Goal: Task Accomplishment & Management: Use online tool/utility

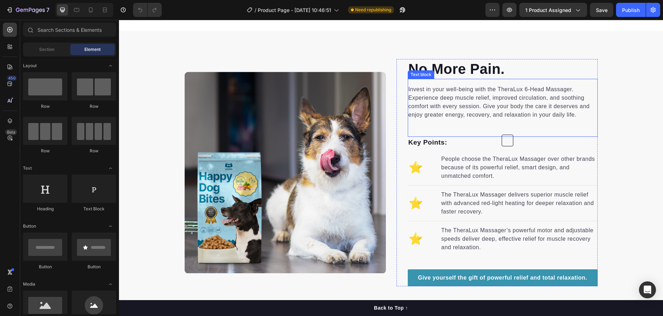
scroll to position [388, 0]
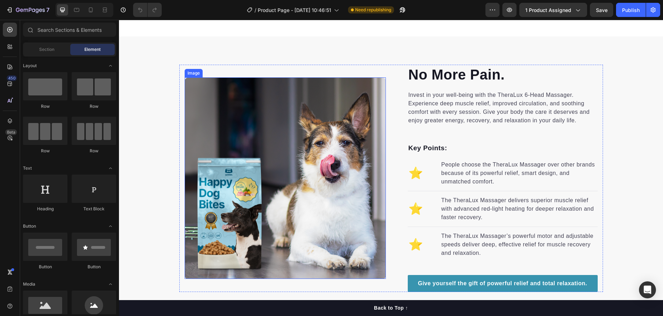
click at [341, 136] on img at bounding box center [285, 177] width 201 height 201
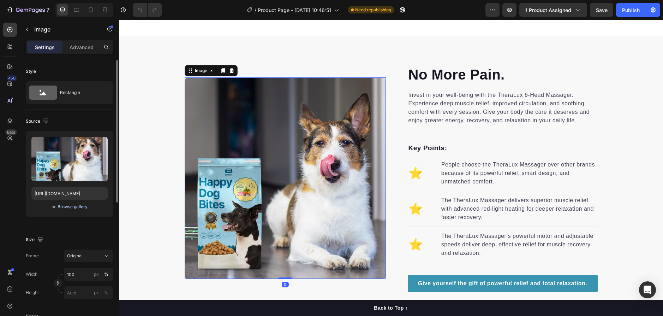
click at [71, 206] on div "Browse gallery" at bounding box center [73, 206] width 30 height 6
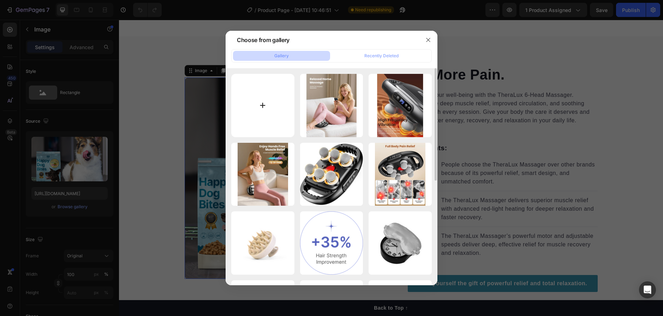
click at [273, 96] on input "file" at bounding box center [262, 105] width 63 height 63
type input "C:\fakepath\image_2025-09-27_170632048_cleanup (1).png"
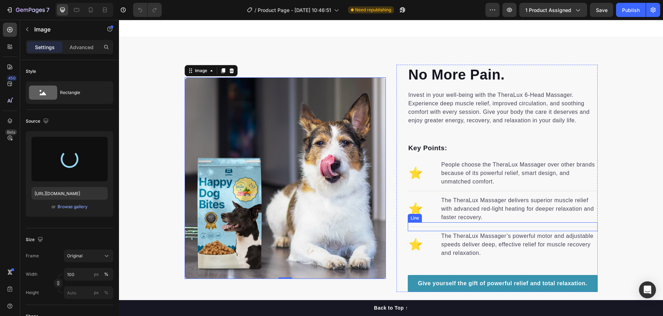
type input "https://cdn.shopify.com/s/files/1/0758/6784/8931/files/gempages_586301588084097…"
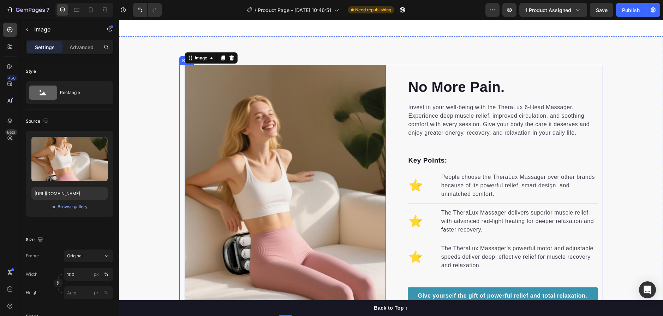
click at [561, 68] on div "No More Pain. Heading Invest in your well-being with the TheraLux 6-Head Massag…" at bounding box center [496, 191] width 201 height 252
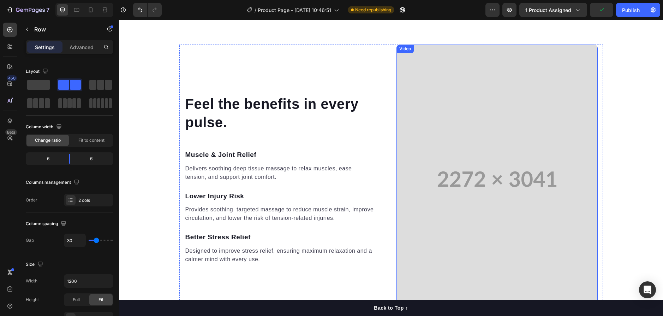
scroll to position [706, 0]
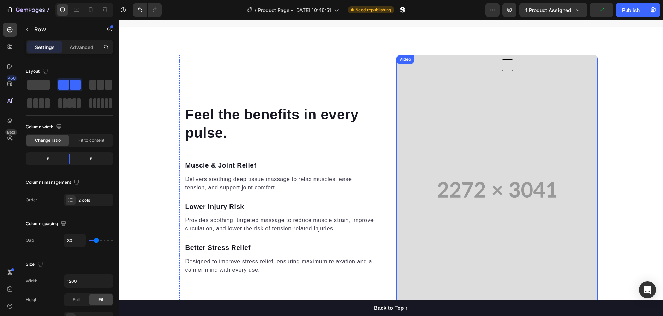
click at [457, 142] on video at bounding box center [496, 189] width 201 height 269
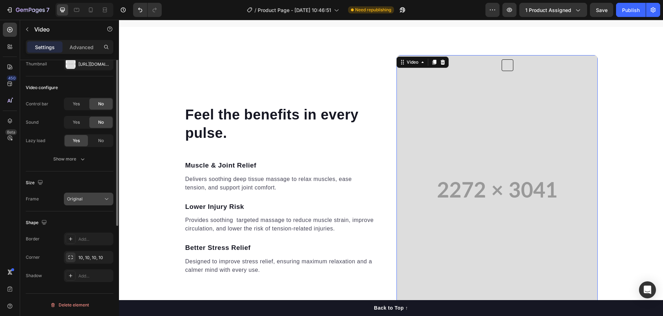
scroll to position [0, 0]
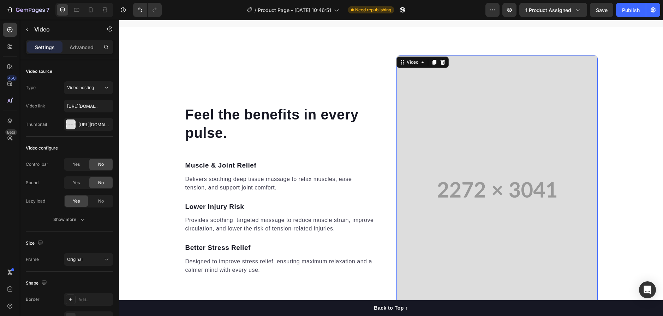
click at [470, 83] on video at bounding box center [496, 189] width 201 height 269
click at [81, 42] on div "Advanced" at bounding box center [81, 46] width 35 height 11
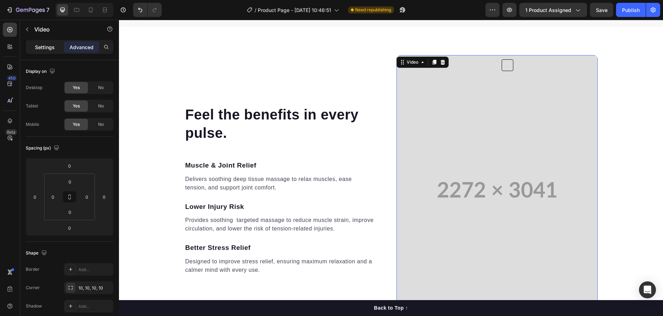
click at [50, 45] on p "Settings" at bounding box center [45, 46] width 20 height 7
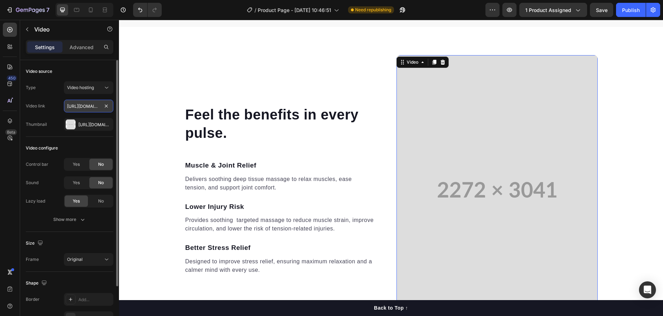
click at [92, 103] on input "[URL][DOMAIN_NAME]" at bounding box center [88, 106] width 49 height 13
click at [93, 103] on input "[URL][DOMAIN_NAME]" at bounding box center [88, 106] width 49 height 13
click at [97, 106] on input "[URL][DOMAIN_NAME]" at bounding box center [88, 106] width 49 height 13
drag, startPoint x: 91, startPoint y: 105, endPoint x: 80, endPoint y: 87, distance: 21.4
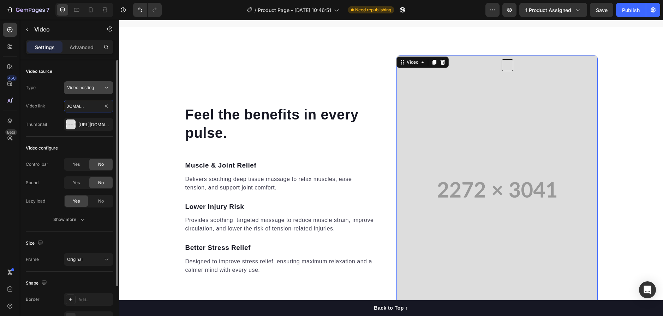
click at [61, 98] on div "Type Video hosting Video link https://cdn.shopify.com/videos/c/o/v/bfcc4e4eae1b…" at bounding box center [70, 105] width 88 height 49
click at [91, 83] on button "Video hosting" at bounding box center [88, 87] width 49 height 13
click at [90, 66] on div "Video source" at bounding box center [70, 71] width 88 height 11
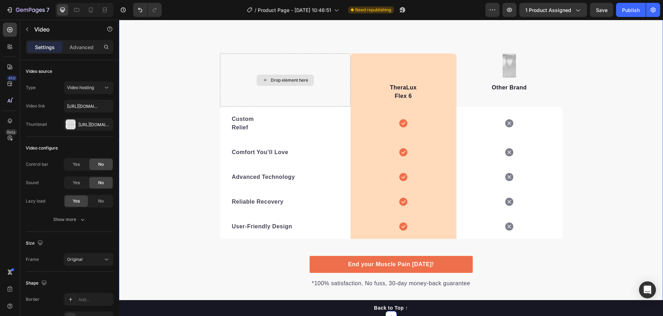
scroll to position [1165, 0]
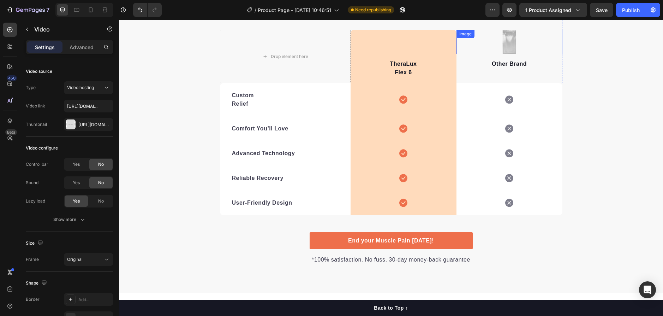
click at [508, 48] on img at bounding box center [509, 42] width 15 height 24
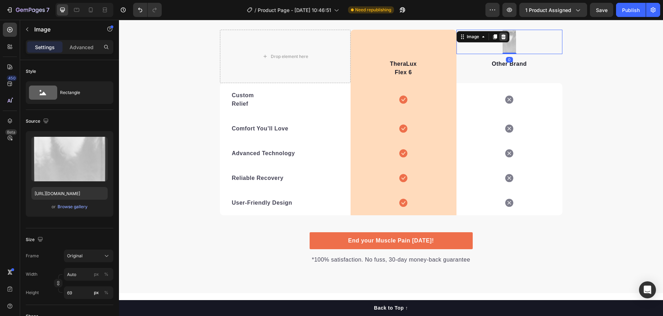
click at [502, 36] on icon at bounding box center [503, 36] width 5 height 5
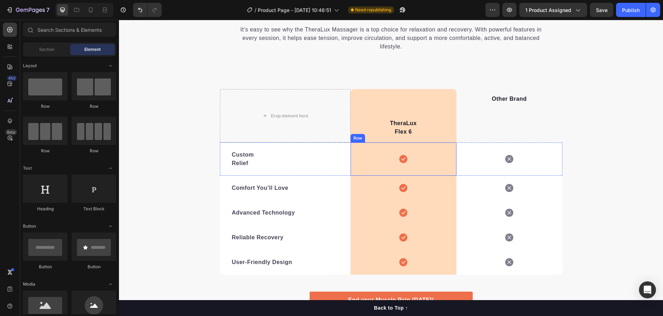
scroll to position [1094, 0]
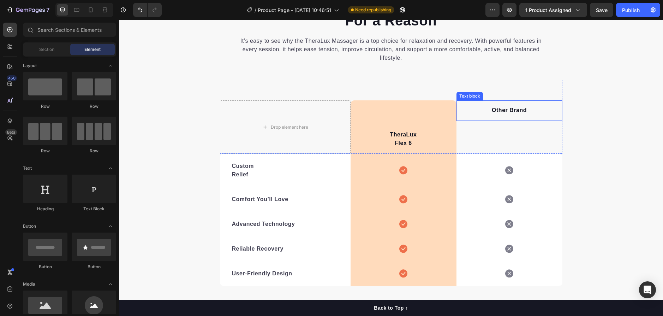
click at [511, 115] on div "Other Brand Text block" at bounding box center [509, 110] width 106 height 20
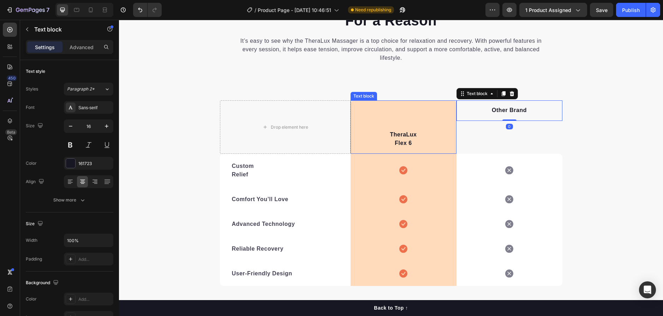
click at [404, 133] on p "TheraLux" at bounding box center [403, 134] width 104 height 8
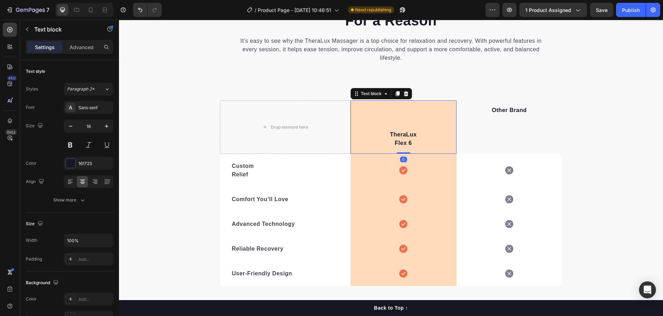
click at [383, 131] on p "TheraLux" at bounding box center [403, 134] width 104 height 8
click at [400, 110] on div "TheraLux Flex 6 Text block 0" at bounding box center [403, 126] width 106 height 53
click at [401, 110] on div "TheraLux Flex 6 Text block 0" at bounding box center [403, 126] width 106 height 53
click at [383, 94] on icon at bounding box center [386, 94] width 6 height 6
click at [511, 108] on p "Other Brand" at bounding box center [509, 110] width 104 height 8
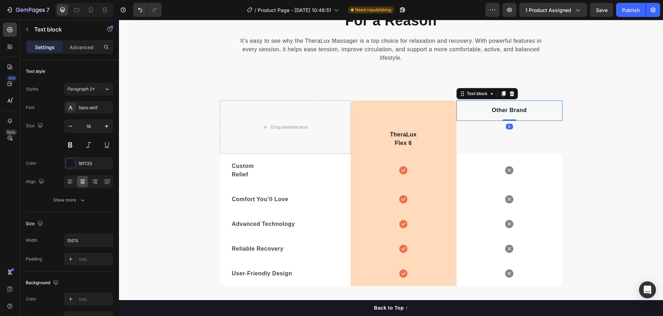
click at [487, 107] on p "Other Brand" at bounding box center [509, 110] width 104 height 8
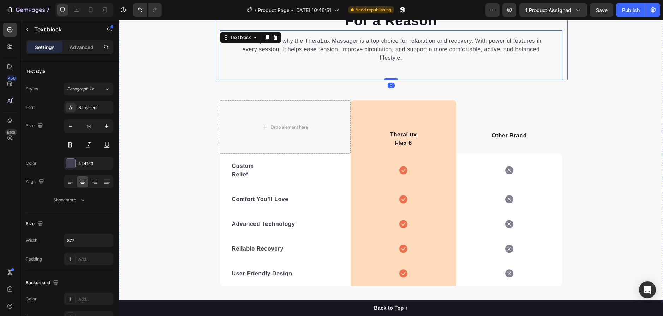
click at [559, 50] on div "We’re the Best For a Reason Heading It’s easy to see why the TheraLux Massager …" at bounding box center [391, 36] width 353 height 88
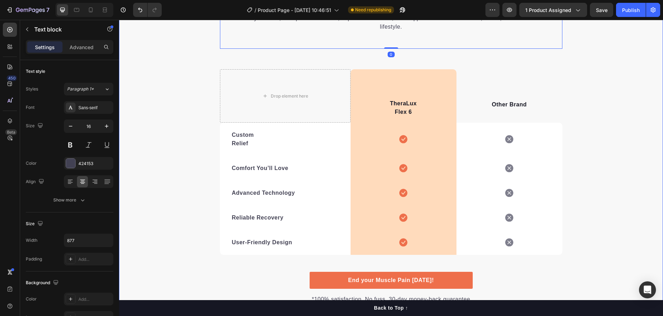
scroll to position [1129, 0]
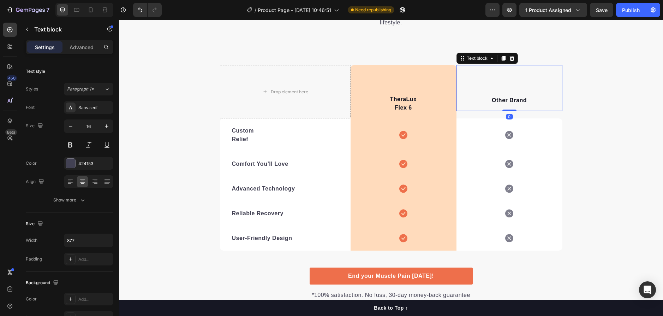
click at [488, 99] on p "Other Brand" at bounding box center [509, 100] width 104 height 8
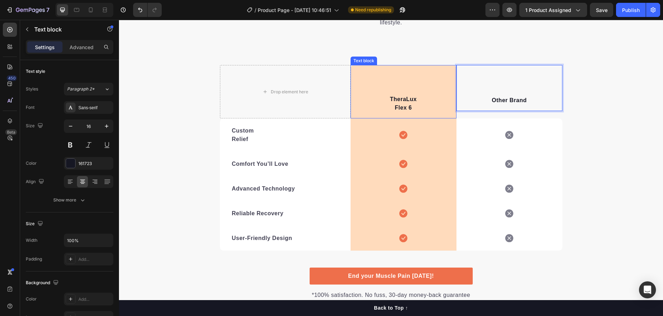
click at [416, 107] on p "Flex 6" at bounding box center [403, 107] width 104 height 8
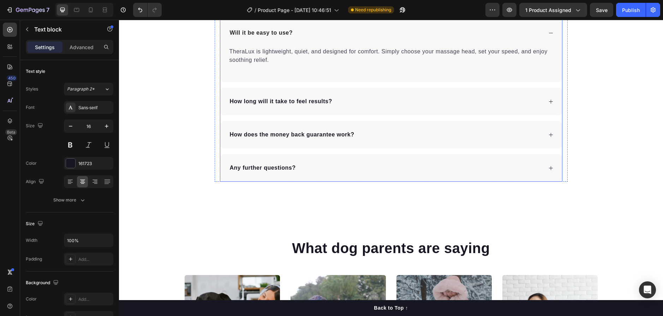
scroll to position [1482, 0]
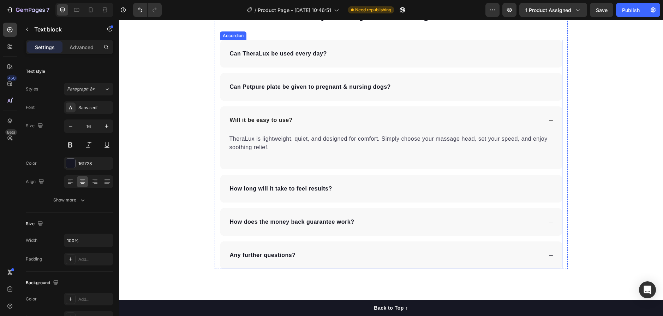
click at [420, 202] on div "How long will it take to feel results?" at bounding box center [391, 189] width 342 height 28
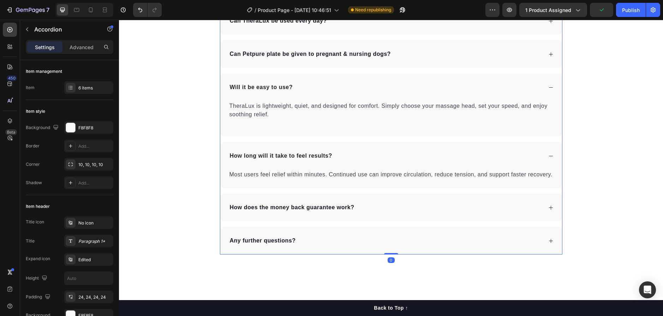
scroll to position [1518, 0]
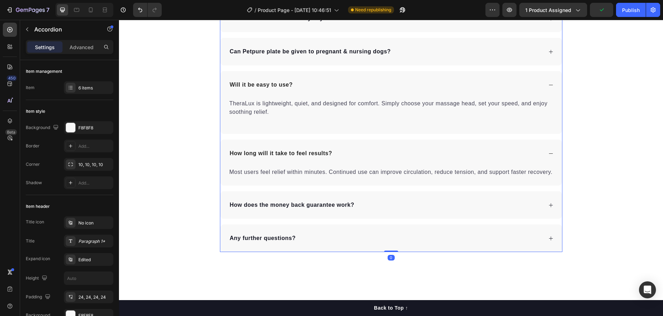
click at [438, 200] on div "How does the money back guarantee work?" at bounding box center [386, 204] width 314 height 11
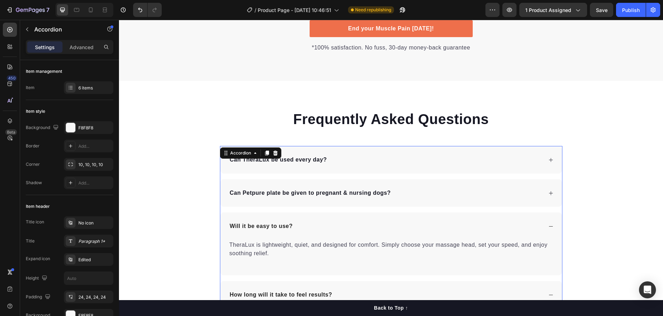
click at [428, 192] on div "Can Petpure plate be given to pregnant & nursing dogs?" at bounding box center [386, 192] width 314 height 11
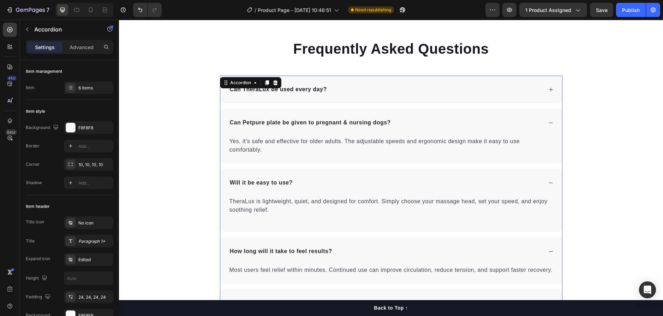
scroll to position [1447, 0]
click at [404, 99] on div "Can TheraLux be used every day?" at bounding box center [391, 89] width 342 height 28
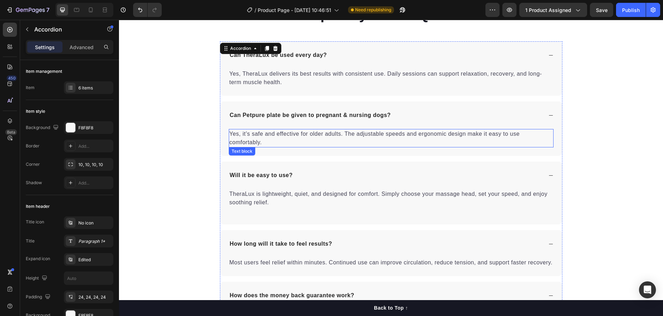
scroll to position [1482, 0]
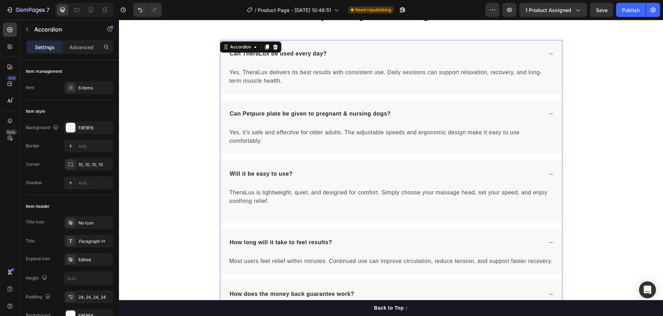
click at [316, 114] on p "Can Petpure plate be given to pregnant & nursing dogs?" at bounding box center [310, 113] width 161 height 8
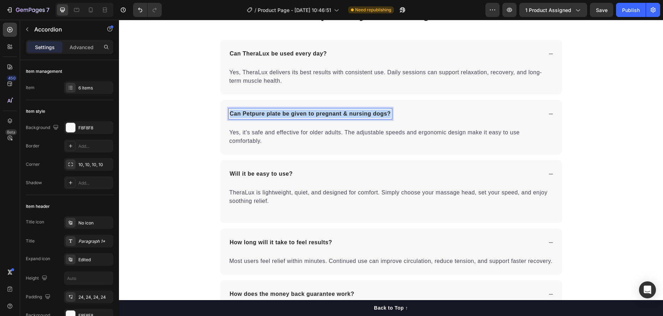
click at [316, 114] on p "Can Petpure plate be given to pregnant & nursing dogs?" at bounding box center [310, 113] width 161 height 8
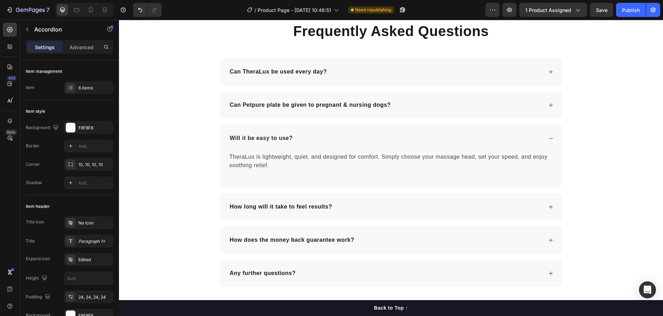
scroll to position [1478, 0]
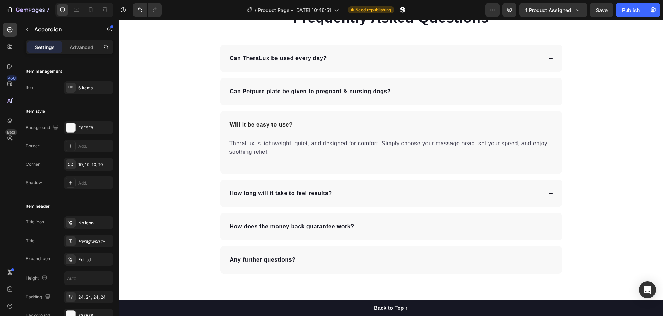
click at [341, 96] on div "Can Petpure plate be given to pregnant & nursing dogs?" at bounding box center [310, 91] width 163 height 11
click at [397, 91] on div "Can Petpure plate be given to pregnant & nursing dogs?" at bounding box center [386, 91] width 314 height 11
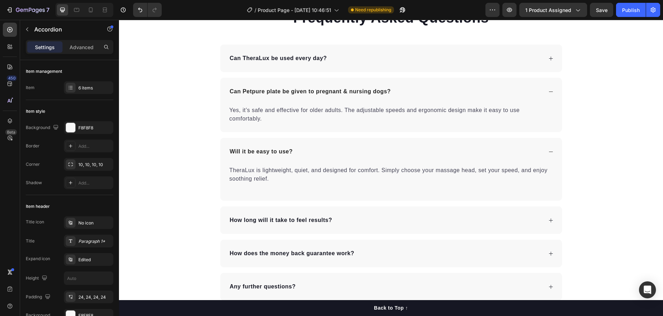
click at [296, 61] on p "Can TheraLux be used every day?" at bounding box center [278, 58] width 97 height 8
drag, startPoint x: 425, startPoint y: 49, endPoint x: 422, endPoint y: 52, distance: 4.1
click at [423, 49] on div "Can TheraLux be used every day?" at bounding box center [391, 58] width 342 height 28
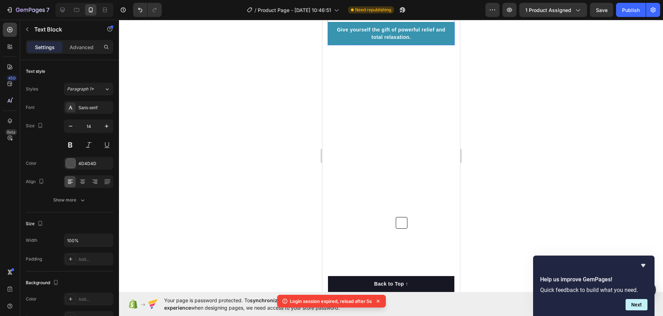
scroll to position [622, 0]
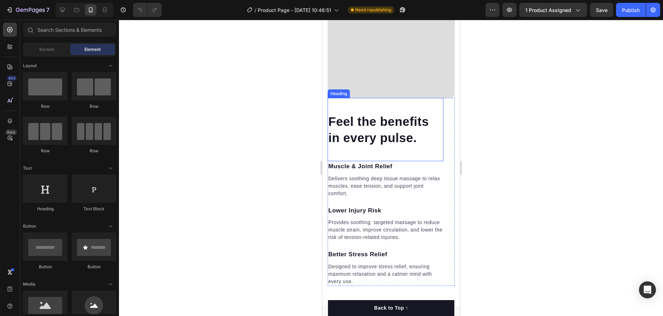
scroll to position [1059, 0]
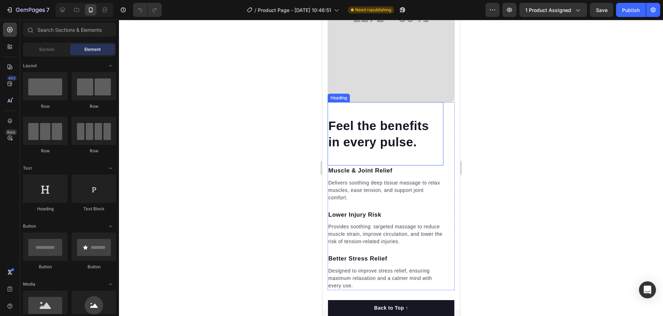
click at [389, 128] on h2 "Feel the benefits in every pulse." at bounding box center [385, 134] width 116 height 34
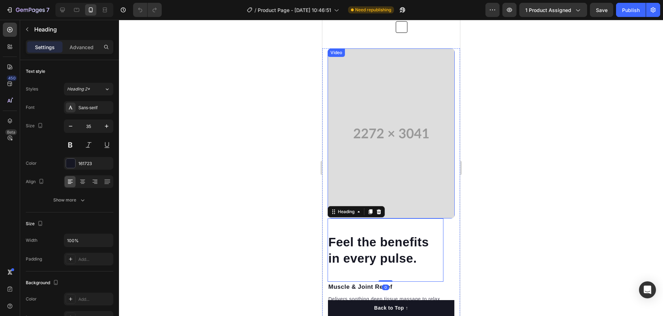
scroll to position [918, 0]
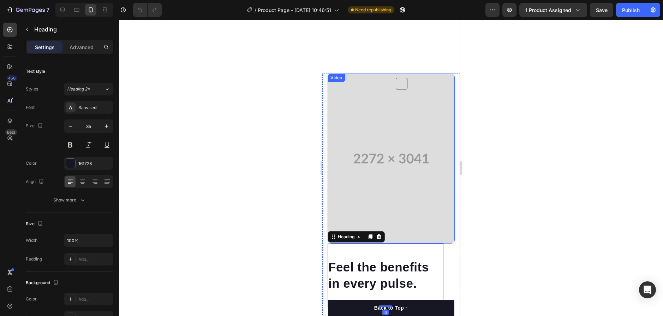
click at [394, 130] on video at bounding box center [390, 158] width 127 height 170
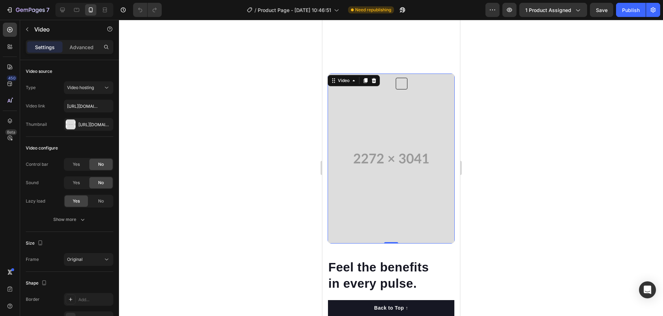
click at [385, 142] on video at bounding box center [390, 158] width 127 height 170
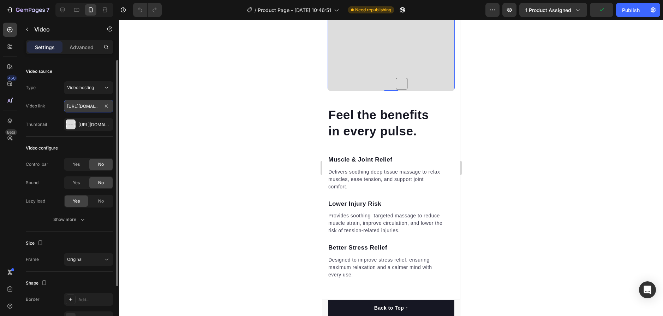
click at [96, 108] on input "[URL][DOMAIN_NAME]" at bounding box center [88, 106] width 49 height 13
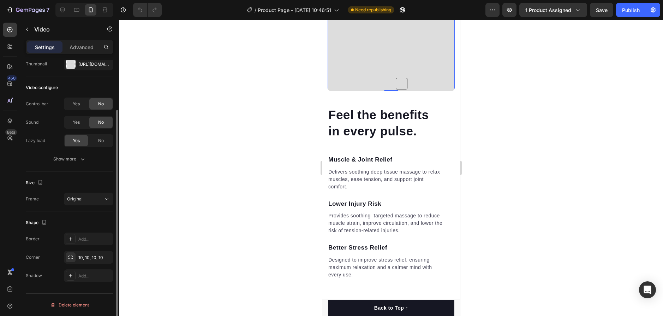
scroll to position [0, 0]
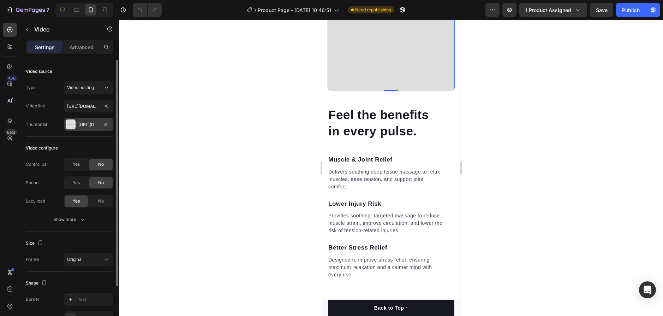
click at [95, 124] on div "[URL][DOMAIN_NAME]" at bounding box center [88, 124] width 20 height 6
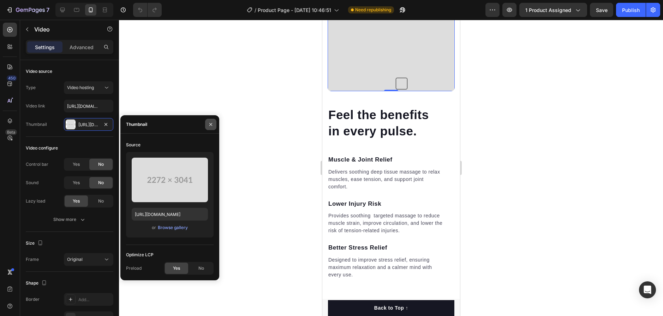
click at [215, 126] on button "button" at bounding box center [210, 124] width 11 height 11
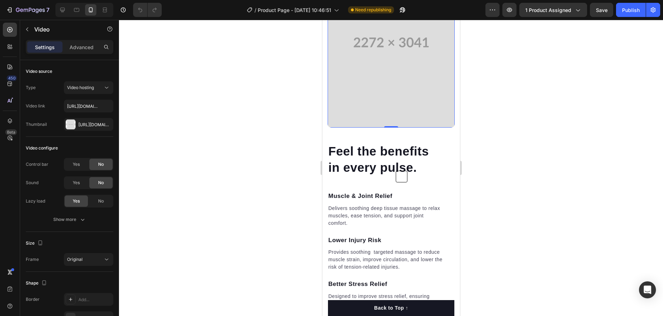
scroll to position [882, 0]
click at [10, 66] on icon at bounding box center [9, 66] width 5 height 5
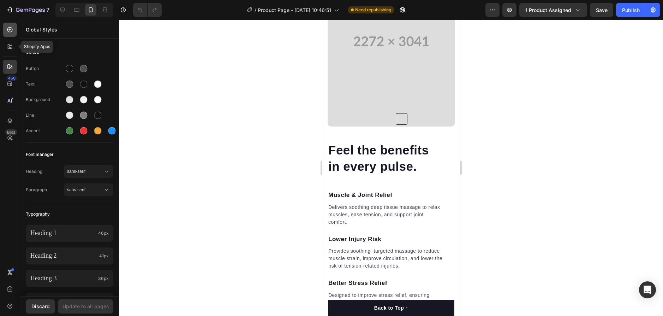
click at [6, 32] on div at bounding box center [10, 30] width 14 height 14
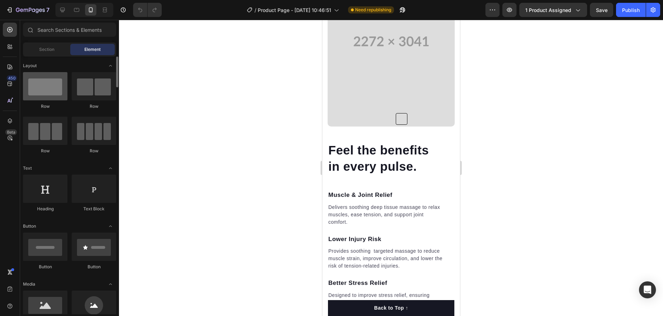
click at [53, 92] on div at bounding box center [45, 86] width 44 height 28
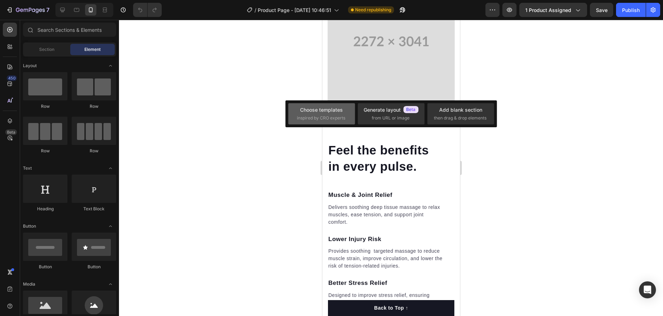
click at [337, 110] on div "Choose templates" at bounding box center [321, 109] width 43 height 7
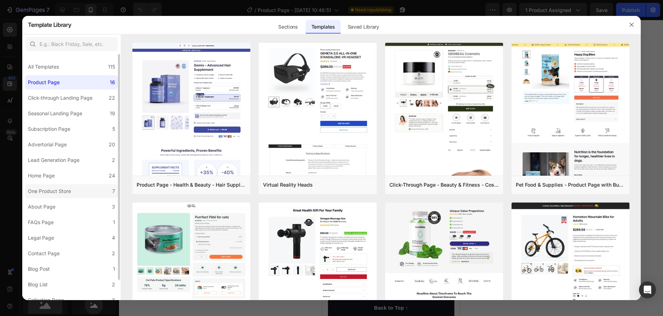
click at [81, 186] on label "One Product Store 7" at bounding box center [71, 191] width 93 height 14
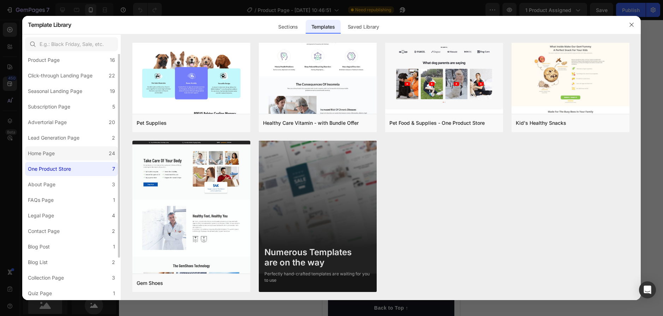
scroll to position [0, 0]
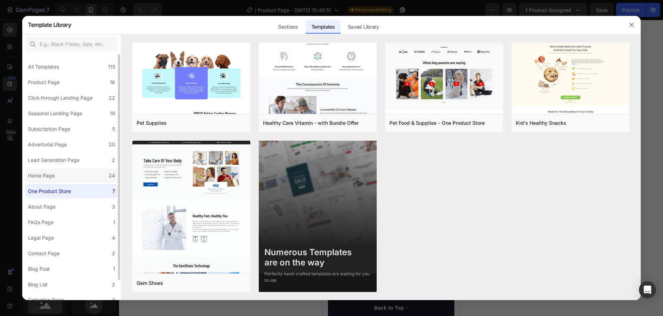
click at [69, 170] on label "Home Page 24" at bounding box center [71, 175] width 93 height 14
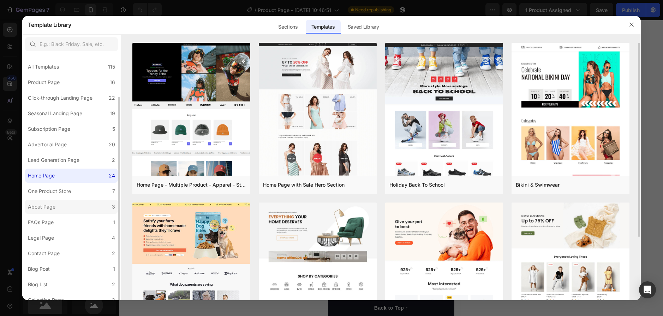
scroll to position [22, 0]
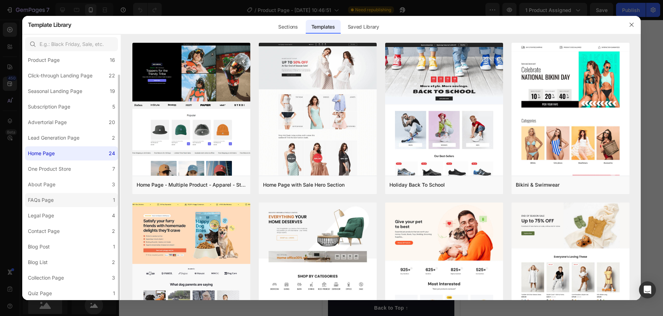
click at [61, 194] on label "FAQs Page 1" at bounding box center [71, 200] width 93 height 14
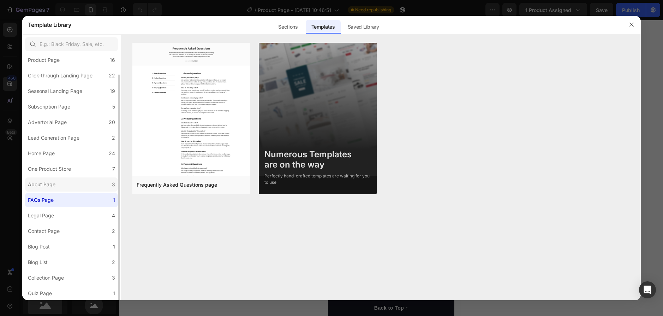
click at [65, 182] on label "About Page 3" at bounding box center [71, 184] width 93 height 14
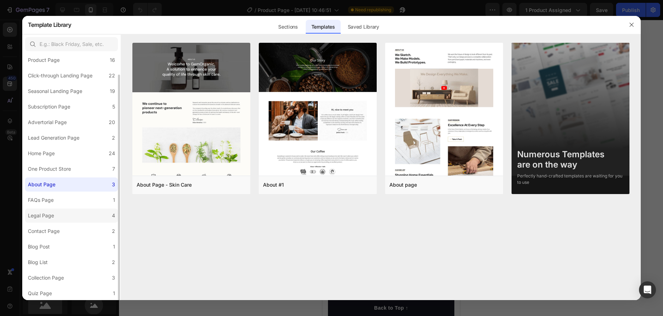
click at [65, 208] on label "Legal Page 4" at bounding box center [71, 215] width 93 height 14
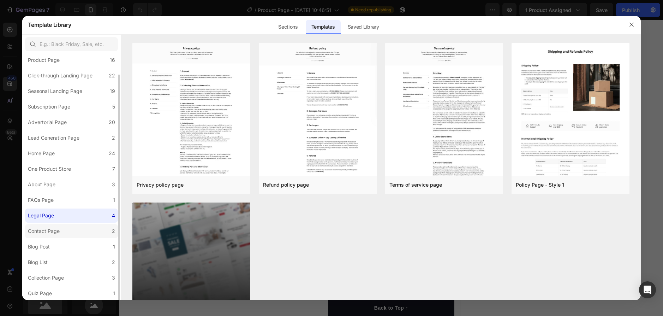
click at [69, 229] on label "Contact Page 2" at bounding box center [71, 231] width 93 height 14
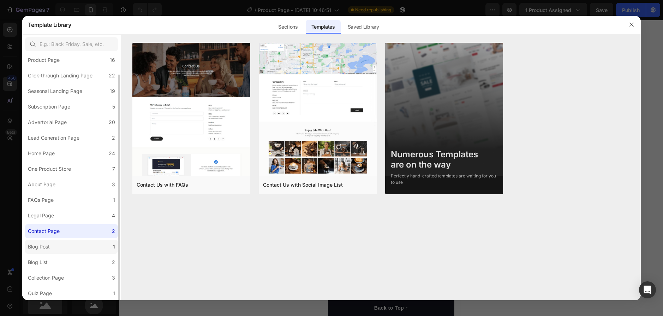
click at [76, 252] on label "Blog Post 1" at bounding box center [71, 246] width 93 height 14
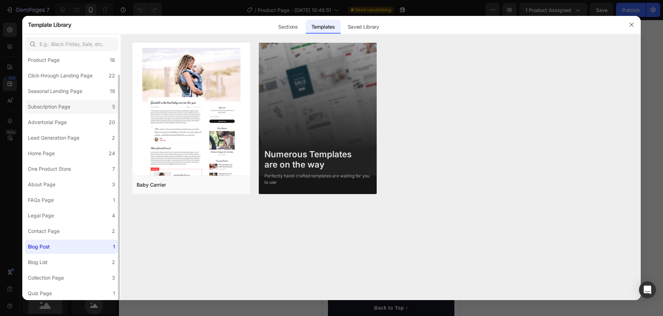
scroll to position [0, 0]
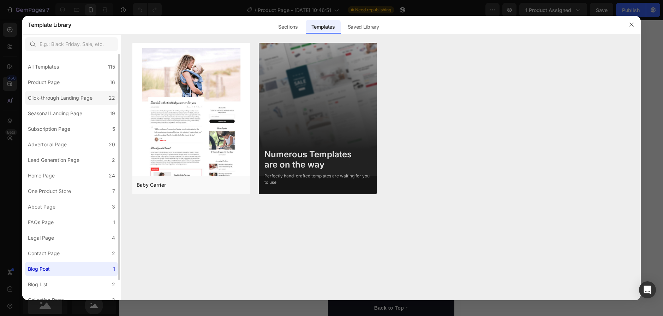
click at [72, 102] on label "Click-through Landing Page 22" at bounding box center [71, 98] width 93 height 14
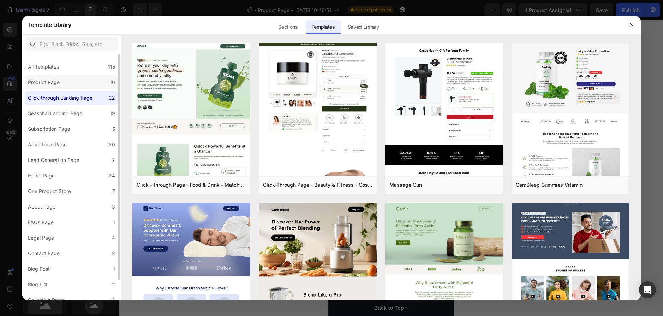
click at [71, 83] on label "Product Page 16" at bounding box center [71, 82] width 93 height 14
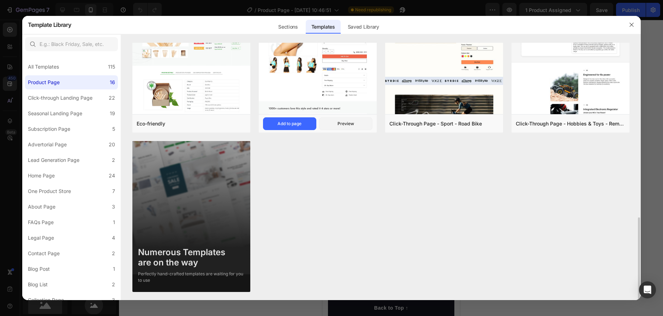
scroll to position [434, 0]
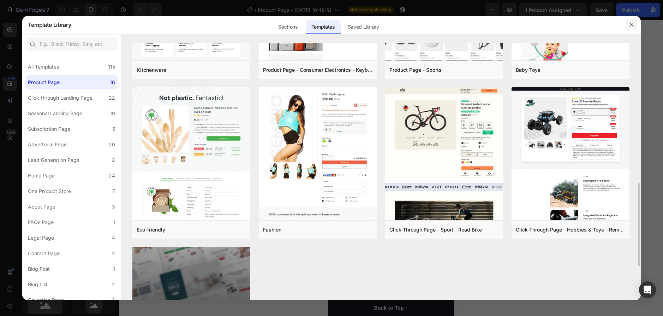
click at [636, 23] on button "button" at bounding box center [631, 24] width 11 height 11
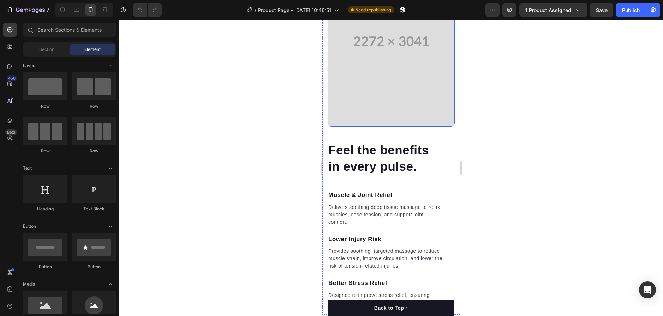
click at [371, 126] on video at bounding box center [390, 41] width 127 height 170
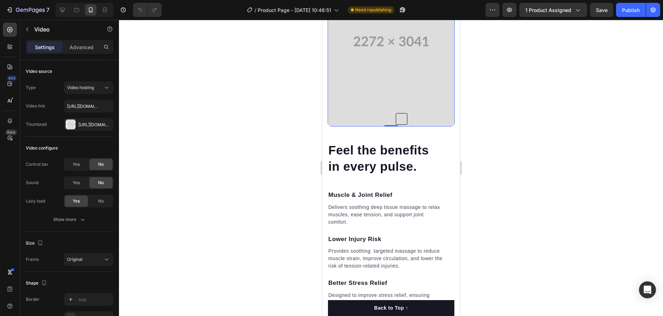
click at [424, 126] on video at bounding box center [390, 41] width 127 height 170
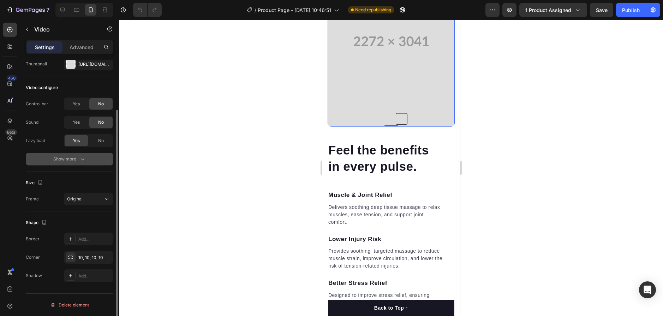
scroll to position [0, 0]
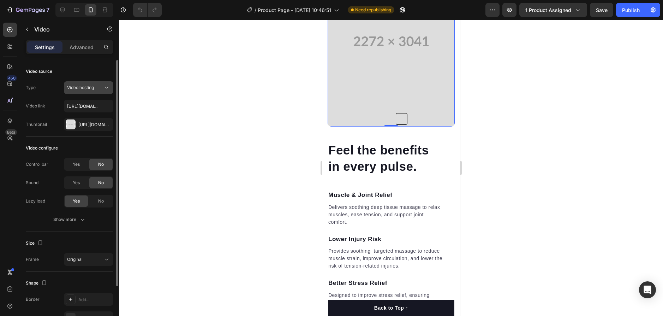
click at [92, 91] on div "Video hosting" at bounding box center [88, 87] width 43 height 7
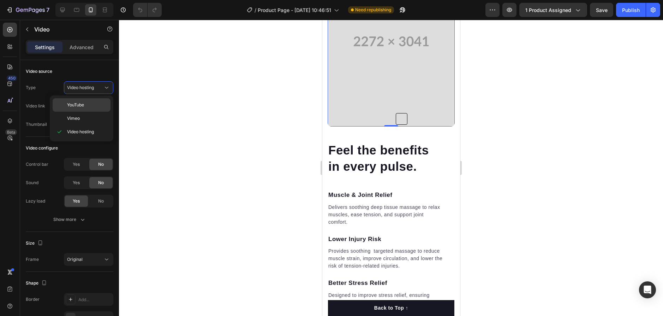
click at [91, 104] on p "YouTube" at bounding box center [87, 105] width 40 height 6
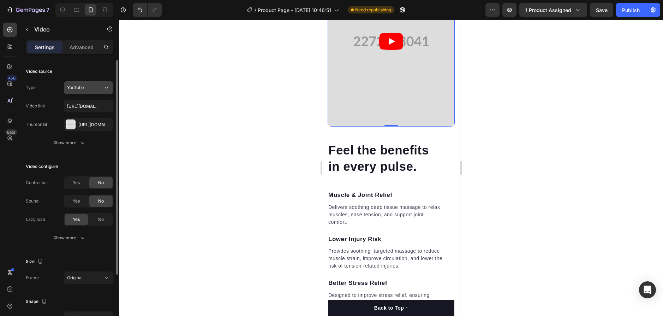
click at [80, 90] on span "YouTube" at bounding box center [75, 87] width 17 height 6
click at [30, 86] on div "Type" at bounding box center [31, 87] width 10 height 6
click at [86, 101] on input "[URL][DOMAIN_NAME]" at bounding box center [88, 106] width 49 height 13
click at [87, 101] on input "[URL][DOMAIN_NAME]" at bounding box center [88, 106] width 49 height 13
click at [84, 104] on input "[URL][DOMAIN_NAME]" at bounding box center [88, 106] width 49 height 13
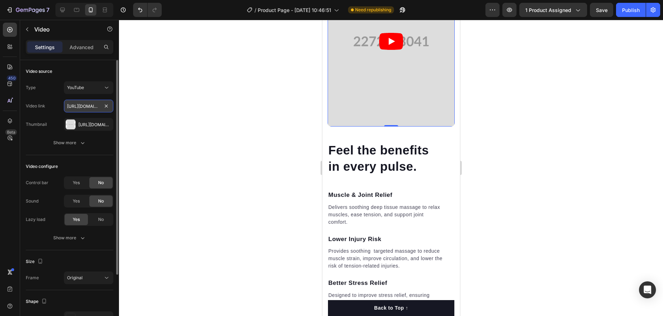
click at [84, 104] on input "[URL][DOMAIN_NAME]" at bounding box center [88, 106] width 49 height 13
paste input "shorts/ToxblKv9Edk"
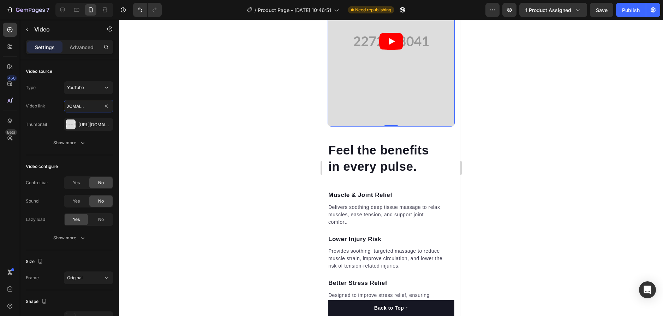
type input "[URL][DOMAIN_NAME]"
click at [153, 115] on div at bounding box center [391, 168] width 544 height 296
click at [391, 50] on icon "Play" at bounding box center [391, 41] width 24 height 17
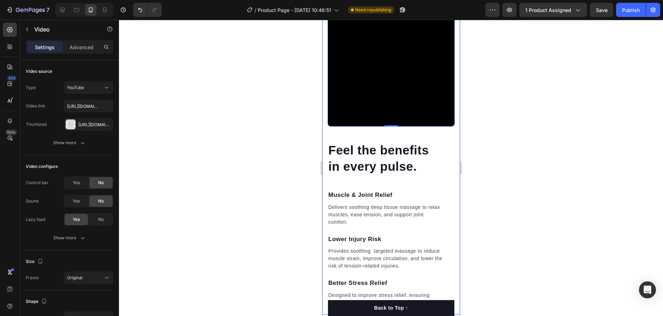
click at [541, 177] on div at bounding box center [391, 168] width 544 height 296
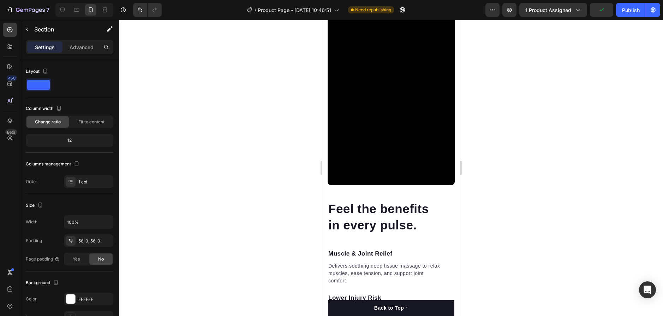
scroll to position [812, 0]
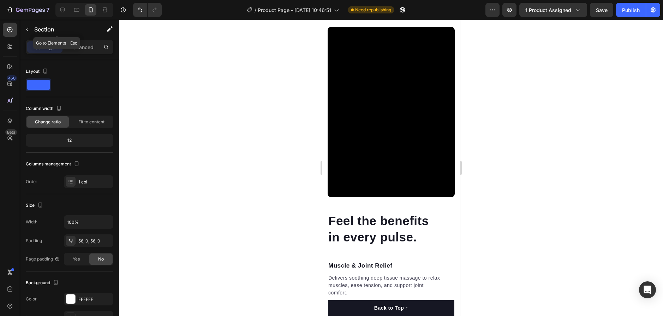
click at [33, 32] on div "Section" at bounding box center [56, 29] width 73 height 18
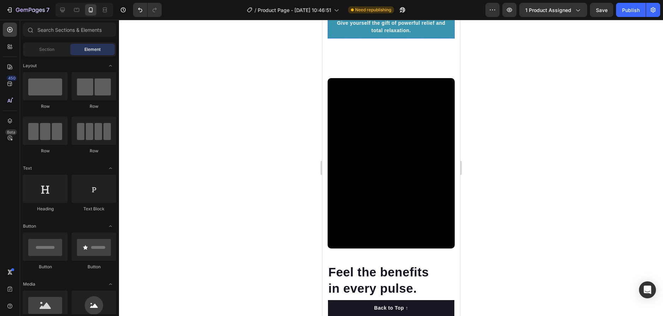
scroll to position [882, 0]
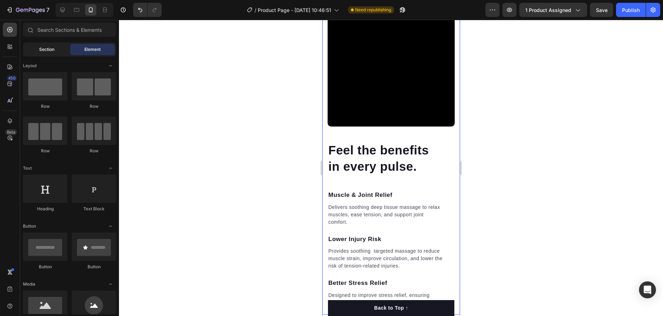
click at [54, 46] on div "Section" at bounding box center [46, 49] width 44 height 11
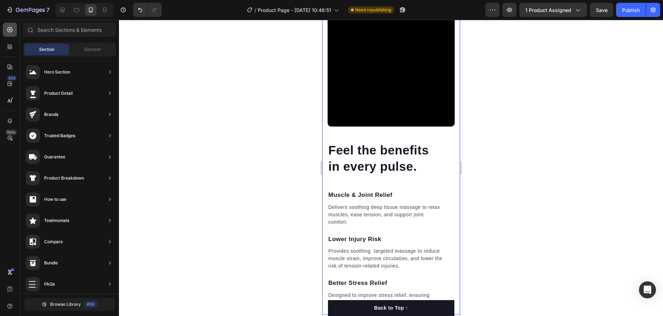
click at [11, 25] on div at bounding box center [10, 30] width 14 height 14
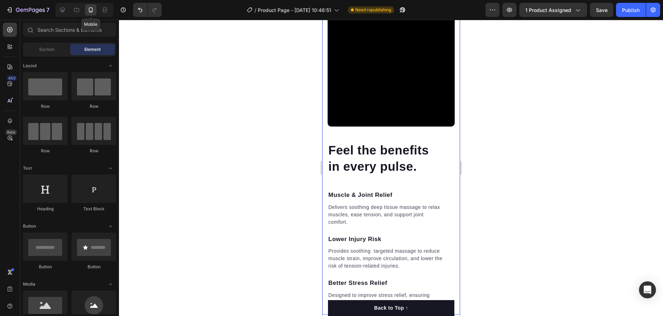
click at [86, 8] on div at bounding box center [90, 9] width 11 height 11
click at [79, 8] on icon at bounding box center [76, 9] width 7 height 7
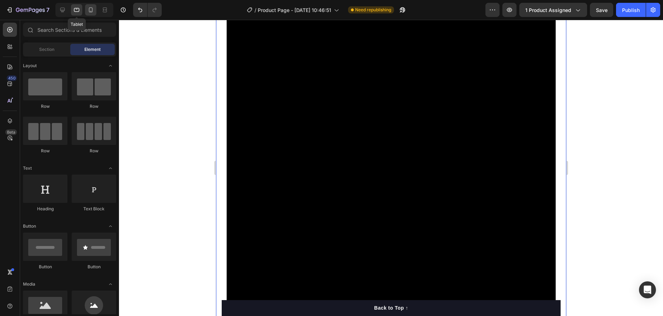
click at [96, 8] on div at bounding box center [90, 9] width 11 height 11
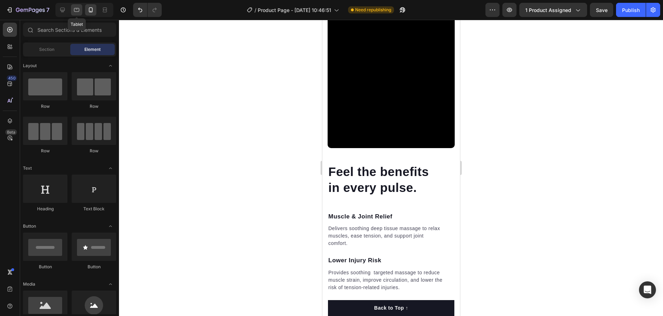
click at [79, 8] on icon at bounding box center [76, 9] width 7 height 7
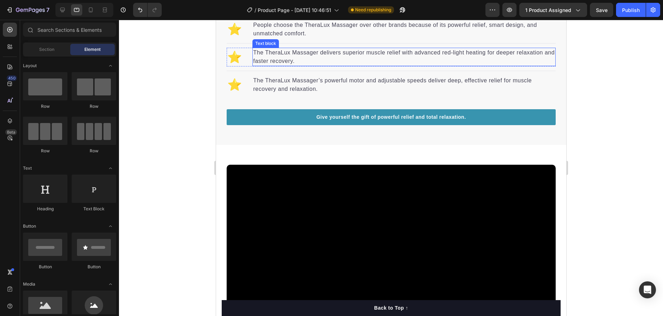
scroll to position [857, 0]
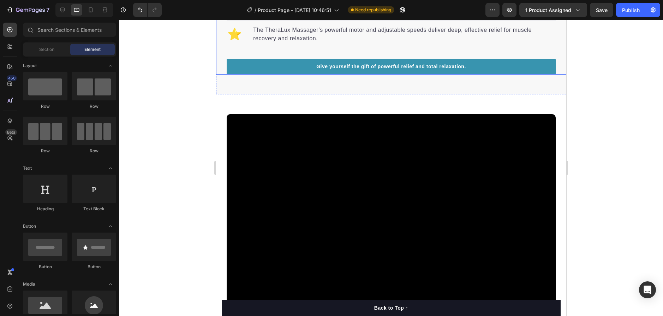
click at [136, 46] on div at bounding box center [391, 168] width 544 height 296
click at [13, 28] on icon at bounding box center [9, 29] width 7 height 7
click at [7, 44] on icon at bounding box center [9, 46] width 7 height 7
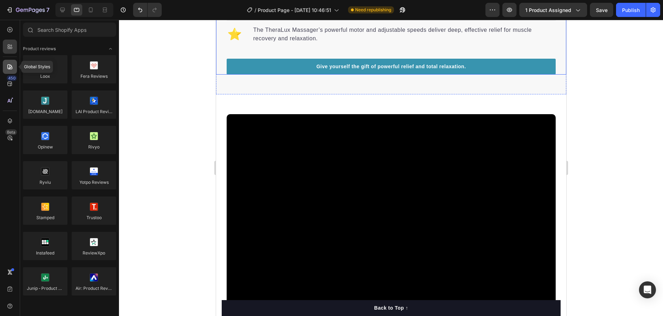
click at [9, 64] on div at bounding box center [10, 67] width 14 height 14
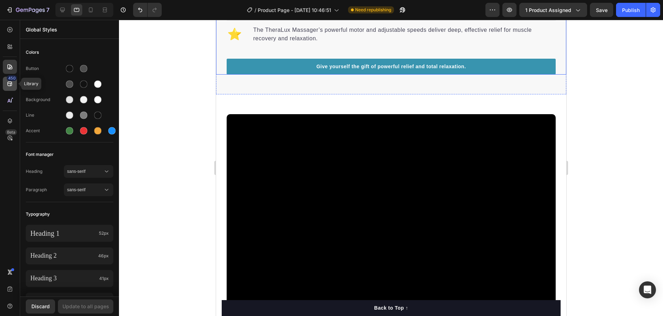
click at [12, 77] on div "450" at bounding box center [12, 78] width 10 height 6
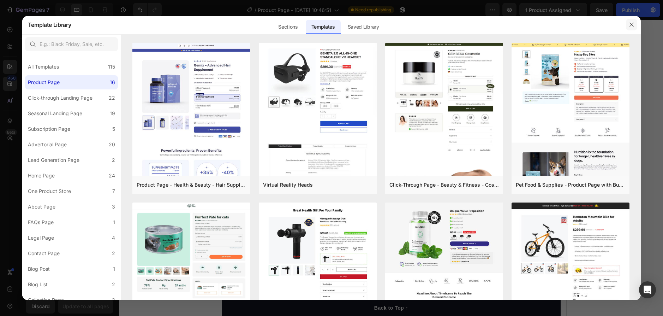
click at [630, 26] on icon "button" at bounding box center [632, 25] width 4 height 4
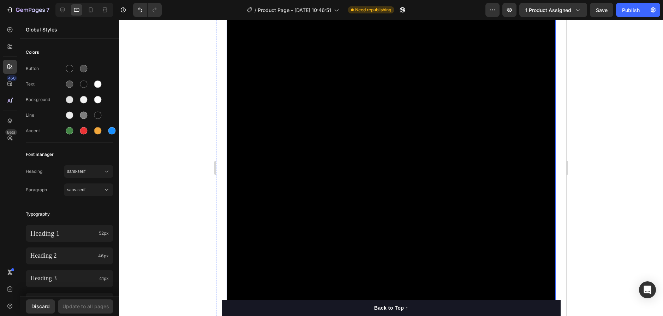
scroll to position [998, 0]
click at [47, 310] on div "Discard" at bounding box center [40, 305] width 18 height 7
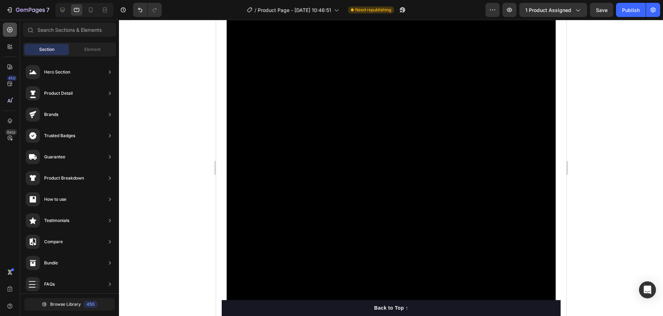
click at [13, 32] on icon at bounding box center [9, 29] width 7 height 7
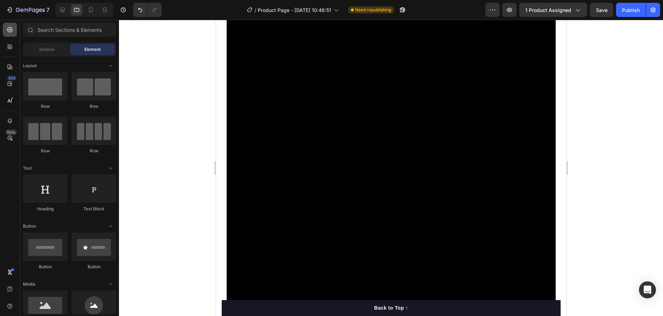
click at [13, 32] on icon at bounding box center [9, 29] width 7 height 7
click at [142, 49] on div at bounding box center [391, 168] width 544 height 296
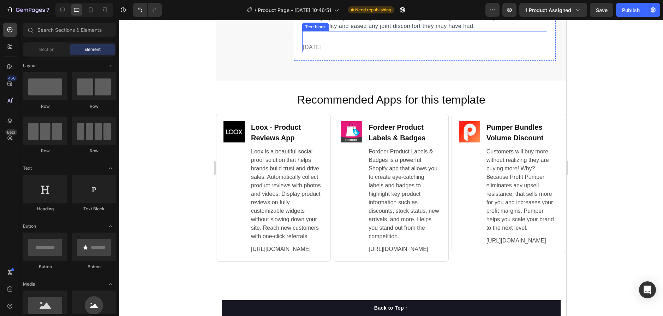
scroll to position [2701, 0]
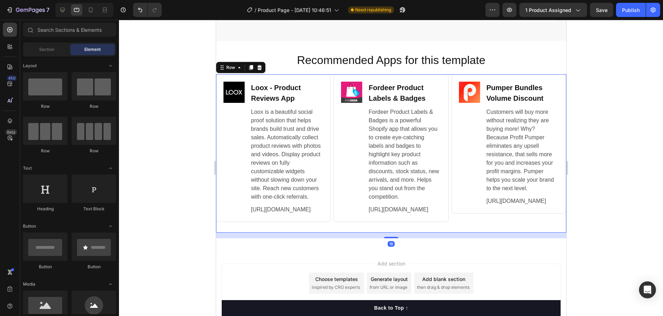
click at [330, 86] on div "Image Loox ‑ Product Reviews App Heading Loox is a beautiful social proof solut…" at bounding box center [391, 153] width 350 height 158
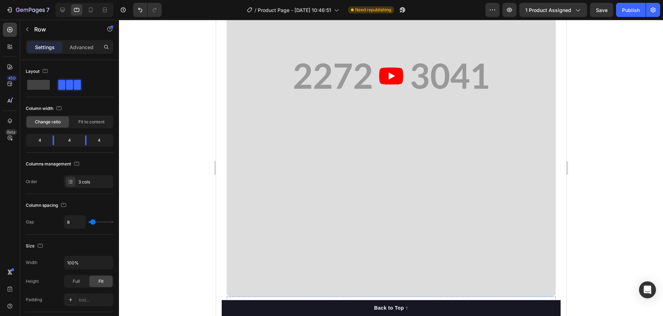
scroll to position [1078, 0]
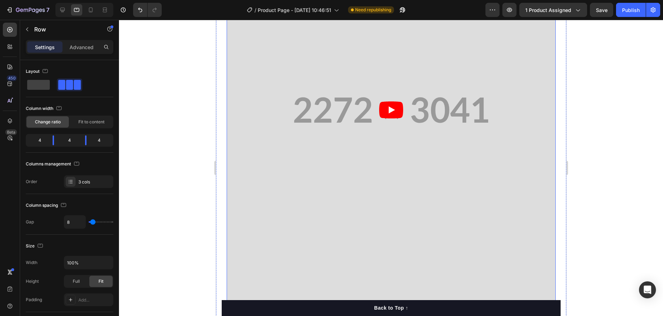
click at [306, 91] on article at bounding box center [390, 110] width 329 height 440
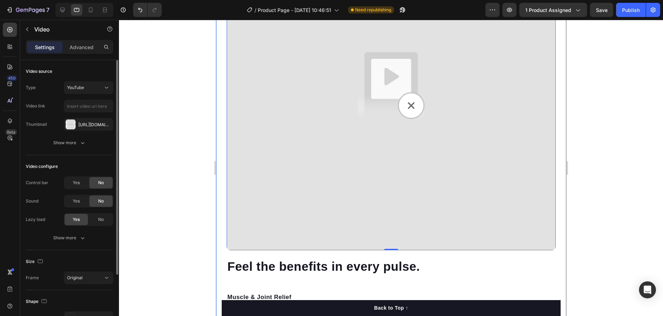
scroll to position [1043, 0]
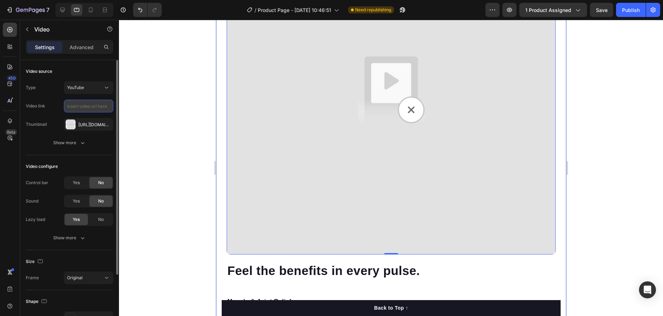
click at [109, 108] on input "text" at bounding box center [88, 106] width 49 height 13
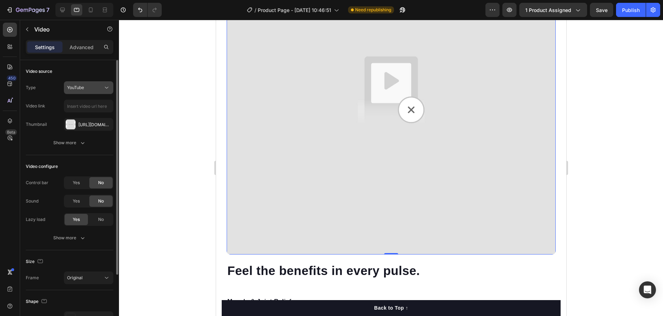
click at [99, 89] on div "YouTube" at bounding box center [85, 87] width 36 height 6
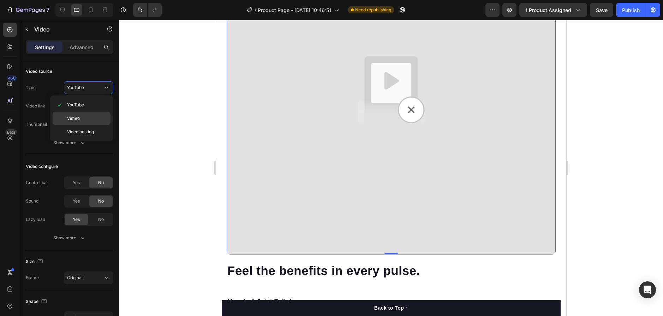
click at [88, 121] on p "Vimeo" at bounding box center [87, 118] width 40 height 6
type input "[URL][DOMAIN_NAME]"
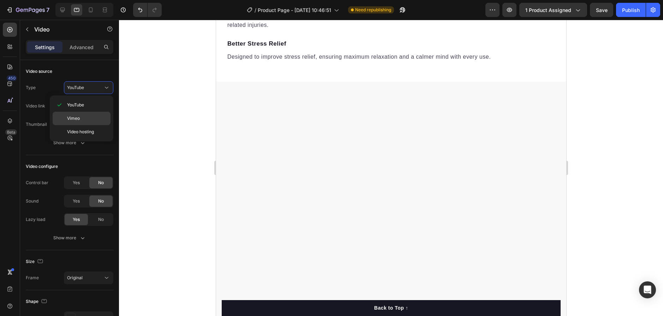
scroll to position [1152, 0]
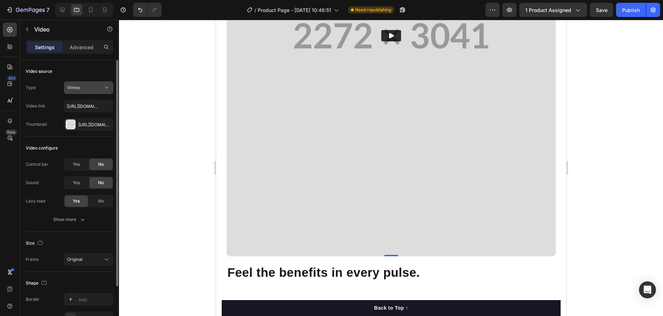
click at [103, 91] on icon at bounding box center [106, 87] width 7 height 7
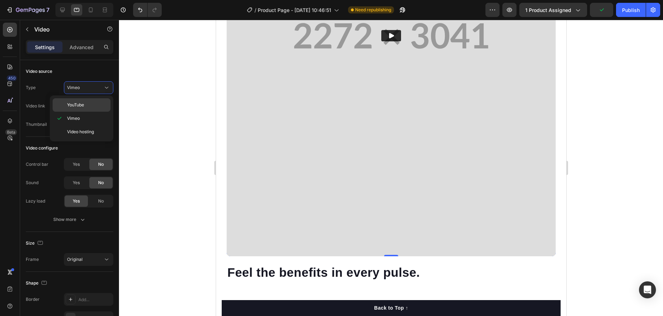
click at [90, 103] on p "YouTube" at bounding box center [87, 105] width 40 height 6
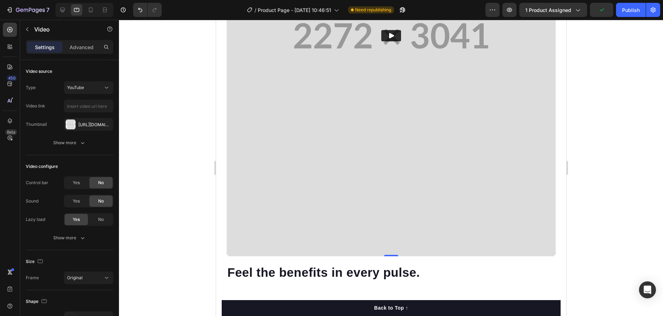
scroll to position [1043, 0]
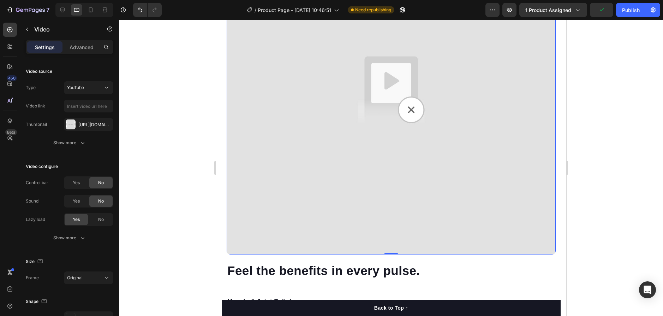
drag, startPoint x: 91, startPoint y: 90, endPoint x: 86, endPoint y: 104, distance: 15.1
click at [91, 90] on div "YouTube" at bounding box center [85, 87] width 36 height 6
click at [85, 129] on span "Video hosting" at bounding box center [80, 131] width 27 height 6
type input "[URL][DOMAIN_NAME]"
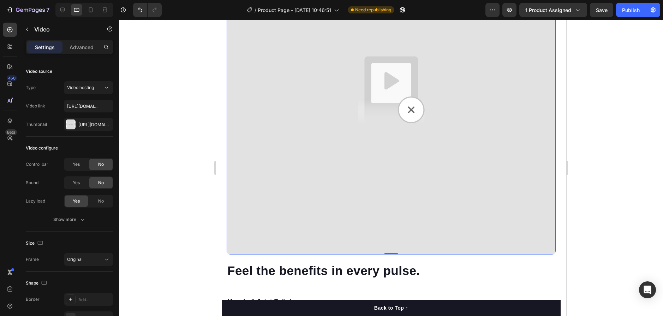
scroll to position [1152, 0]
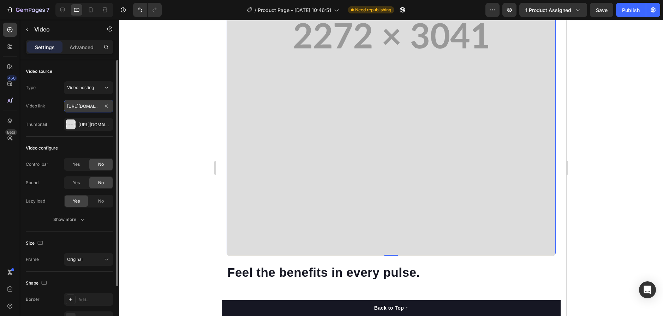
click at [90, 108] on input "[URL][DOMAIN_NAME]" at bounding box center [88, 106] width 49 height 13
click at [93, 89] on span "Video hosting" at bounding box center [80, 87] width 27 height 5
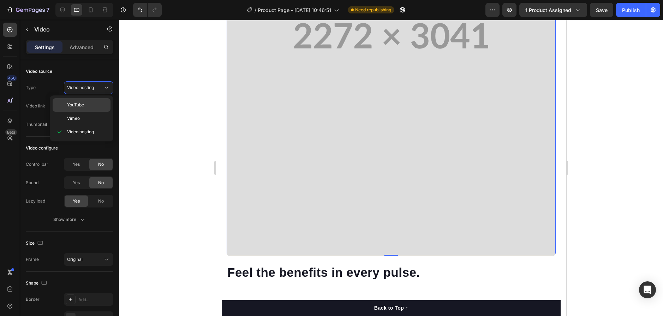
click at [80, 107] on span "YouTube" at bounding box center [75, 105] width 17 height 6
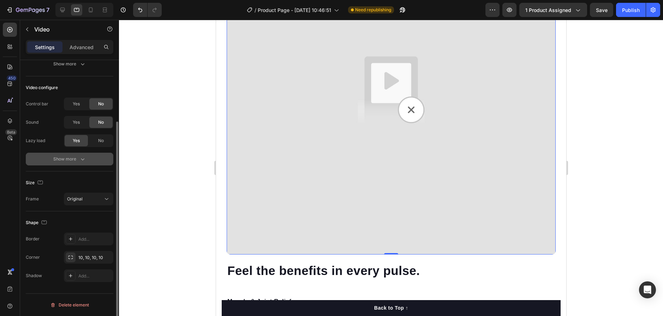
scroll to position [0, 0]
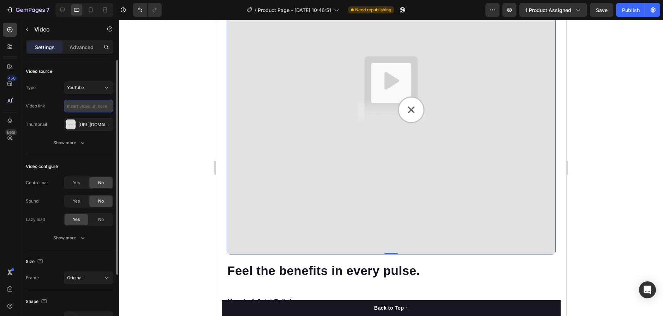
click at [88, 104] on input "text" at bounding box center [88, 106] width 49 height 13
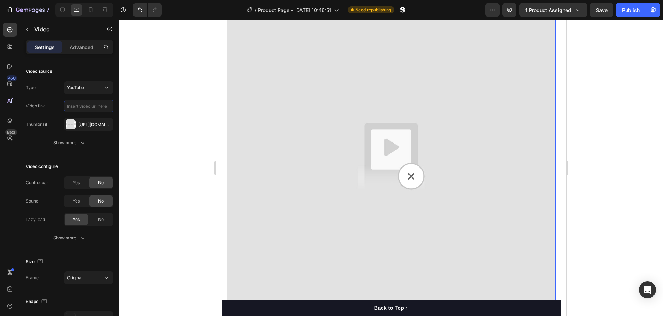
scroll to position [972, 0]
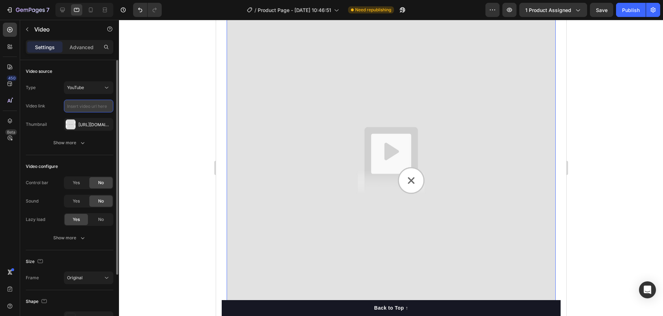
paste input "[URL][DOMAIN_NAME]"
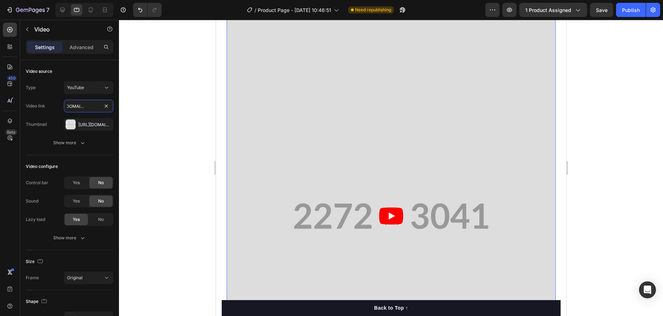
type input "[URL][DOMAIN_NAME]"
click at [404, 217] on article at bounding box center [390, 216] width 329 height 440
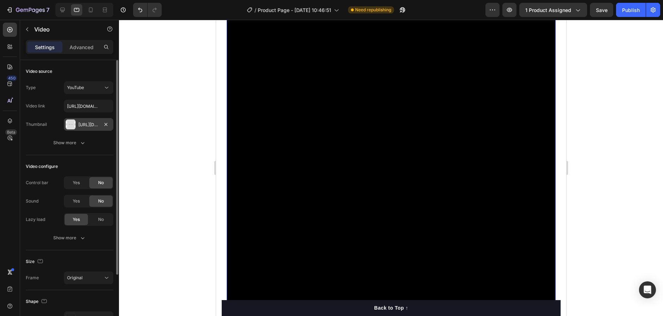
click at [82, 129] on div "[URL][DOMAIN_NAME]" at bounding box center [88, 124] width 49 height 13
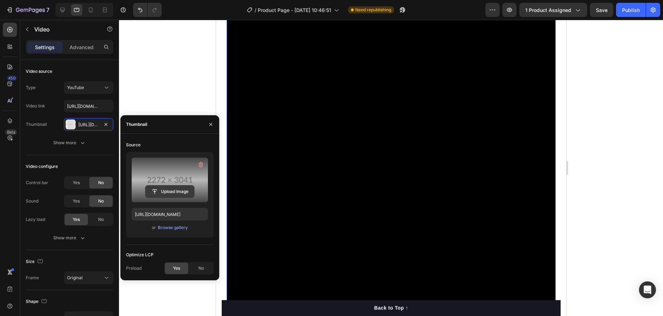
click at [176, 191] on input "file" at bounding box center [169, 191] width 49 height 12
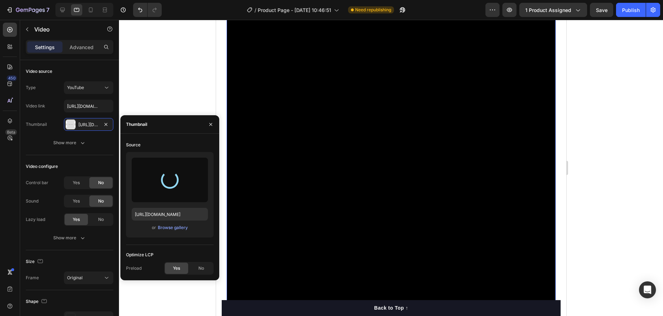
type input "[URL][DOMAIN_NAME]"
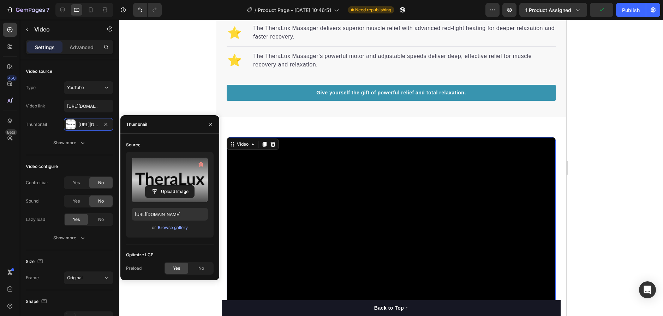
scroll to position [866, 0]
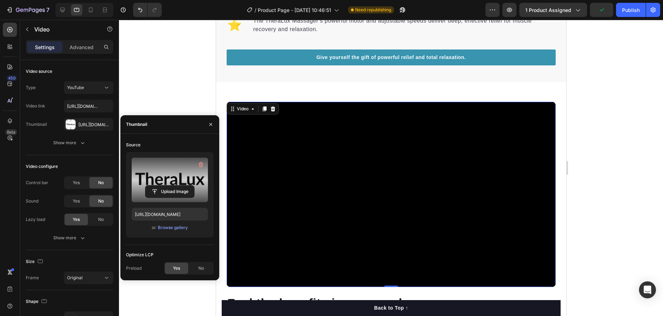
click at [609, 186] on div at bounding box center [391, 168] width 544 height 296
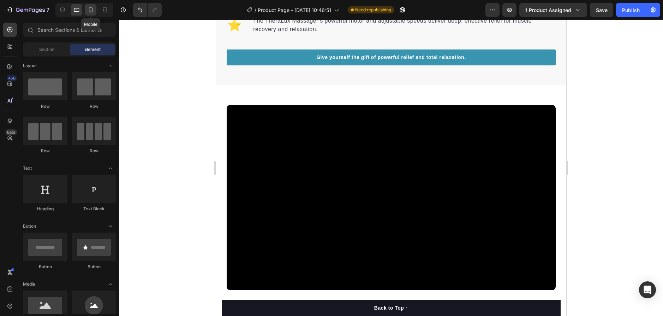
click at [92, 6] on icon at bounding box center [90, 9] width 7 height 7
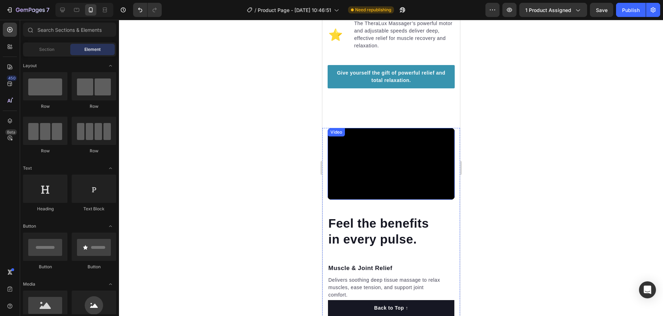
scroll to position [905, 0]
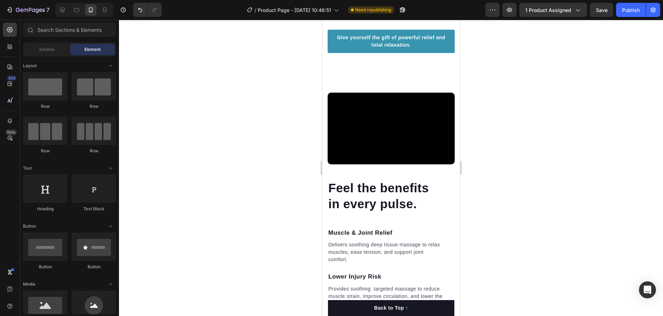
click at [498, 160] on div at bounding box center [391, 168] width 544 height 296
click at [76, 11] on icon at bounding box center [76, 10] width 5 height 4
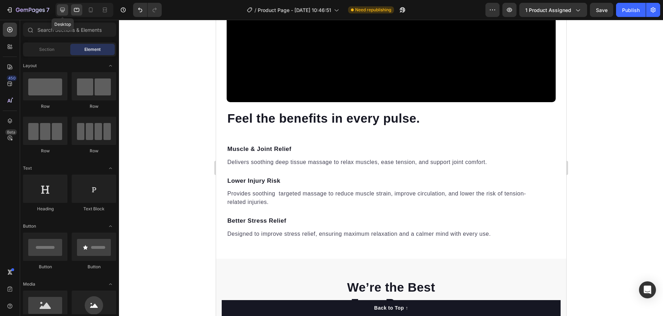
click at [67, 10] on div at bounding box center [62, 9] width 11 height 11
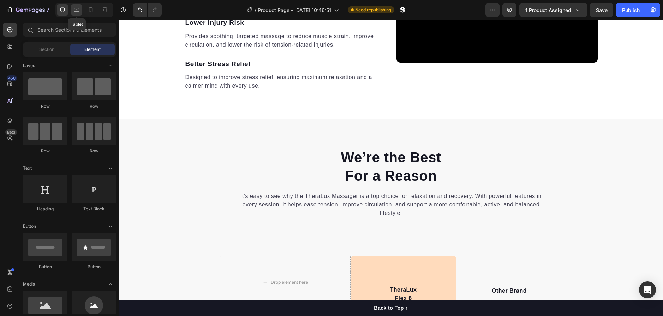
click at [79, 8] on icon at bounding box center [76, 9] width 7 height 7
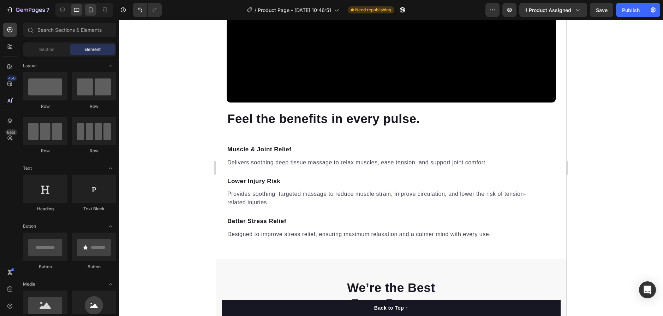
click at [90, 8] on icon at bounding box center [91, 9] width 4 height 5
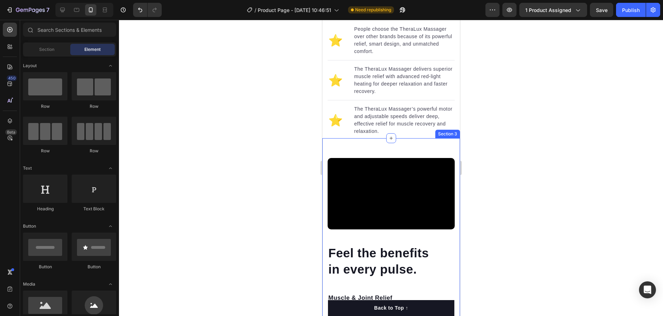
scroll to position [780, 0]
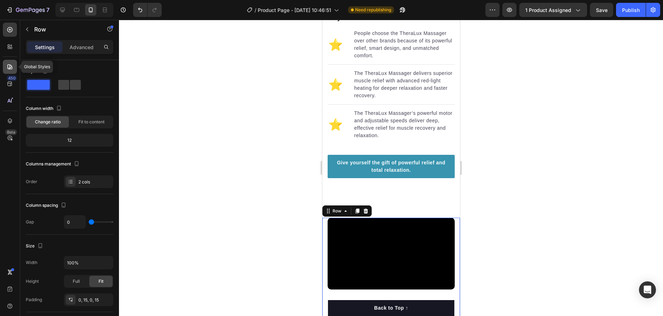
click at [9, 70] on icon at bounding box center [9, 66] width 7 height 7
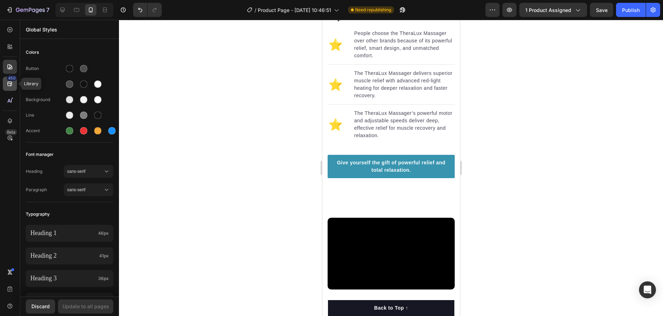
click at [10, 86] on icon at bounding box center [9, 83] width 7 height 7
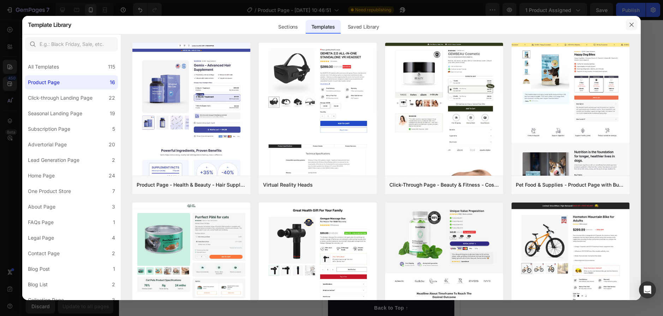
click at [631, 24] on icon "button" at bounding box center [632, 25] width 6 height 6
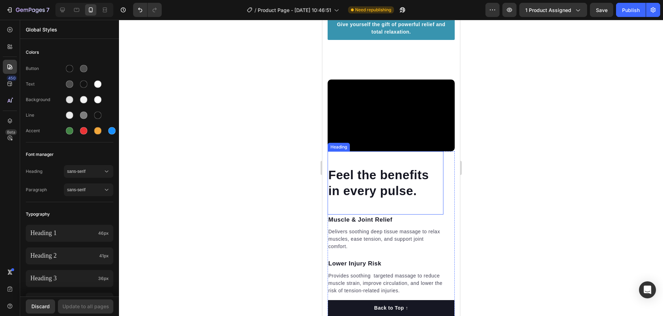
scroll to position [921, 0]
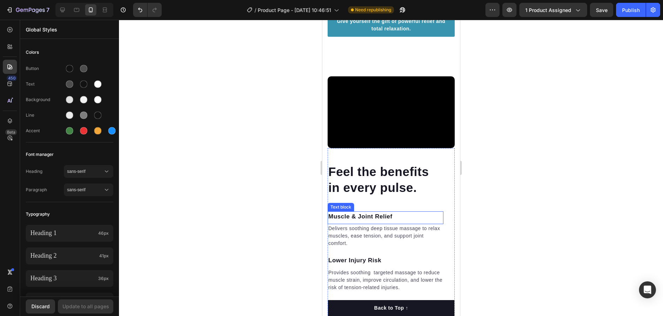
click at [403, 166] on h2 "Feel the benefits in every pulse." at bounding box center [385, 180] width 116 height 34
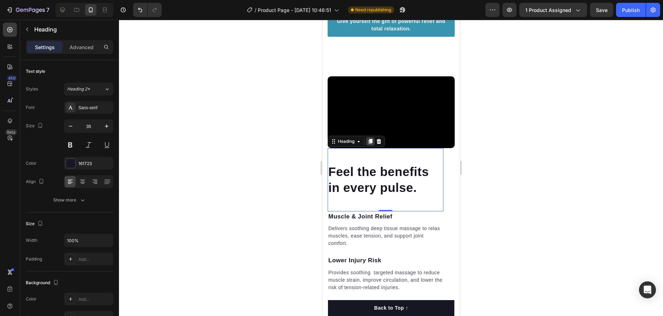
click at [367, 138] on icon at bounding box center [370, 141] width 6 height 6
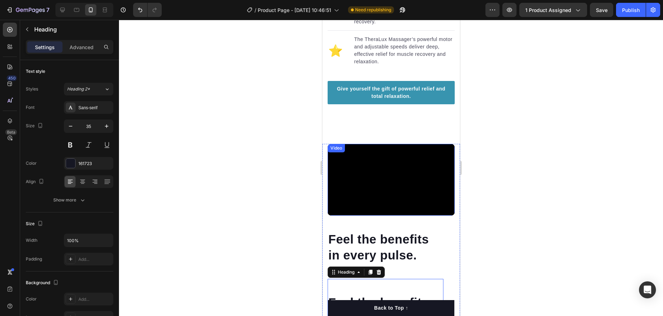
scroll to position [851, 0]
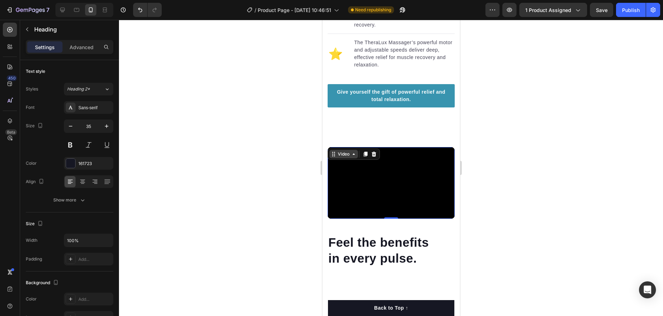
click at [333, 150] on div "Video" at bounding box center [343, 154] width 29 height 8
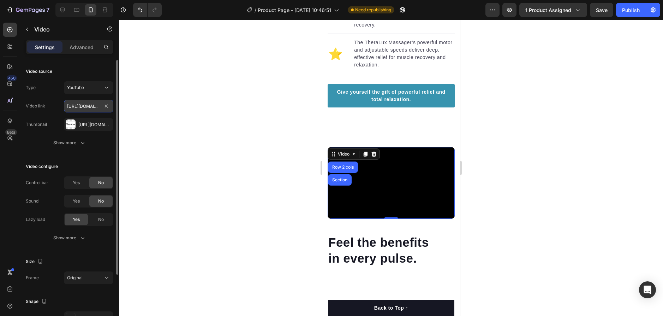
click at [95, 107] on input "[URL][DOMAIN_NAME]" at bounding box center [88, 106] width 49 height 13
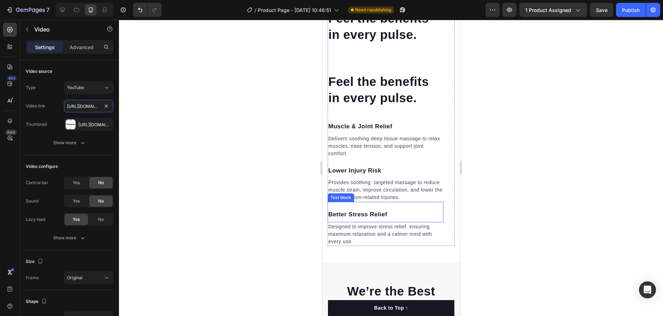
scroll to position [1062, 0]
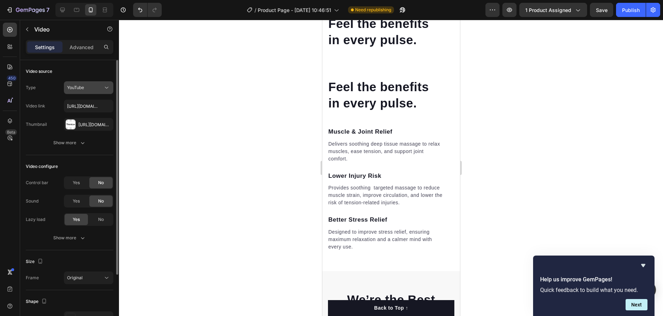
click at [92, 89] on div "YouTube" at bounding box center [85, 87] width 36 height 6
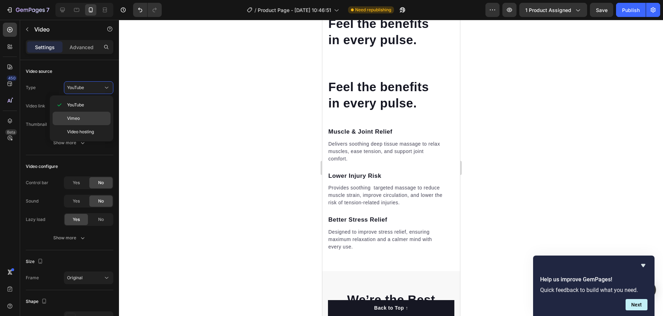
click at [91, 116] on p "Vimeo" at bounding box center [87, 118] width 40 height 6
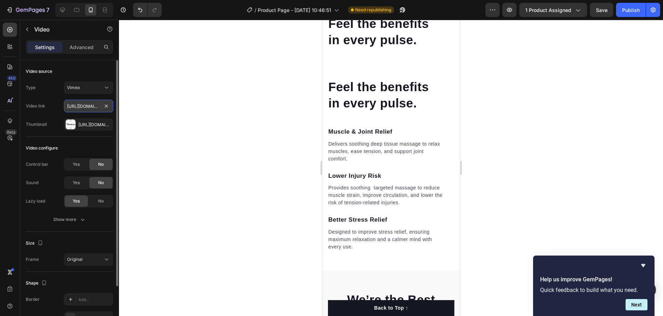
click at [94, 107] on input "[URL][DOMAIN_NAME]" at bounding box center [88, 106] width 49 height 13
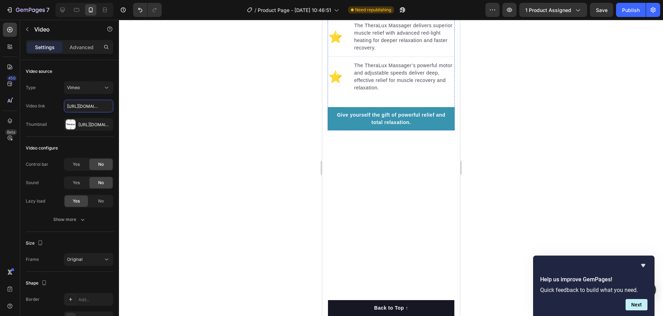
scroll to position [921, 0]
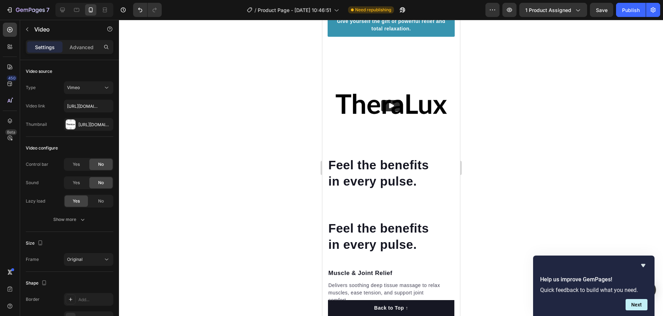
click at [394, 85] on img at bounding box center [390, 106] width 127 height 72
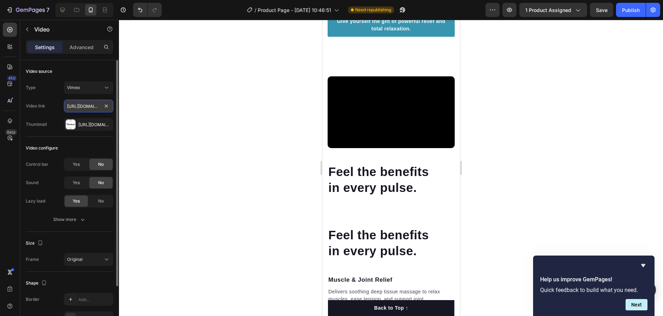
click at [71, 100] on input "[URL][DOMAIN_NAME]" at bounding box center [88, 106] width 49 height 13
click at [73, 101] on input "[URL][DOMAIN_NAME]" at bounding box center [88, 106] width 49 height 13
click at [76, 102] on input "[URL][DOMAIN_NAME]" at bounding box center [88, 106] width 49 height 13
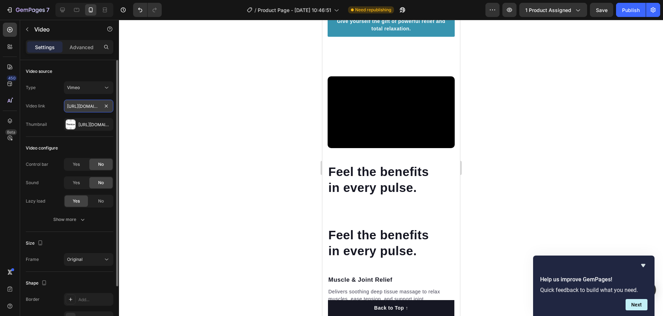
paste input "1122540459?share=copy"
type input "[URL][DOMAIN_NAME]"
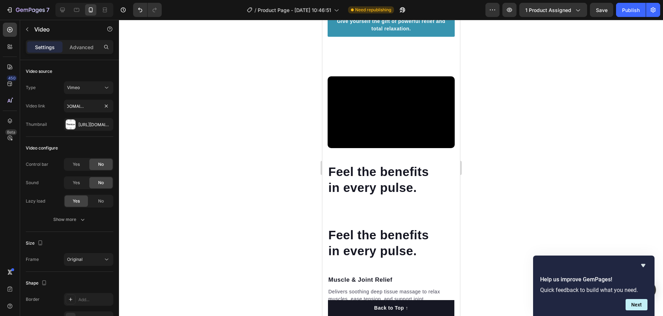
click at [264, 120] on div at bounding box center [391, 168] width 544 height 296
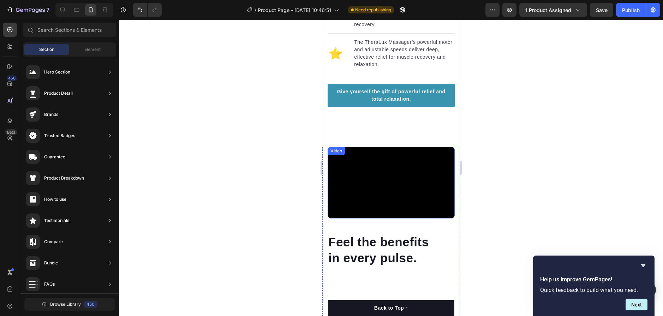
scroll to position [851, 0]
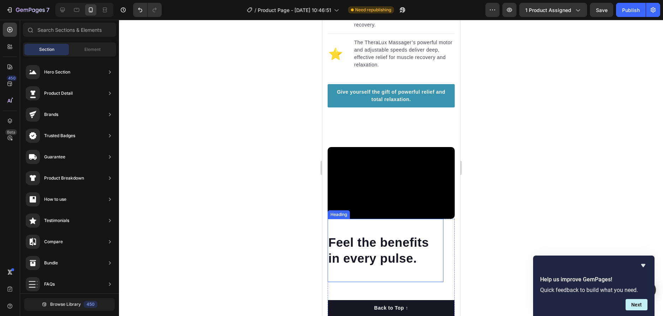
click at [387, 240] on h2 "Feel the benefits in every pulse." at bounding box center [385, 250] width 116 height 34
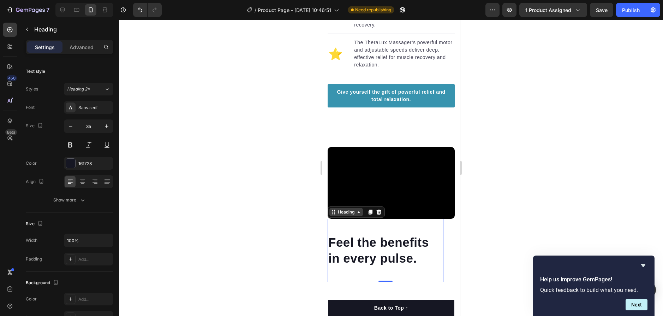
click at [344, 209] on div "Heading" at bounding box center [345, 212] width 19 height 6
click at [365, 206] on div "Heading Row 1 col Row 2 cols Section" at bounding box center [355, 211] width 57 height 11
click at [368, 209] on icon at bounding box center [370, 211] width 4 height 5
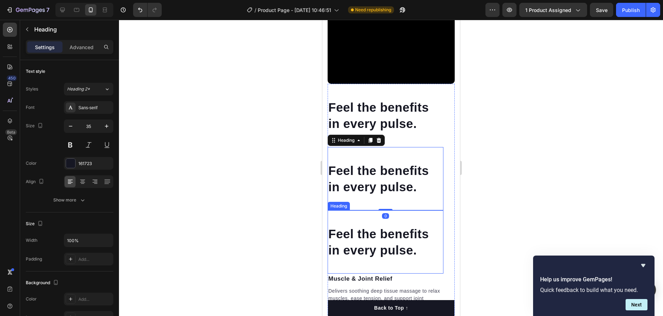
scroll to position [972, 0]
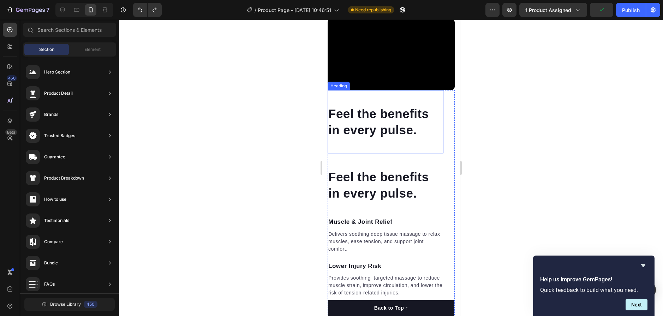
click at [397, 123] on h2 "Feel the benefits in every pulse." at bounding box center [385, 122] width 116 height 34
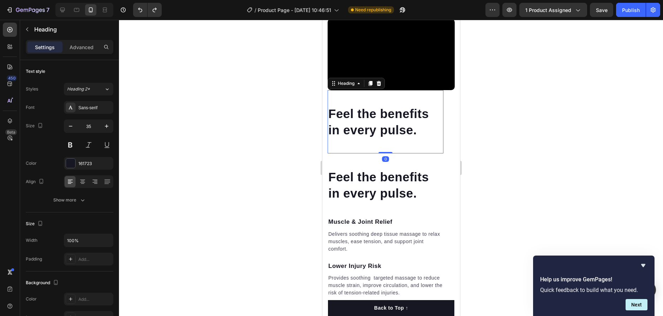
click at [435, 145] on div "Feel the benefits in every pulse. Heading 0" at bounding box center [385, 121] width 116 height 63
click at [379, 80] on icon at bounding box center [379, 83] width 6 height 6
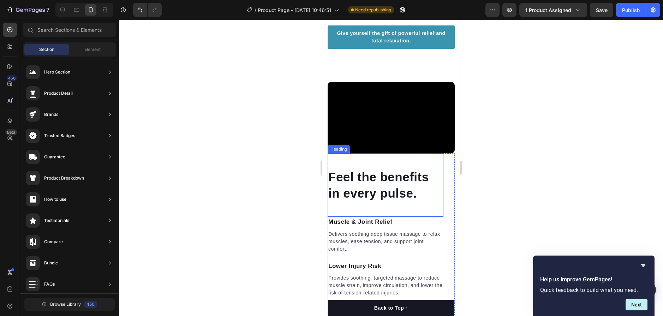
click at [372, 173] on h2 "Feel the benefits in every pulse." at bounding box center [385, 185] width 116 height 34
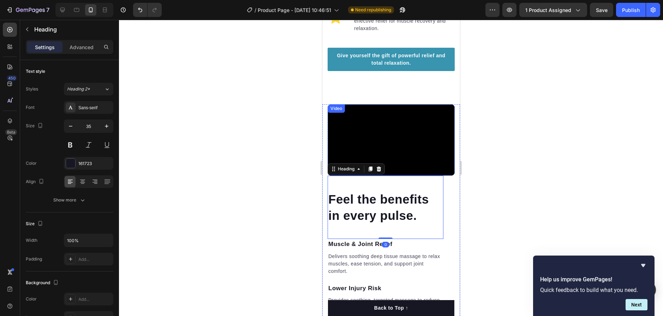
scroll to position [803, 0]
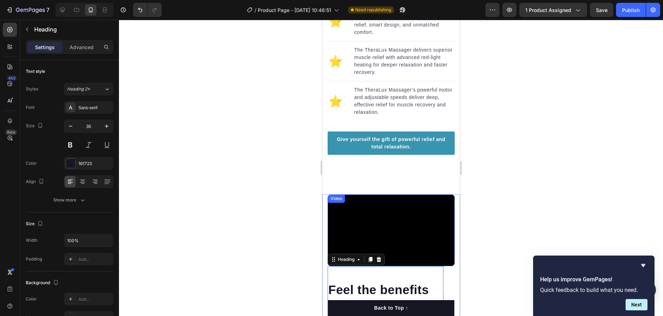
click at [337, 195] on div "Video" at bounding box center [336, 198] width 14 height 6
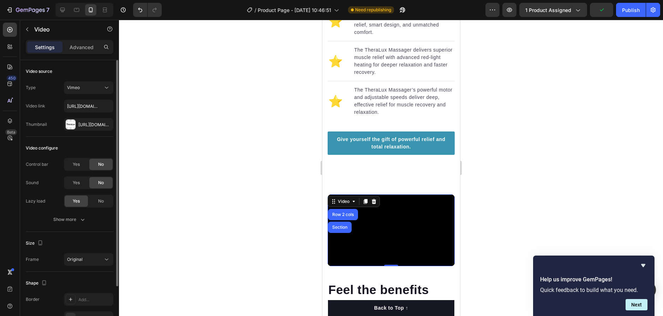
scroll to position [60, 0]
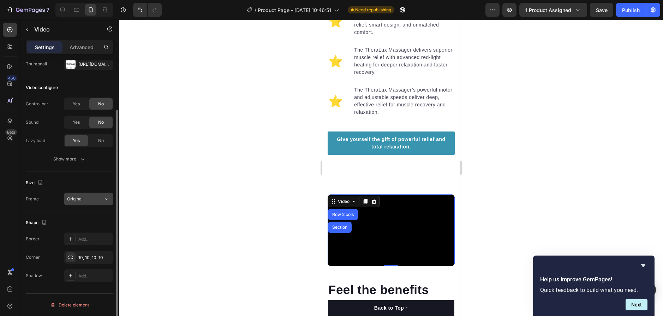
click at [89, 198] on div "Original" at bounding box center [85, 199] width 36 height 6
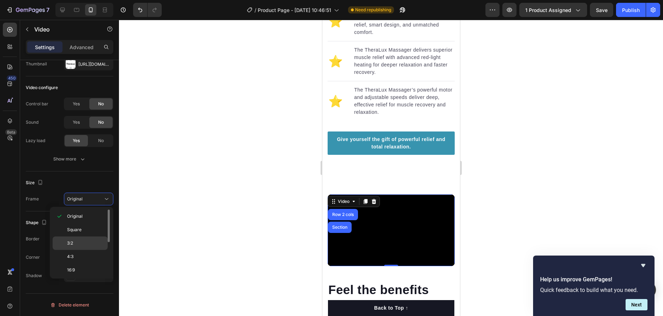
click at [80, 242] on p "3:2" at bounding box center [85, 243] width 37 height 6
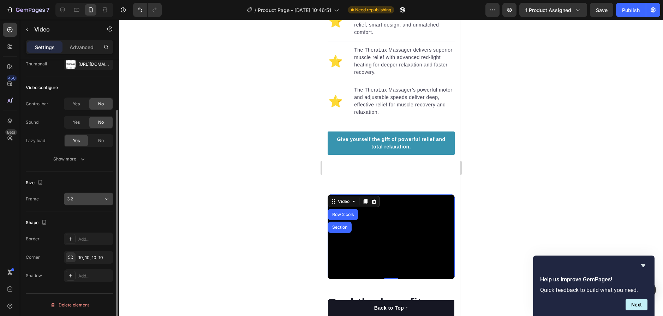
click at [83, 200] on div "3:2" at bounding box center [85, 199] width 36 height 6
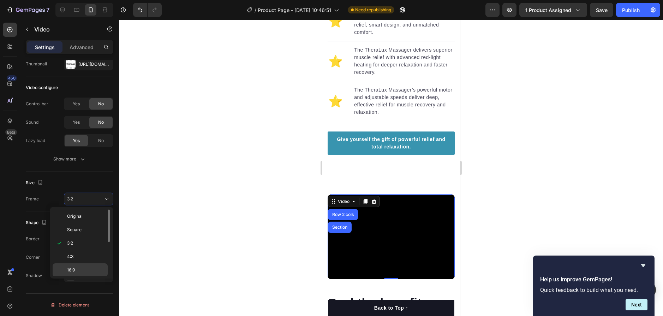
click at [89, 269] on p "16:9" at bounding box center [85, 269] width 37 height 6
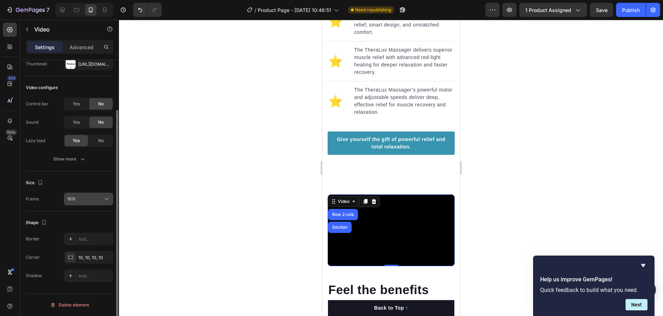
click at [84, 199] on div "16:9" at bounding box center [85, 199] width 36 height 6
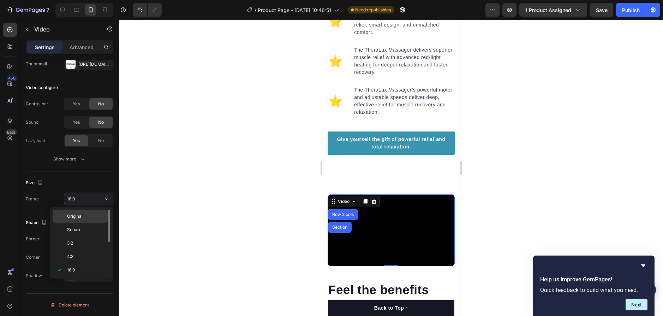
click at [83, 218] on p "Original" at bounding box center [85, 216] width 37 height 6
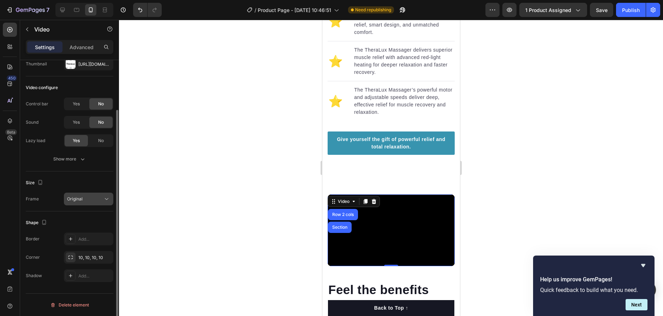
click at [91, 200] on div "Original" at bounding box center [85, 199] width 36 height 6
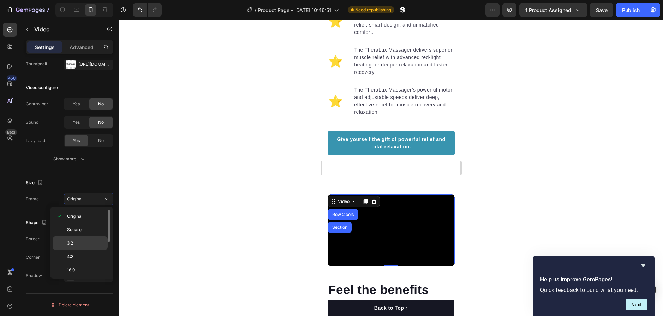
click at [81, 244] on p "3:2" at bounding box center [85, 243] width 37 height 6
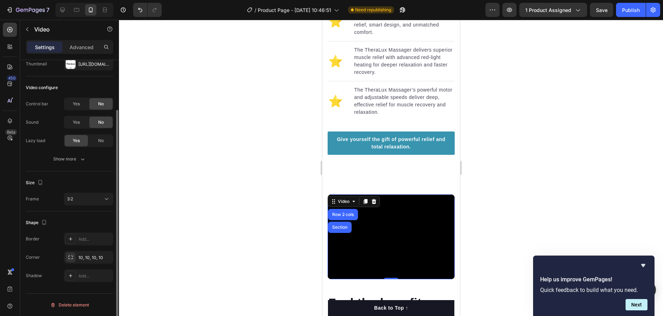
drag, startPoint x: 94, startPoint y: 205, endPoint x: 93, endPoint y: 209, distance: 4.3
click at [94, 205] on div "Size Frame 3:2" at bounding box center [70, 191] width 88 height 40
click at [94, 201] on div "3:2" at bounding box center [85, 199] width 36 height 6
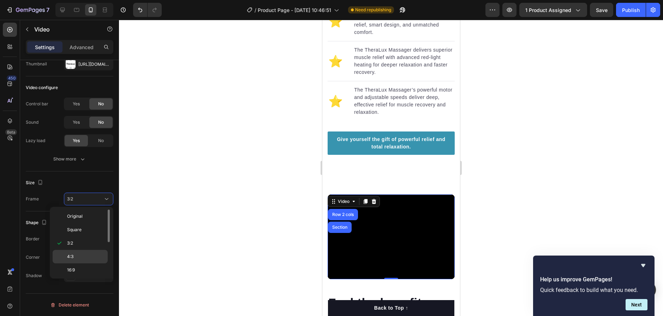
click at [82, 254] on p "4:3" at bounding box center [85, 256] width 37 height 6
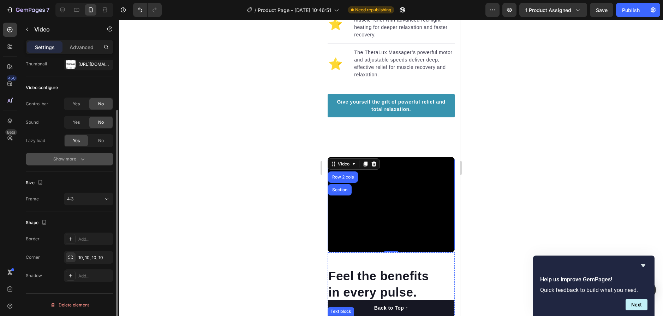
scroll to position [839, 0]
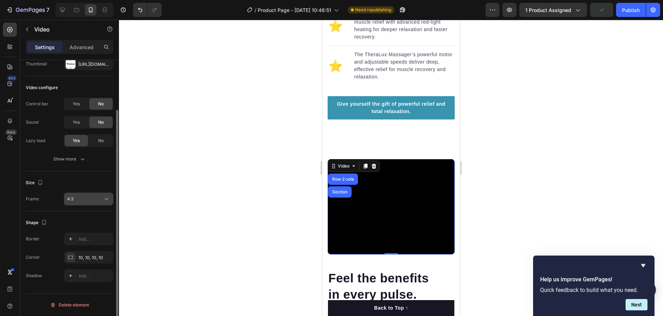
click at [99, 198] on div "4:3" at bounding box center [85, 199] width 36 height 6
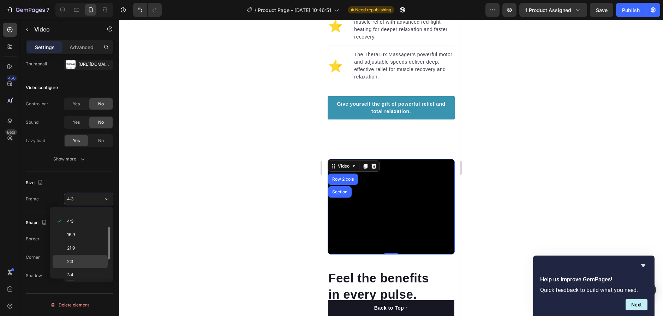
scroll to position [68, 0]
click at [84, 253] on p "9:16" at bounding box center [85, 255] width 37 height 6
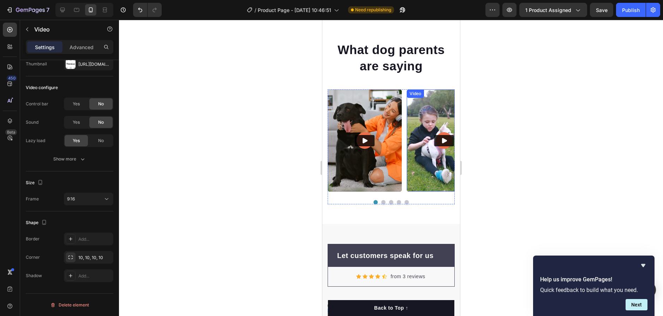
scroll to position [2039, 0]
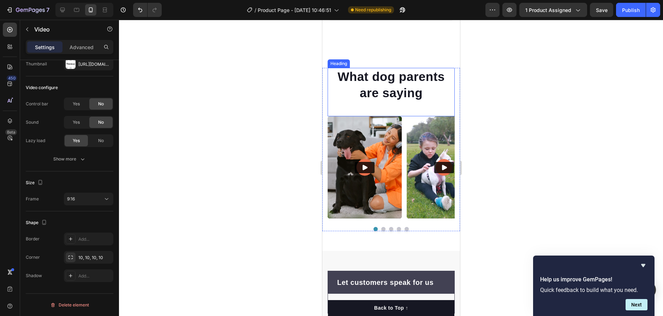
click at [426, 97] on h2 "What dog parents are saying" at bounding box center [390, 85] width 127 height 34
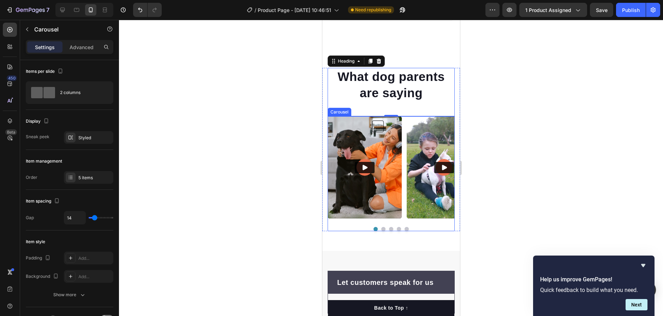
drag, startPoint x: 342, startPoint y: 164, endPoint x: 318, endPoint y: 164, distance: 24.7
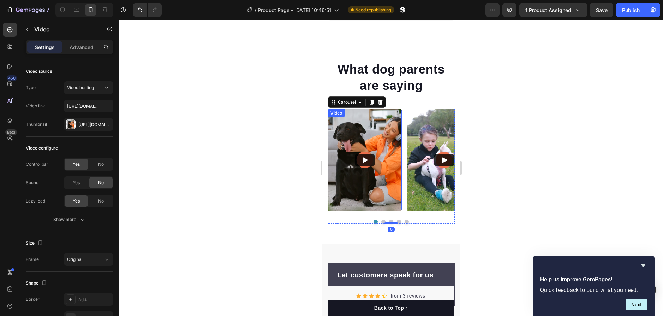
click at [371, 176] on img at bounding box center [364, 160] width 74 height 102
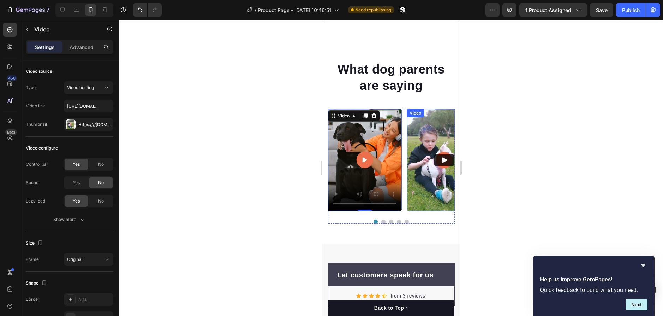
click at [433, 164] on img at bounding box center [443, 160] width 74 height 102
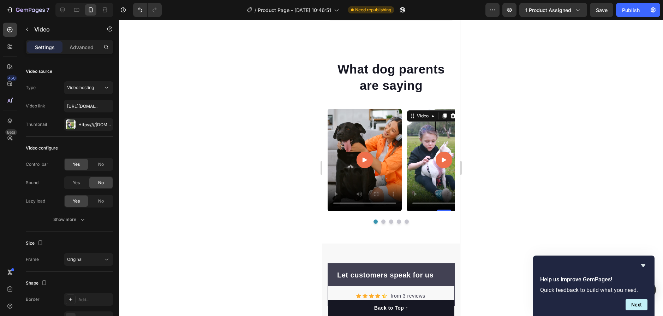
click at [435, 182] on video at bounding box center [443, 160] width 74 height 102
click at [423, 178] on video at bounding box center [443, 160] width 74 height 102
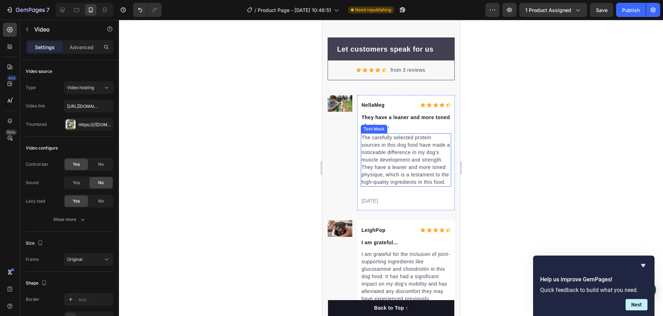
scroll to position [2166, 0]
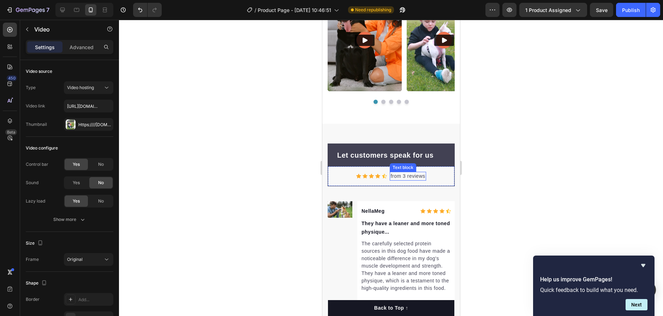
click at [397, 177] on p "from 3 reviews" at bounding box center [407, 175] width 35 height 7
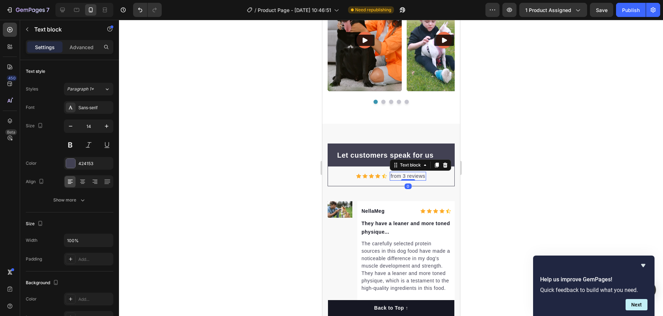
click at [404, 176] on p "from 3 reviews" at bounding box center [407, 175] width 35 height 7
click at [403, 176] on p "from 3 reviews" at bounding box center [407, 175] width 35 height 7
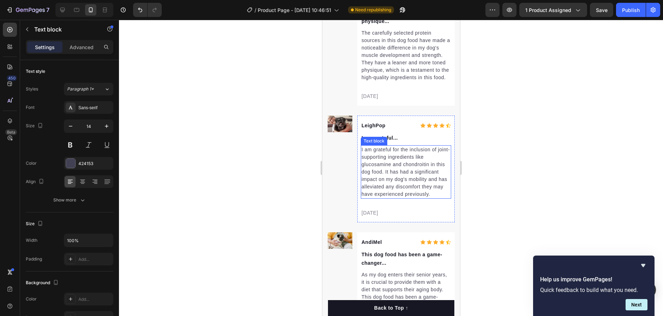
scroll to position [2377, 0]
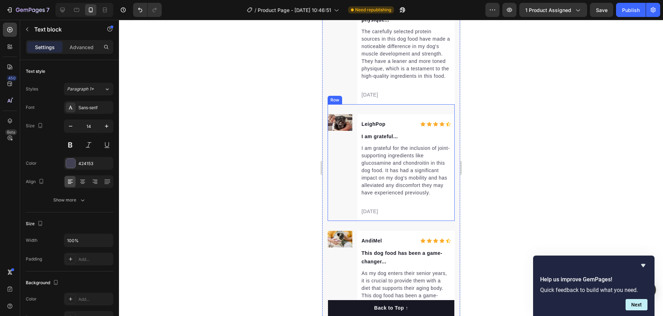
click at [376, 128] on p "LeighPop" at bounding box center [379, 124] width 36 height 8
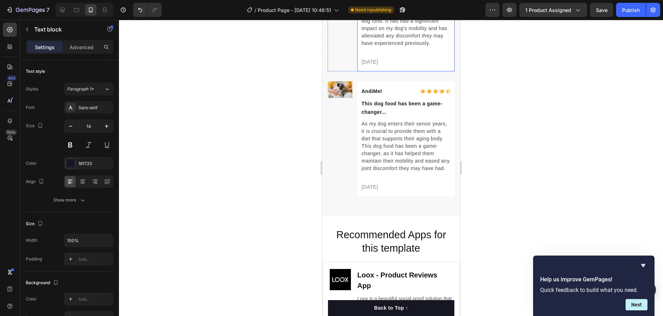
scroll to position [2554, 0]
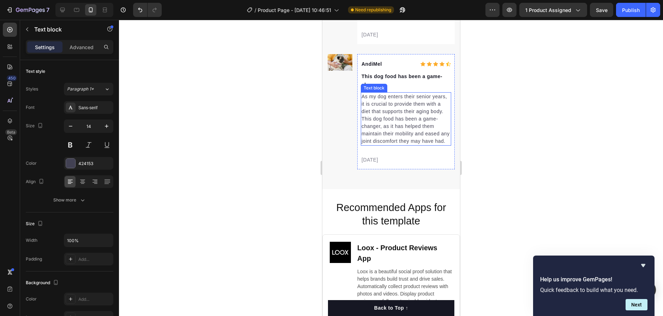
click at [401, 120] on p "As my dog enters their senior years, it is crucial to provide them with a diet …" at bounding box center [405, 119] width 89 height 52
click at [402, 120] on p "As my dog enters their senior years, it is crucial to provide them with a diet …" at bounding box center [405, 119] width 89 height 52
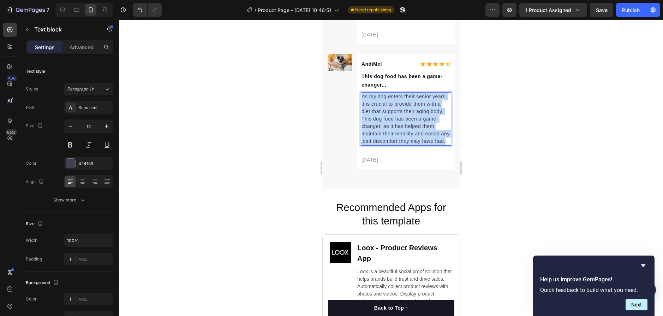
click at [402, 120] on p "As my dog enters their senior years, it is crucial to provide them with a diet …" at bounding box center [405, 119] width 89 height 52
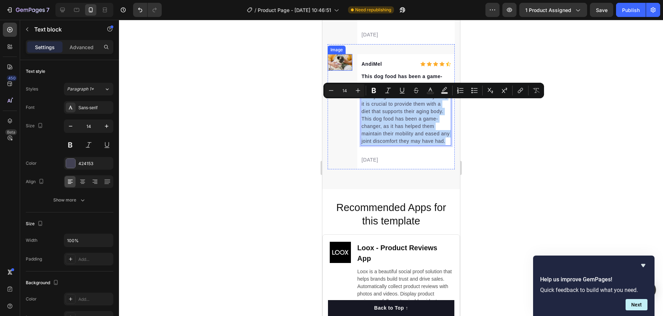
click at [340, 64] on img at bounding box center [339, 62] width 25 height 17
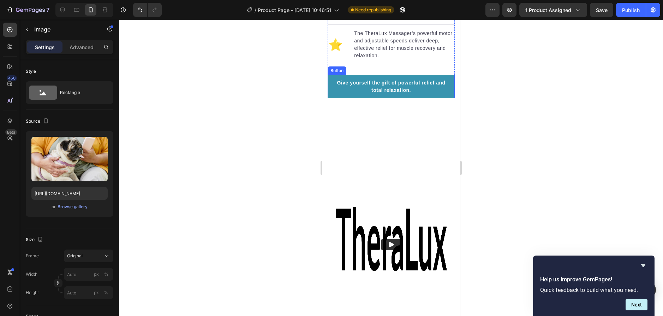
scroll to position [985, 0]
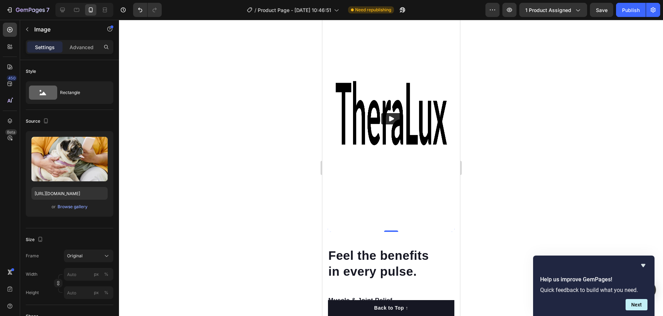
click at [389, 116] on icon "Play" at bounding box center [391, 118] width 5 height 5
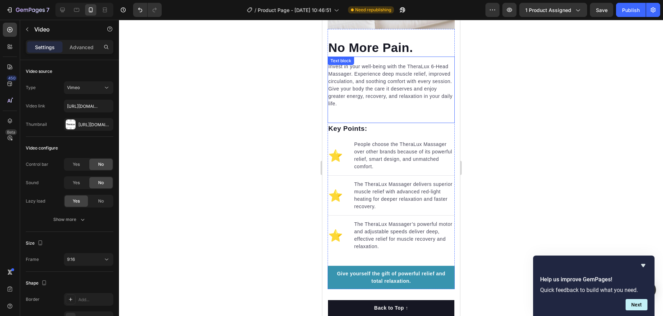
scroll to position [668, 0]
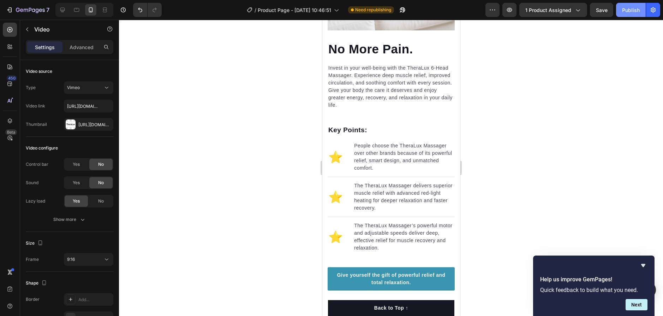
click at [630, 8] on div "Publish" at bounding box center [631, 9] width 18 height 7
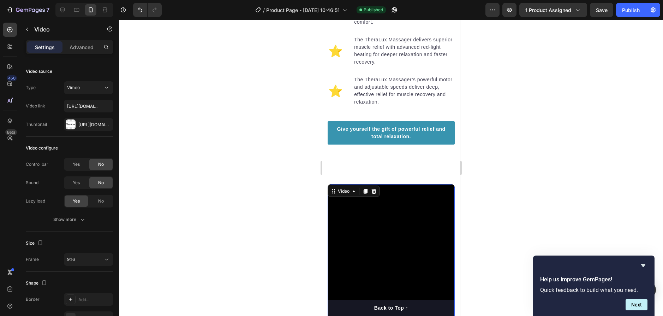
scroll to position [950, 0]
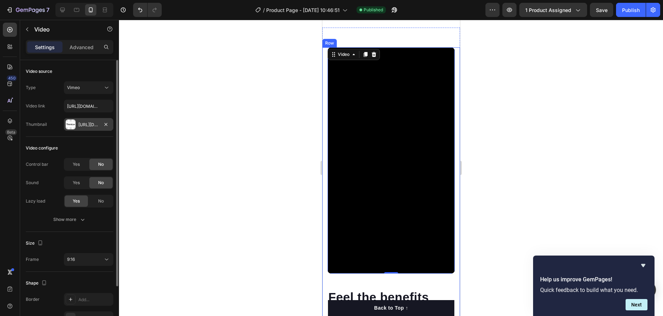
click at [85, 123] on div "[URL][DOMAIN_NAME]" at bounding box center [88, 124] width 20 height 6
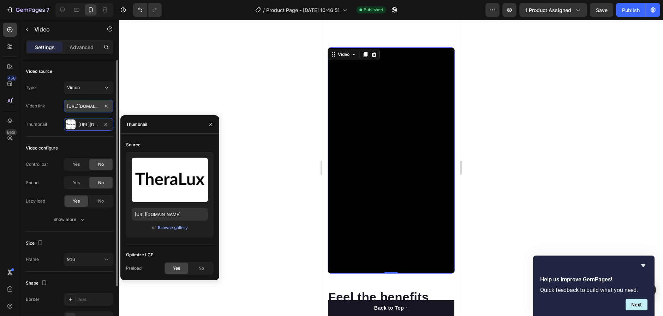
click at [89, 105] on input "[URL][DOMAIN_NAME]" at bounding box center [88, 106] width 49 height 13
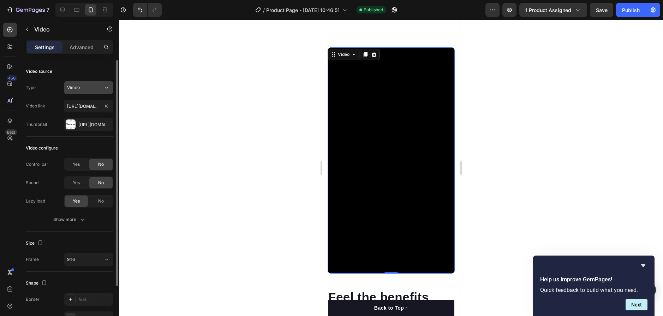
click at [95, 92] on button "Vimeo" at bounding box center [88, 87] width 49 height 13
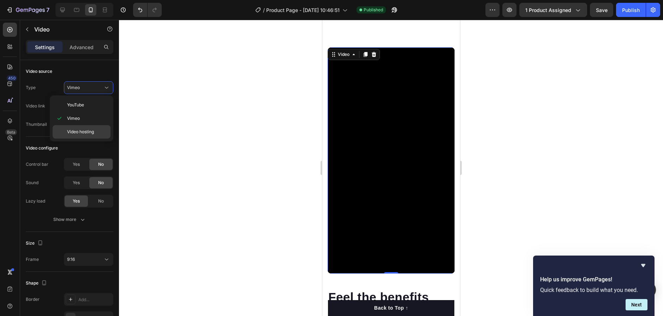
click at [92, 133] on span "Video hosting" at bounding box center [80, 131] width 27 height 6
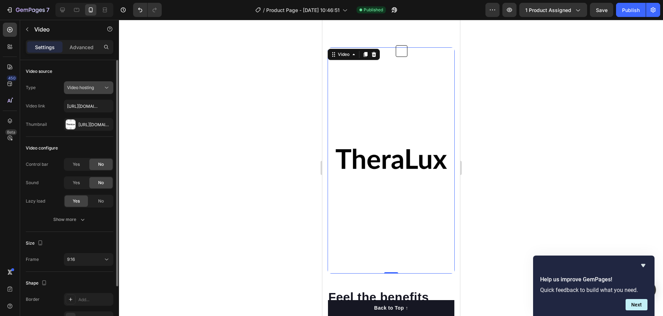
click at [101, 86] on div "Video hosting" at bounding box center [85, 87] width 36 height 6
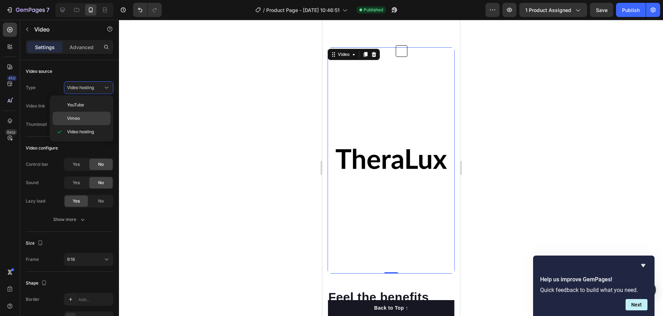
click at [88, 118] on p "Vimeo" at bounding box center [87, 118] width 40 height 6
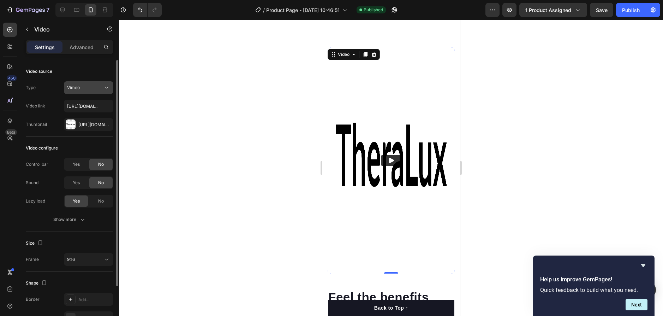
click at [90, 88] on div "Vimeo" at bounding box center [85, 87] width 36 height 6
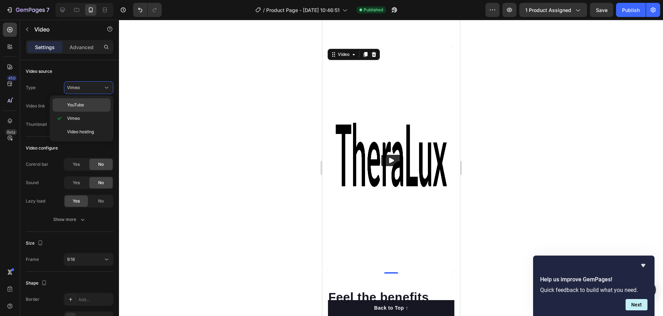
click at [95, 104] on p "YouTube" at bounding box center [87, 105] width 40 height 6
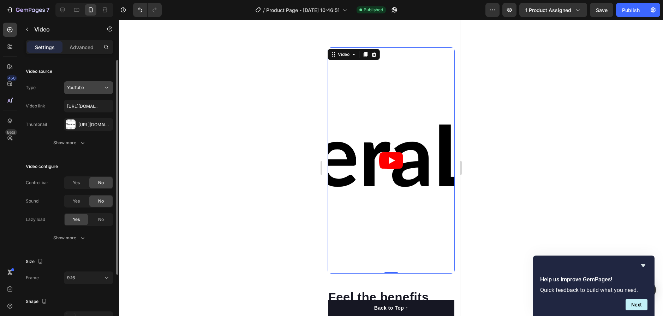
click at [101, 86] on div "YouTube" at bounding box center [85, 87] width 36 height 6
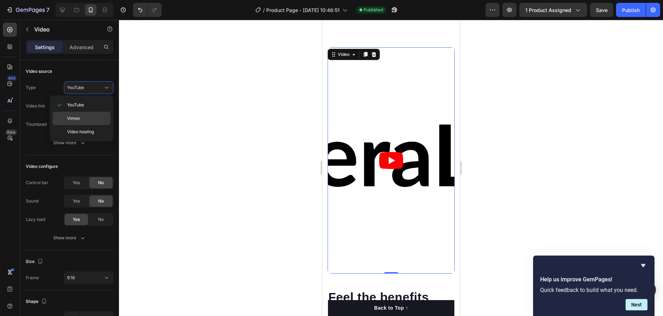
click at [95, 116] on p "Vimeo" at bounding box center [87, 118] width 40 height 6
type input "[URL][DOMAIN_NAME]"
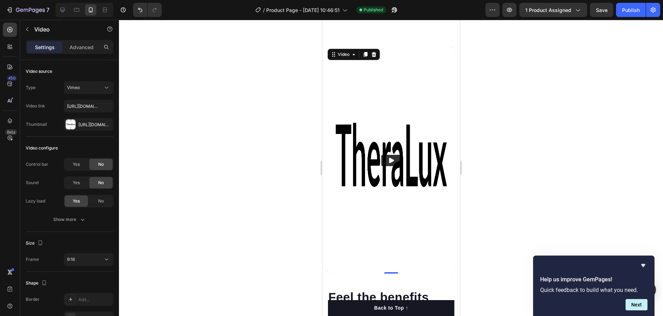
click at [382, 155] on button "Play" at bounding box center [391, 160] width 20 height 11
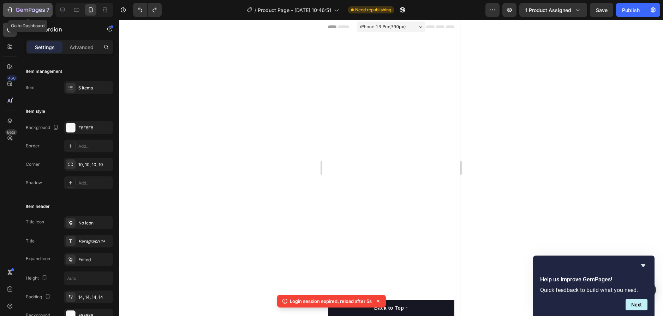
scroll to position [3034, 0]
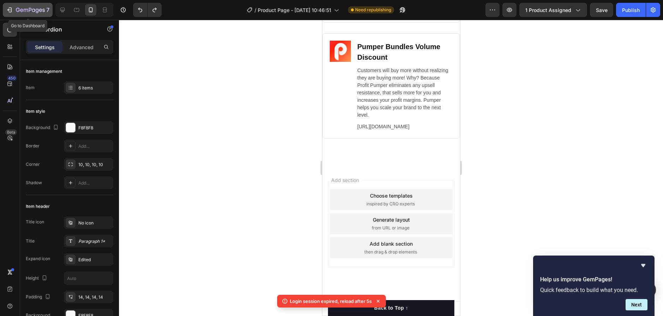
click at [11, 7] on icon "button" at bounding box center [9, 9] width 7 height 7
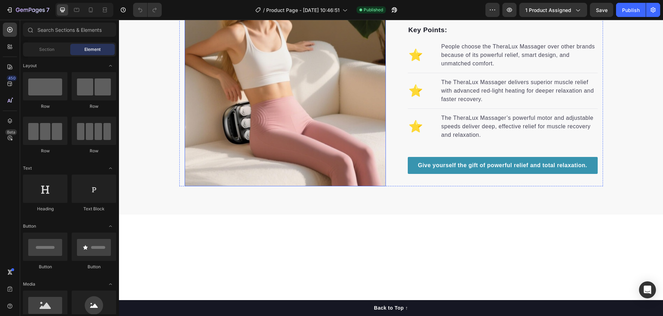
scroll to position [529, 0]
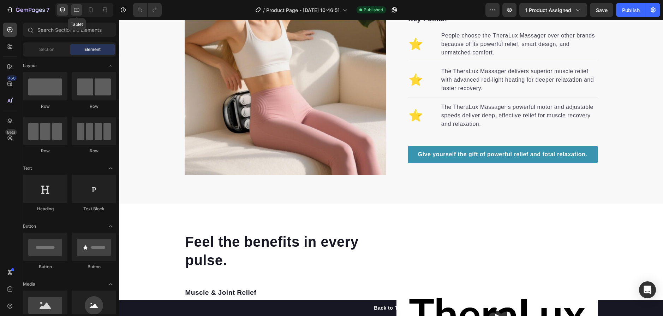
click at [79, 10] on icon at bounding box center [76, 9] width 7 height 7
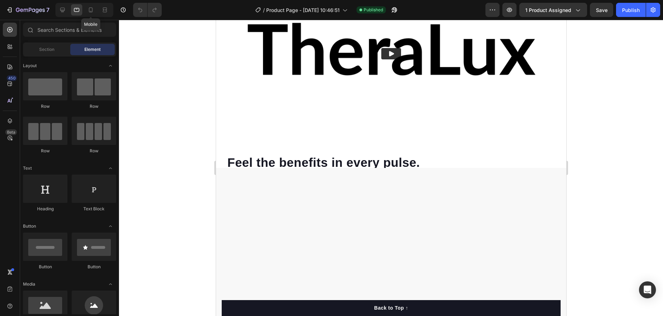
click at [97, 10] on div "Mobile" at bounding box center [84, 10] width 58 height 14
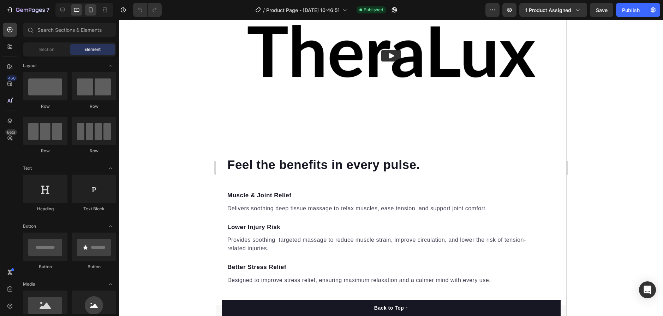
click at [92, 10] on icon at bounding box center [90, 9] width 7 height 7
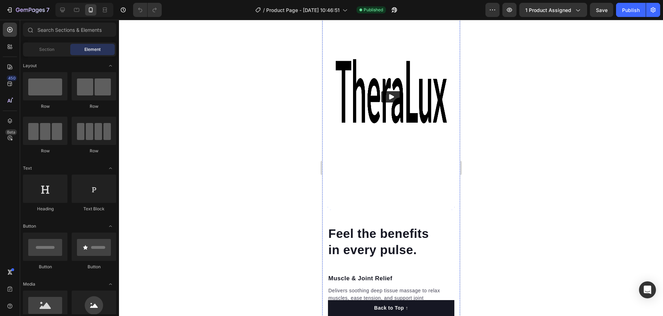
scroll to position [847, 0]
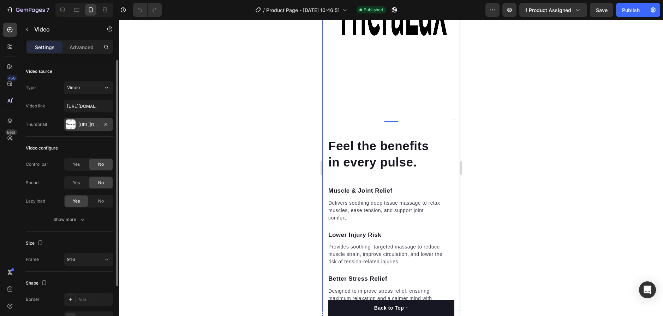
click at [80, 124] on div "[URL][DOMAIN_NAME]" at bounding box center [88, 124] width 20 height 6
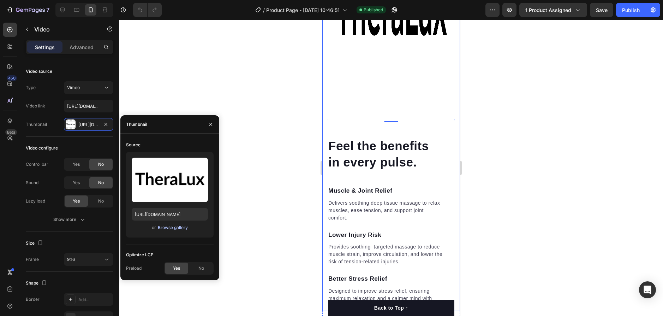
click at [174, 227] on div "Browse gallery" at bounding box center [173, 227] width 30 height 6
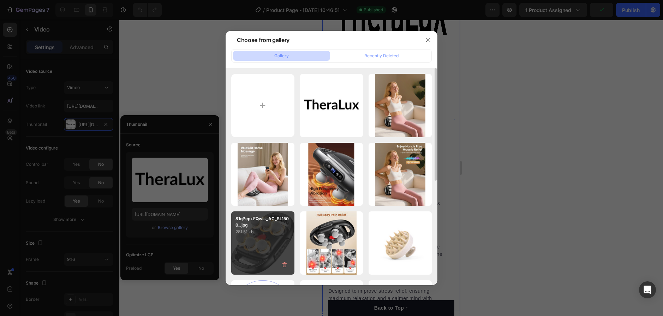
click at [278, 227] on p "81qPep+FQwL._AC_SL1500_.jpg" at bounding box center [262, 221] width 55 height 13
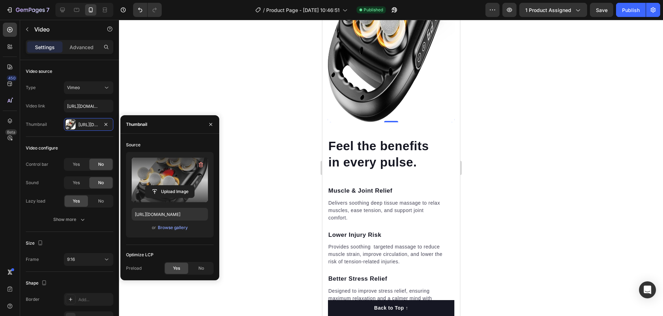
click at [174, 181] on label at bounding box center [170, 179] width 76 height 44
click at [174, 185] on input "file" at bounding box center [169, 191] width 49 height 12
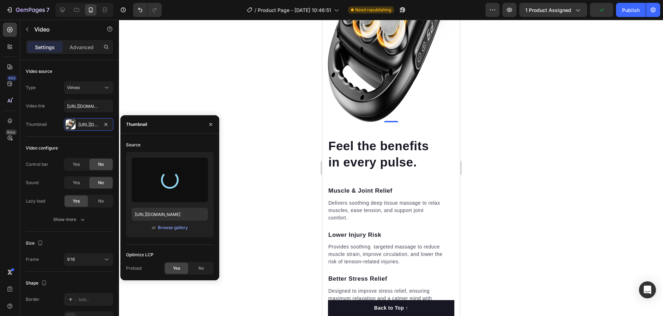
type input "https://cdn.shopify.com/s/files/1/0758/6784/8931/files/gempages_586301588084097…"
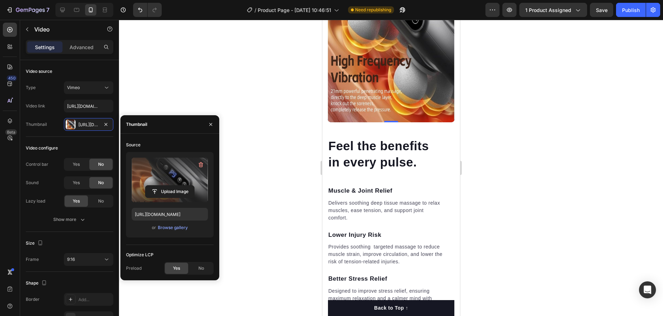
click at [505, 181] on div at bounding box center [391, 168] width 544 height 296
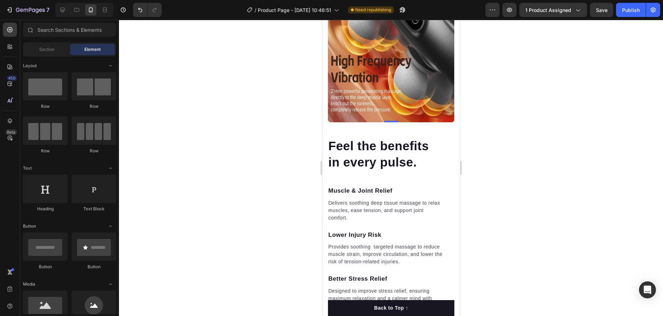
click at [389, 13] on icon "Play" at bounding box center [390, 9] width 7 height 7
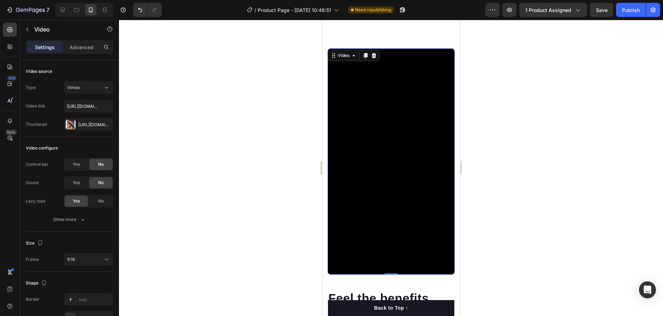
click at [504, 187] on div at bounding box center [391, 168] width 544 height 296
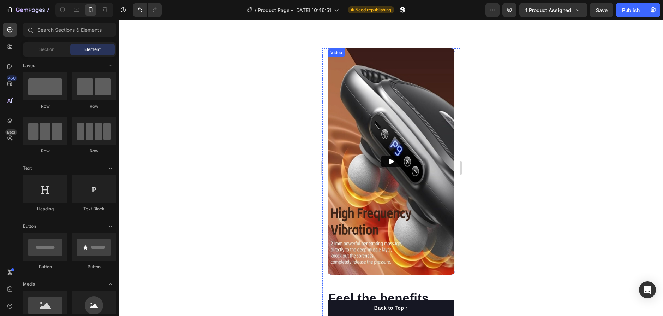
click at [393, 158] on button "Play" at bounding box center [391, 161] width 20 height 11
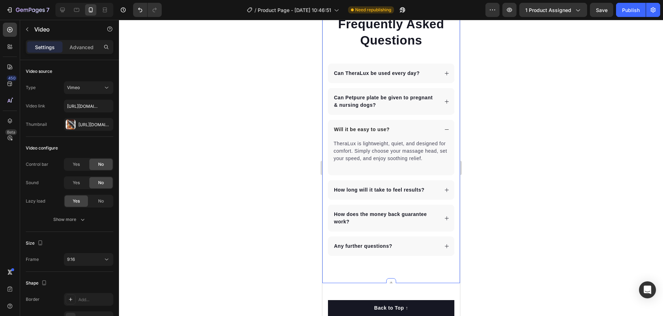
scroll to position [1695, 0]
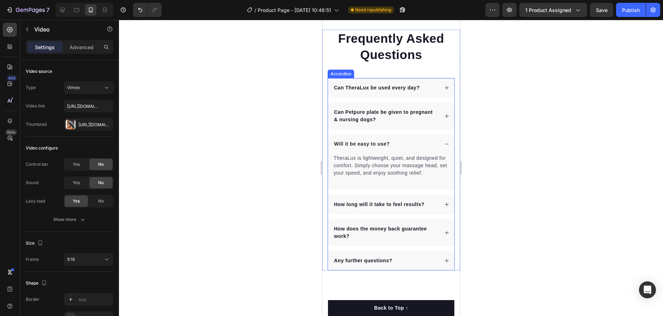
click at [386, 112] on p "Can Petpure plate be given to pregnant & nursing dogs?" at bounding box center [385, 115] width 103 height 15
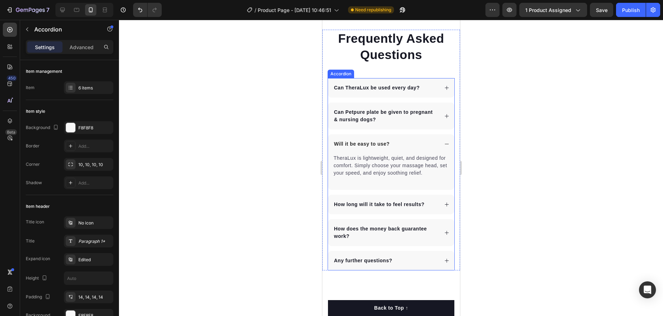
click at [386, 112] on p "Can Petpure plate be given to pregnant & nursing dogs?" at bounding box center [385, 115] width 103 height 15
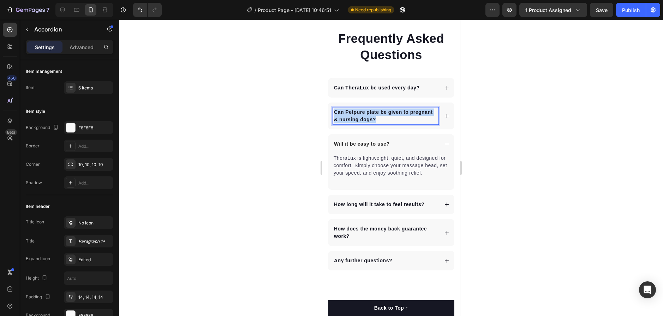
drag, startPoint x: 402, startPoint y: 120, endPoint x: 307, endPoint y: 103, distance: 96.9
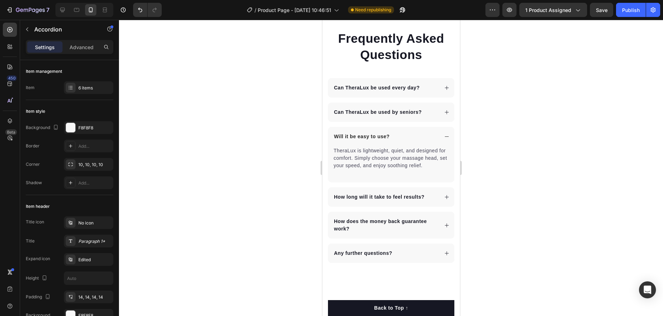
click at [437, 113] on div "Can TheraLux be used by seniors?" at bounding box center [391, 111] width 126 height 19
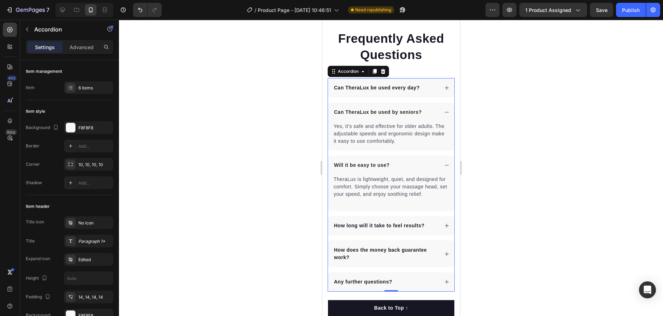
click at [444, 86] on div "Can TheraLux be used every day?" at bounding box center [391, 87] width 126 height 19
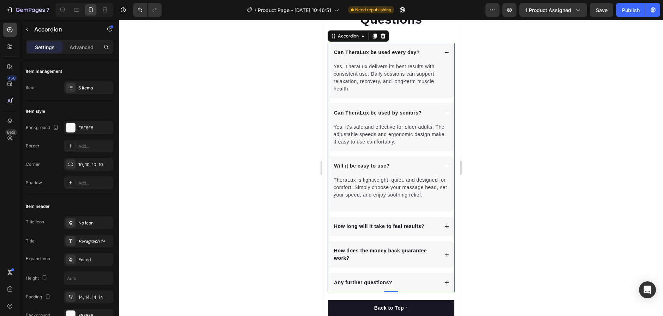
scroll to position [1765, 0]
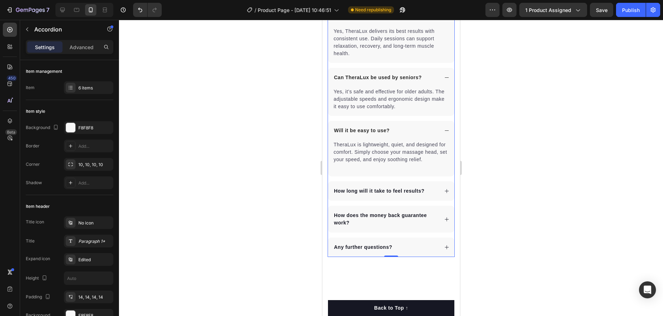
click at [410, 194] on p "How long will it take to feel results?" at bounding box center [379, 190] width 90 height 7
click at [444, 193] on icon at bounding box center [446, 190] width 5 height 5
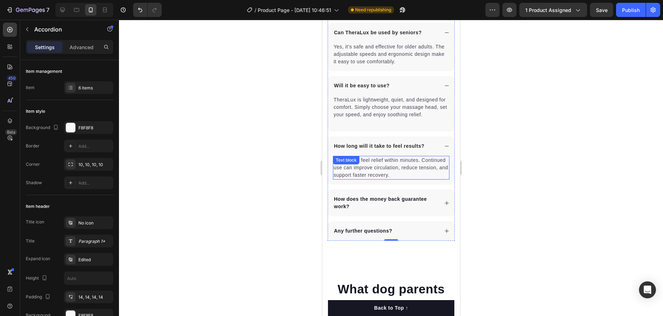
scroll to position [1836, 0]
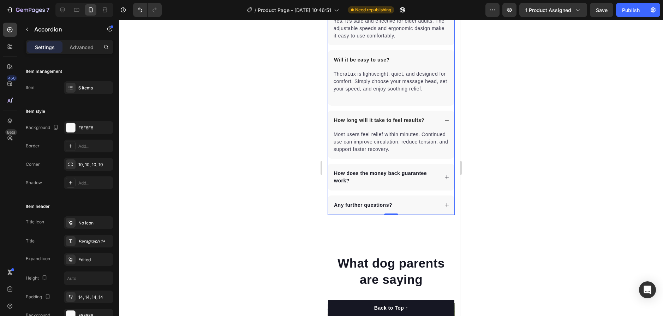
click at [448, 183] on div "How does the money back guarantee work?" at bounding box center [391, 176] width 126 height 27
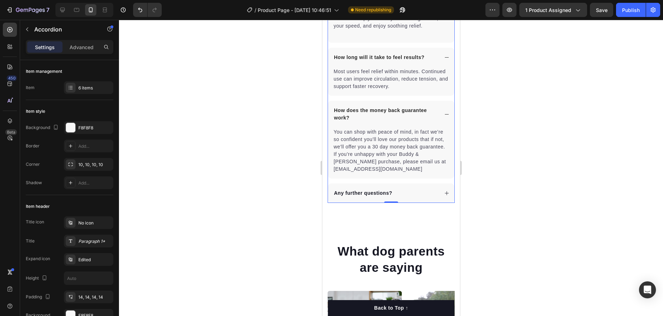
scroll to position [1906, 0]
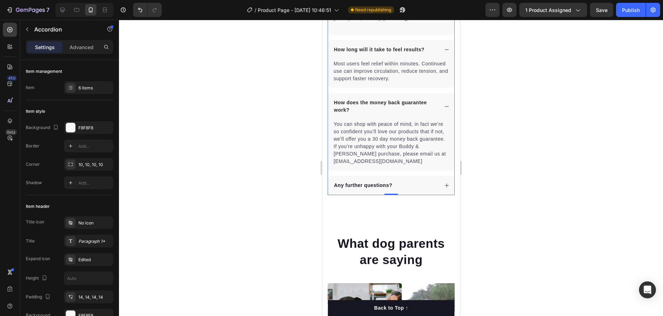
click at [435, 195] on div "Any further questions?" at bounding box center [391, 184] width 126 height 19
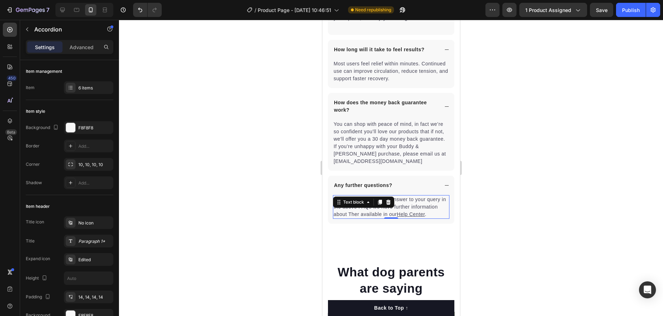
click at [416, 218] on p "If you haven't found the answer to your query in the above FAQs we have further…" at bounding box center [390, 207] width 115 height 22
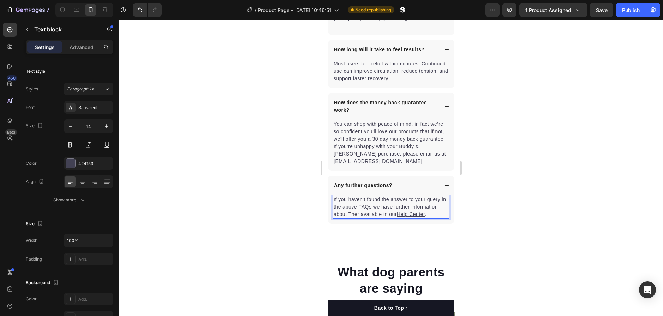
click at [406, 218] on p "If you haven't found the answer to your query in the above FAQs we have further…" at bounding box center [390, 207] width 115 height 22
click at [383, 218] on p "If you haven't found the answer to your query in the above FAQs we have further…" at bounding box center [390, 207] width 115 height 22
click at [387, 218] on p "If you haven't found the answer to your query in the above FAQs we have further…" at bounding box center [390, 207] width 115 height 22
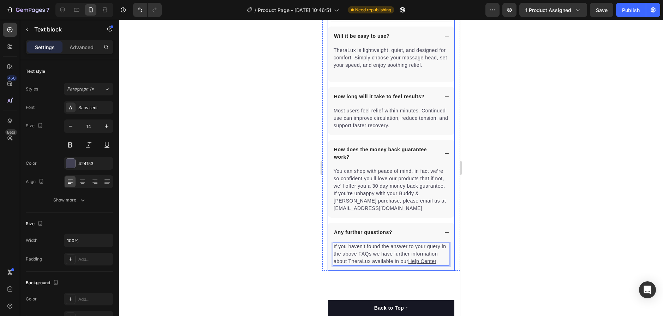
scroll to position [1836, 0]
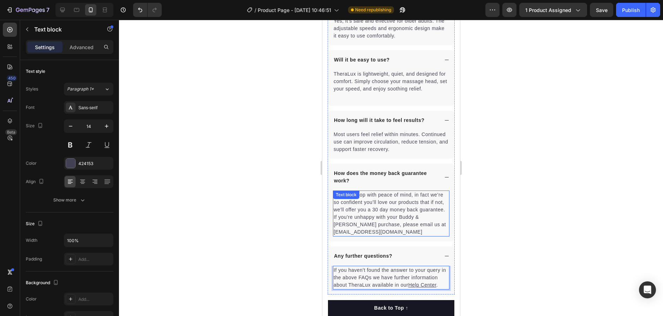
click at [361, 236] on div "You can shop with peace of mind, in fact we’re so confident you’ll love our pro…" at bounding box center [390, 213] width 116 height 46
click at [376, 235] on p "You can shop with peace of mind, in fact we’re so confident you’ll love our pro…" at bounding box center [390, 213] width 115 height 44
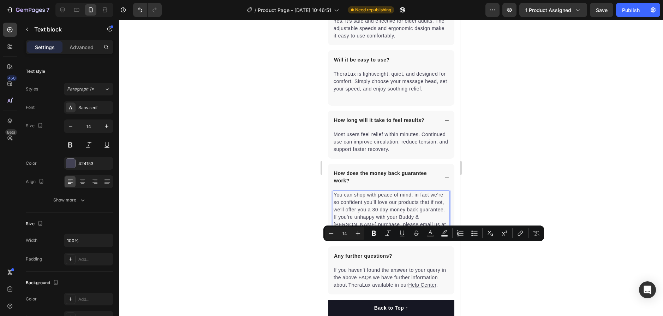
drag, startPoint x: 386, startPoint y: 245, endPoint x: 357, endPoint y: 246, distance: 29.3
click at [357, 235] on p "You can shop with peace of mind, in fact we’re so confident you’ll love our pro…" at bounding box center [390, 213] width 115 height 44
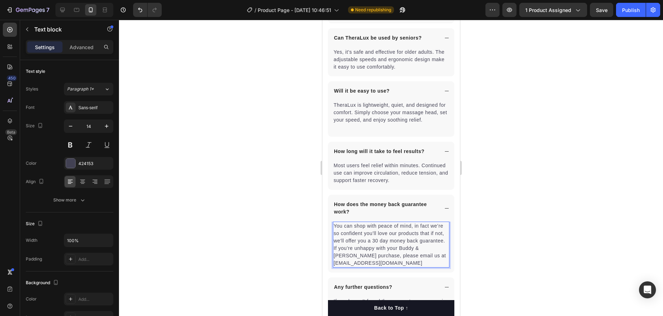
scroll to position [1800, 0]
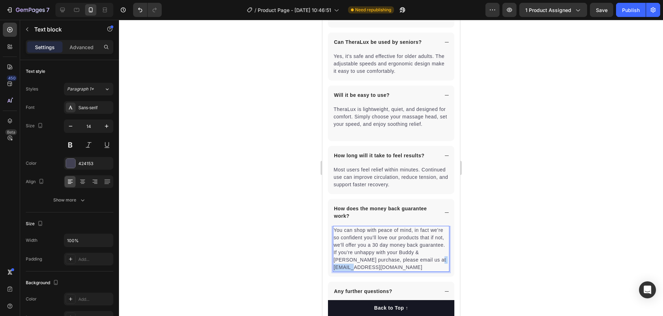
drag, startPoint x: 375, startPoint y: 282, endPoint x: 352, endPoint y: 279, distance: 23.9
click at [352, 271] on p "You can shop with peace of mind, in fact we’re so confident you’ll love our pro…" at bounding box center [390, 248] width 115 height 44
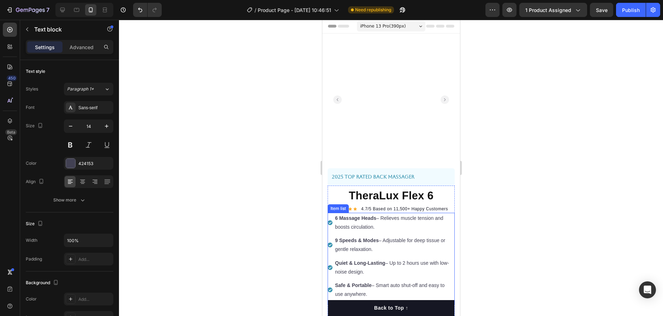
scroll to position [0, 0]
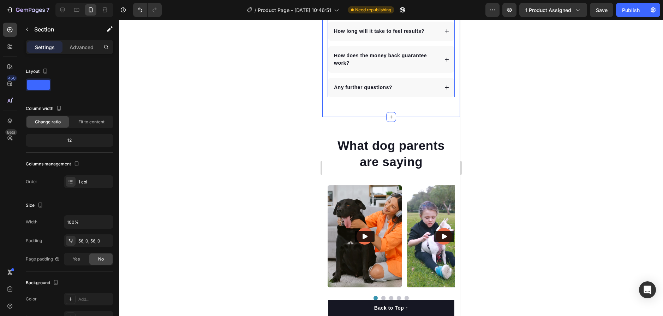
scroll to position [1977, 0]
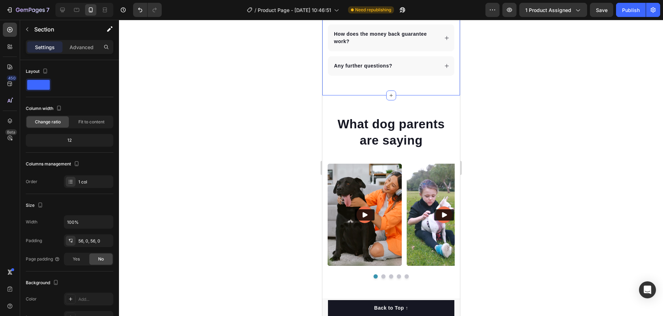
click at [467, 118] on div at bounding box center [391, 168] width 544 height 296
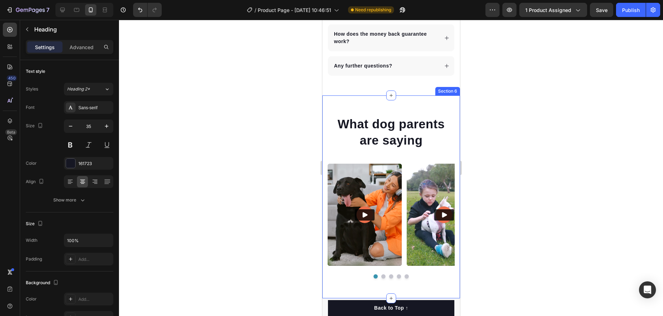
click at [413, 125] on h2 "What dog parents are saying" at bounding box center [390, 132] width 127 height 34
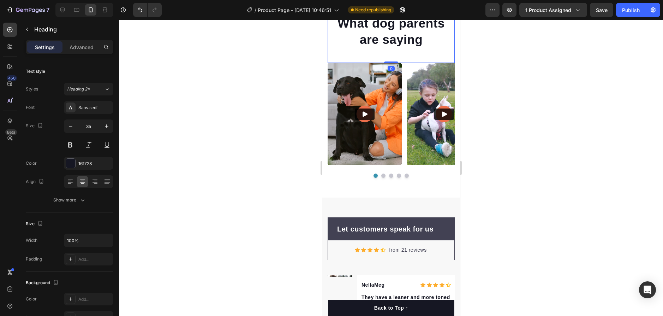
scroll to position [2082, 0]
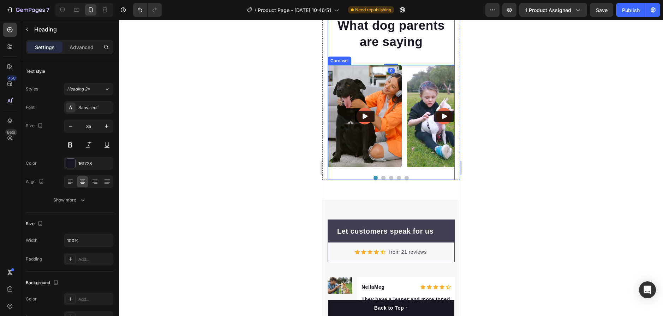
click at [402, 114] on div "Video Video Video Video Video" at bounding box center [390, 116] width 127 height 102
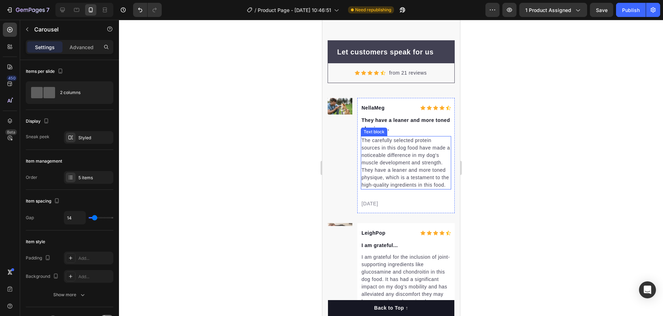
scroll to position [2224, 0]
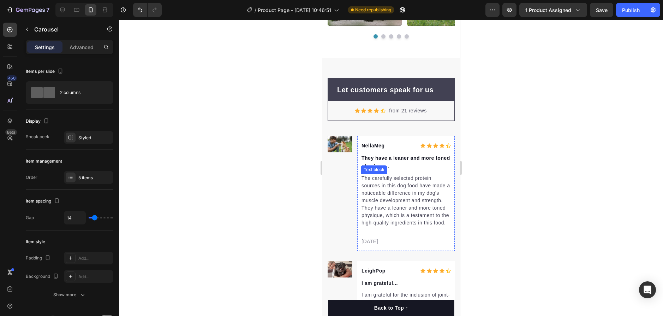
click at [386, 191] on p "The carefully selected protein sources in this dog food have made a noticeable …" at bounding box center [405, 200] width 89 height 52
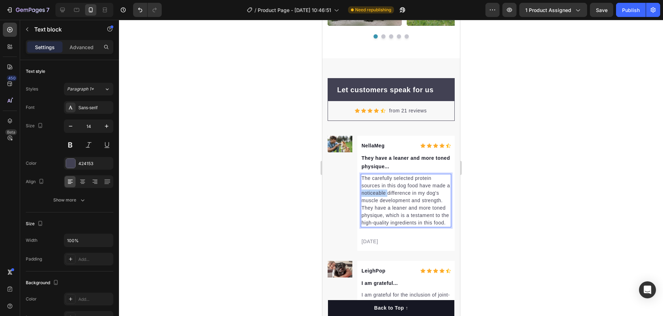
click at [386, 191] on p "The carefully selected protein sources in this dog food have made a noticeable …" at bounding box center [405, 200] width 89 height 52
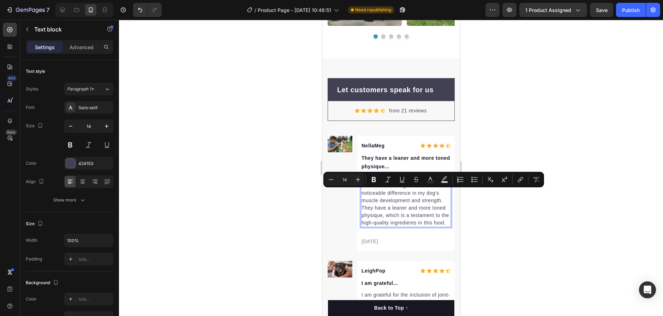
click at [416, 226] on p "The carefully selected protein sources in this dog food have made a noticeable …" at bounding box center [405, 200] width 89 height 52
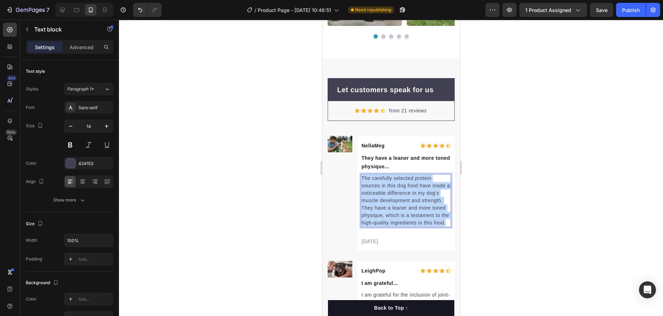
drag, startPoint x: 422, startPoint y: 229, endPoint x: 318, endPoint y: 159, distance: 125.6
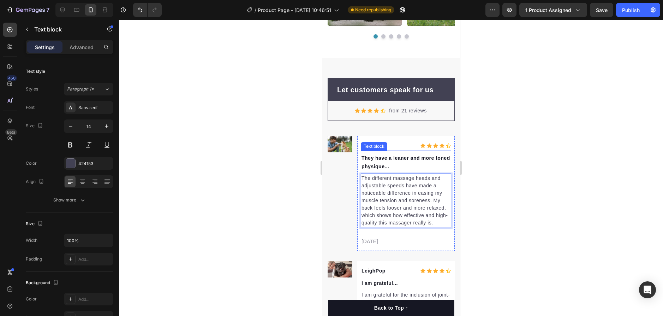
click at [404, 163] on p "They have a leaner and more toned physique..." at bounding box center [405, 162] width 89 height 17
click at [432, 156] on p "They have a leaner and more toned physique..." at bounding box center [405, 162] width 89 height 17
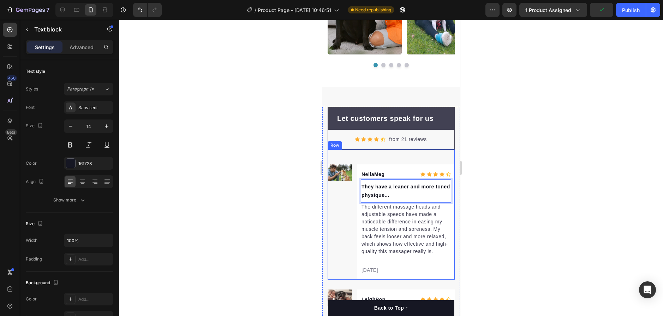
scroll to position [2188, 0]
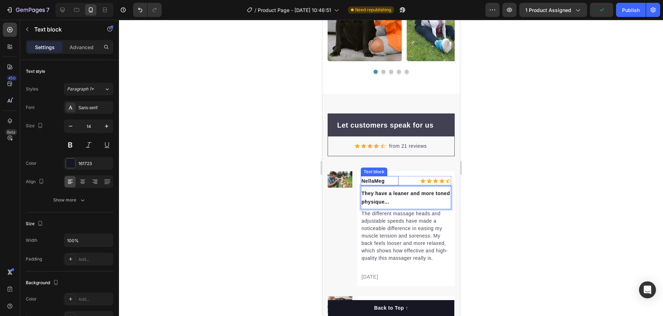
click at [374, 178] on p "NellaMeg" at bounding box center [379, 180] width 36 height 8
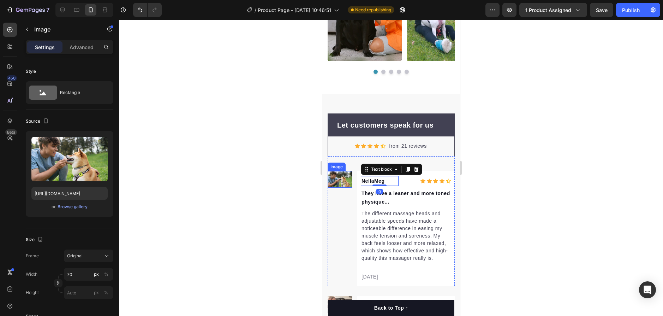
click at [349, 176] on img at bounding box center [339, 179] width 25 height 17
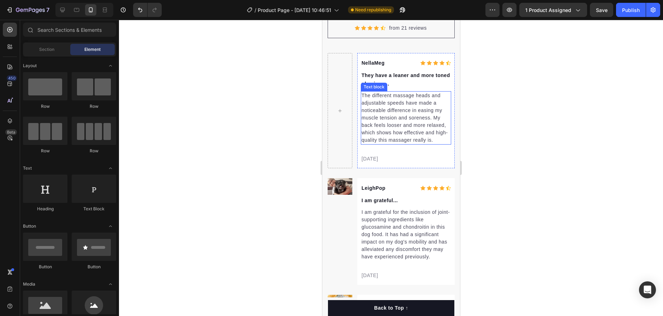
scroll to position [2365, 0]
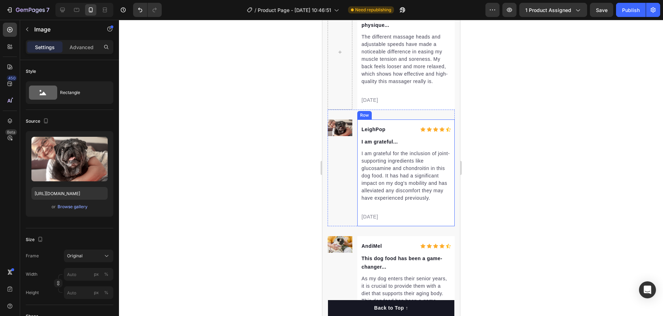
click at [342, 136] on img at bounding box center [339, 127] width 25 height 17
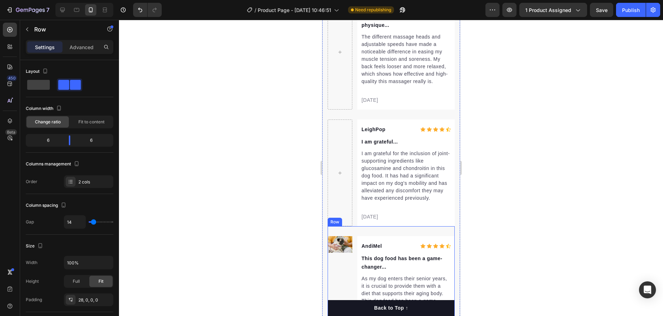
click at [339, 243] on div "Image AndiMel Text block Icon Icon Icon Icon Icon Icon List Hoz Row This dog fo…" at bounding box center [390, 288] width 127 height 125
click at [339, 248] on img at bounding box center [339, 244] width 25 height 17
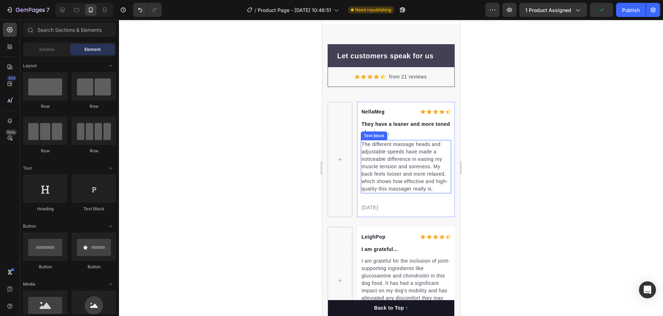
scroll to position [2259, 0]
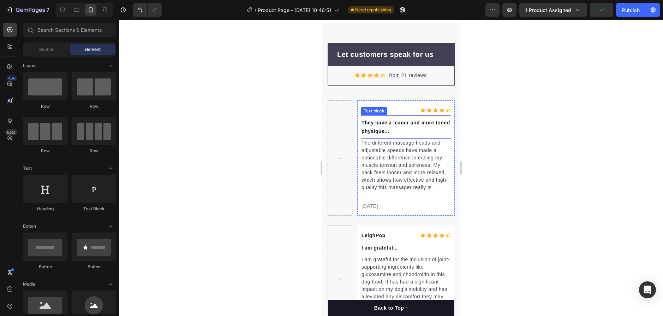
click at [400, 127] on p "They have a leaner and more toned physique..." at bounding box center [405, 126] width 89 height 17
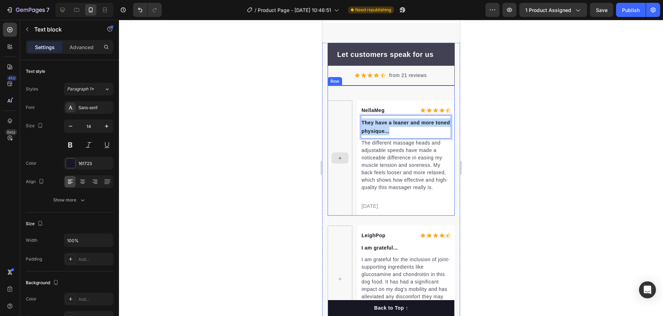
drag, startPoint x: 399, startPoint y: 129, endPoint x: 331, endPoint y: 110, distance: 70.6
click at [334, 111] on div "NellaMeg Text block Icon Icon Icon Icon Icon Icon List Hoz Row They have a lean…" at bounding box center [390, 150] width 127 height 130
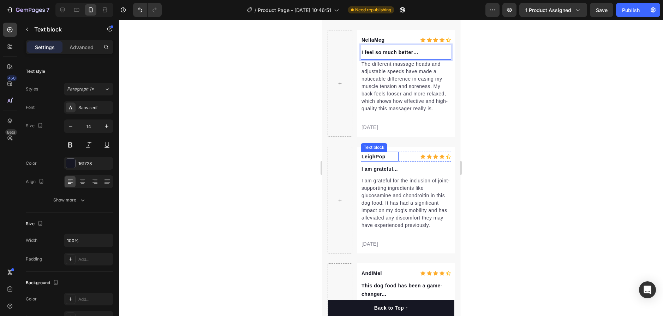
scroll to position [2329, 0]
click at [406, 212] on p "I am grateful for the inclusion of joint-supporting ingredients like glucosamin…" at bounding box center [405, 202] width 89 height 52
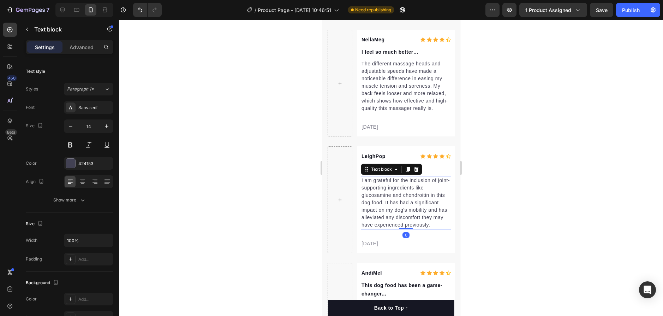
click at [405, 212] on p "I am grateful for the inclusion of joint-supporting ingredients like glucosamin…" at bounding box center [405, 202] width 89 height 52
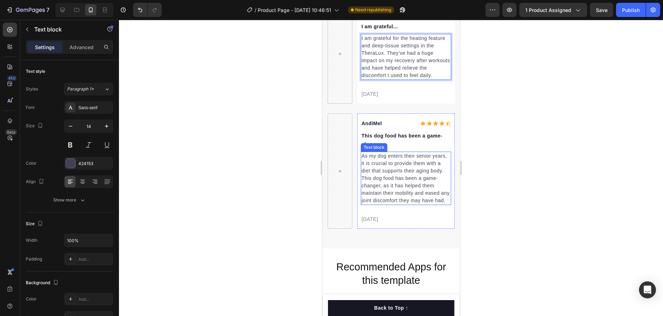
scroll to position [2471, 0]
click at [376, 129] on div "Text block" at bounding box center [373, 124] width 26 height 8
click at [376, 128] on p "AndiMel" at bounding box center [379, 124] width 36 height 8
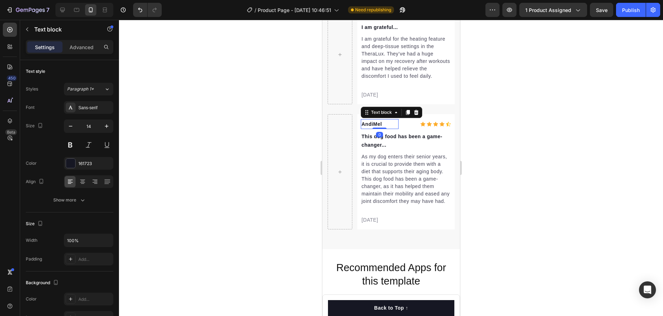
click at [380, 128] on p "AndiMel" at bounding box center [379, 124] width 36 height 8
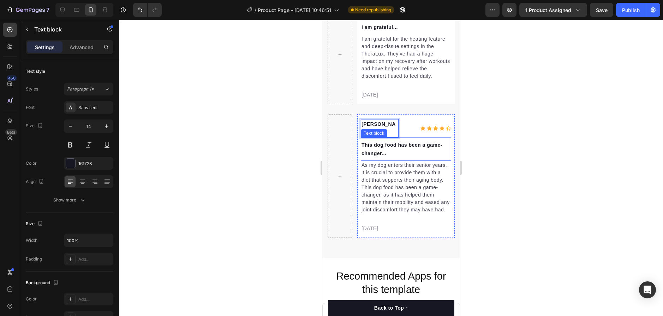
click at [377, 150] on p "This dog food has been a game-changer..." at bounding box center [405, 148] width 89 height 17
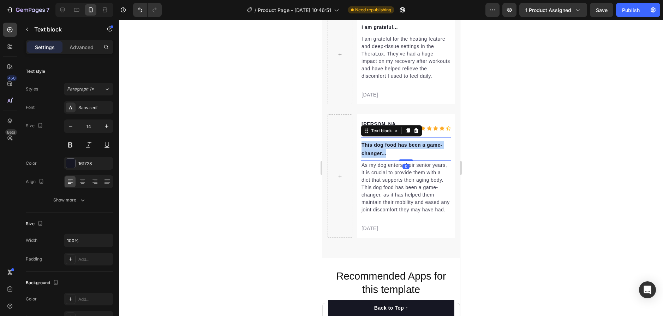
click at [377, 150] on p "This dog food has been a game-changer..." at bounding box center [405, 148] width 89 height 17
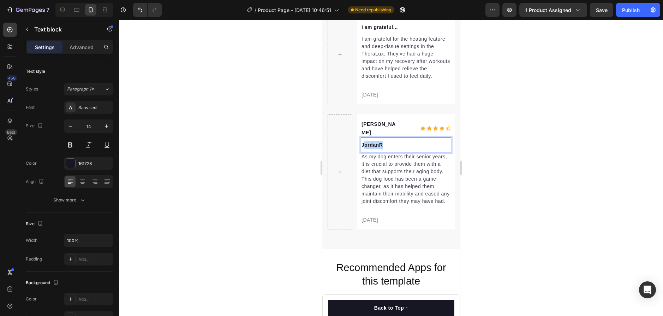
drag, startPoint x: 392, startPoint y: 140, endPoint x: 364, endPoint y: 144, distance: 28.2
click at [364, 144] on p "JordanR" at bounding box center [405, 144] width 89 height 8
click at [377, 130] on p "Jared" at bounding box center [379, 128] width 36 height 17
drag, startPoint x: 377, startPoint y: 130, endPoint x: 342, endPoint y: 125, distance: 35.2
click at [342, 125] on div "Jared Text block 0 Icon Icon Icon Icon Icon Icon List Hoz Row Text block As my …" at bounding box center [390, 166] width 127 height 125
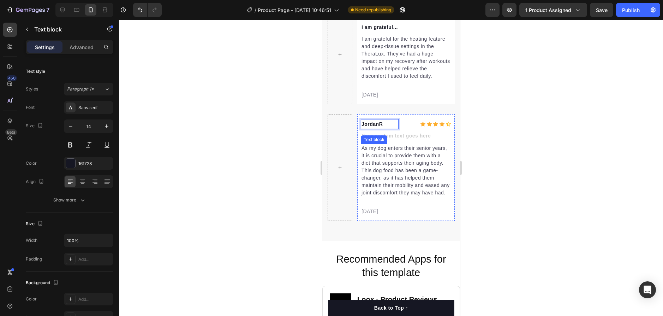
click at [398, 180] on p "As my dog enters their senior years, it is crucial to provide them with a diet …" at bounding box center [405, 170] width 89 height 52
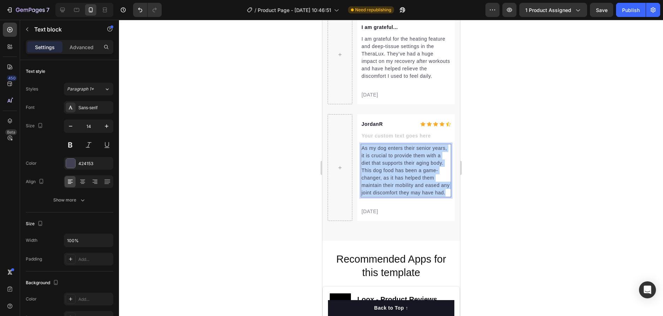
click at [398, 180] on p "As my dog enters their senior years, it is crucial to provide them with a diet …" at bounding box center [405, 170] width 89 height 52
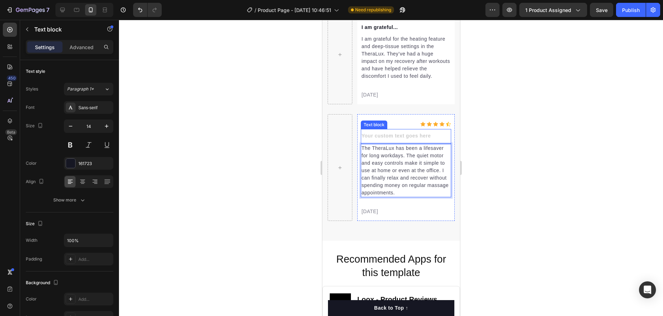
click at [383, 141] on div "Rich Text Editor. Editing area: main" at bounding box center [405, 136] width 90 height 10
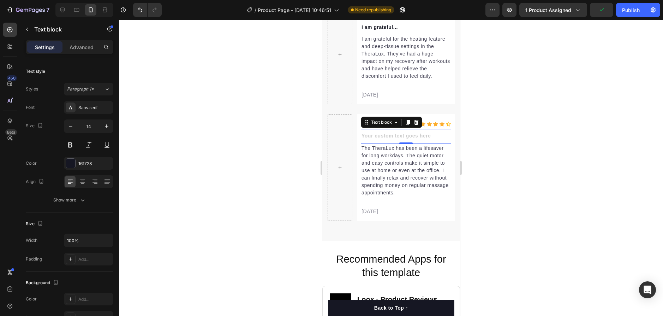
click at [397, 141] on div "Rich Text Editor. Editing area: main" at bounding box center [405, 136] width 90 height 10
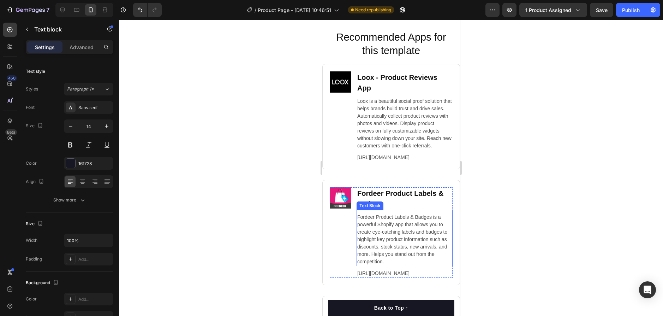
scroll to position [2523, 0]
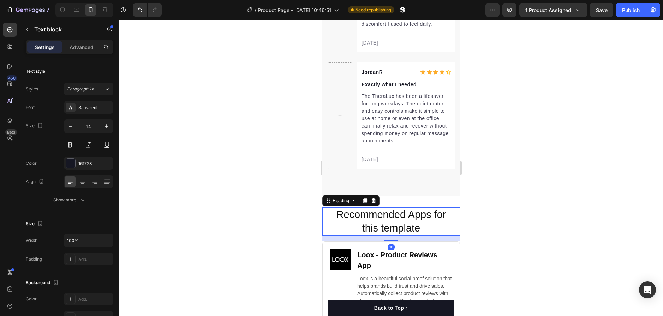
click at [436, 208] on h2 "Recommended Apps for this template" at bounding box center [391, 221] width 124 height 28
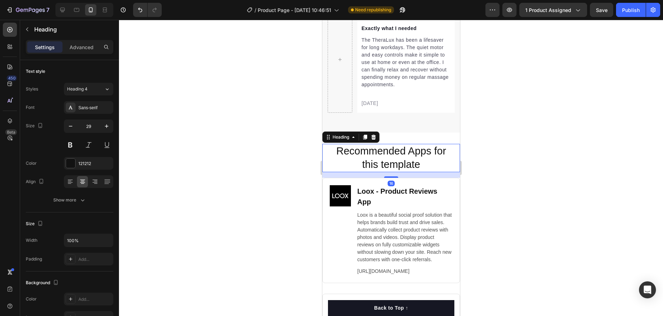
scroll to position [2628, 0]
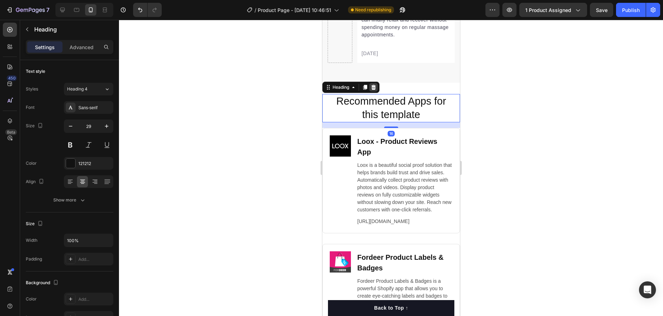
click at [375, 90] on icon at bounding box center [373, 87] width 6 height 6
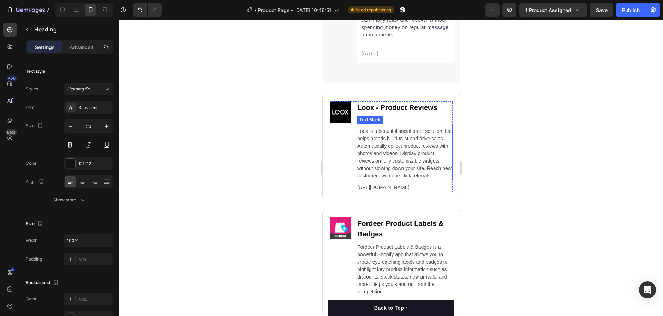
click at [433, 121] on h2 "Loox ‑ Product Reviews App" at bounding box center [404, 112] width 96 height 23
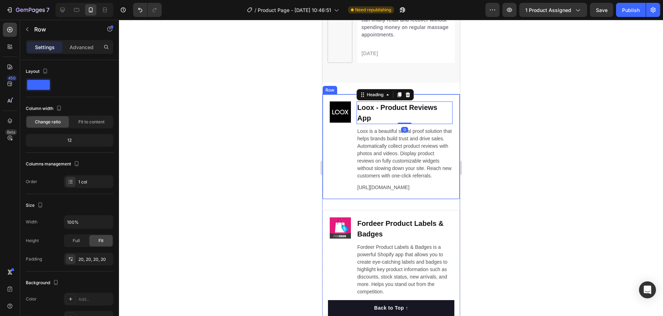
click at [449, 112] on div "Image Loox ‑ Product Reviews App Heading 0 Loox is a beautiful social proof sol…" at bounding box center [391, 146] width 138 height 105
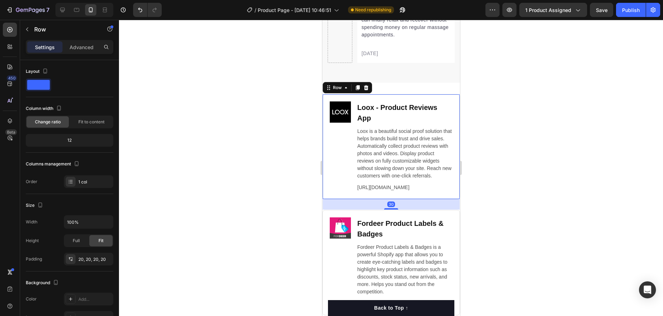
click at [364, 91] on div at bounding box center [365, 87] width 8 height 8
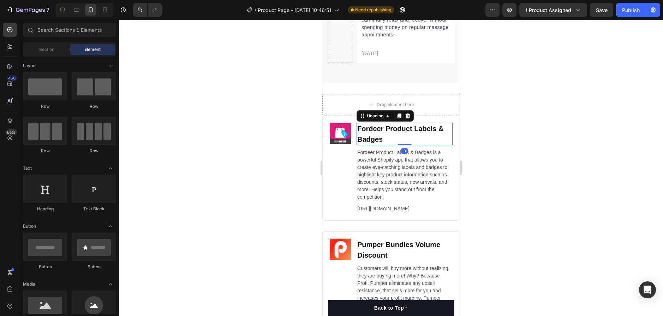
click at [441, 145] on h2 "Fordeer Product Labels & Badges" at bounding box center [404, 133] width 96 height 23
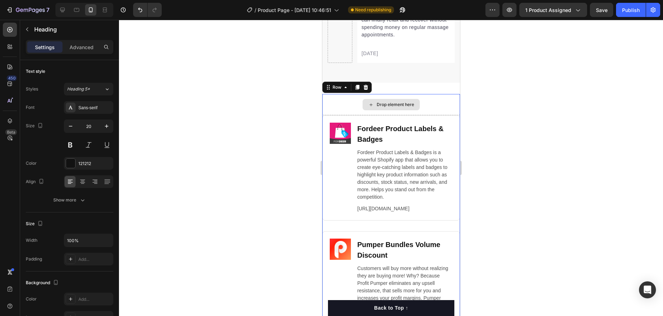
click at [442, 115] on div "Drop element here" at bounding box center [391, 104] width 138 height 21
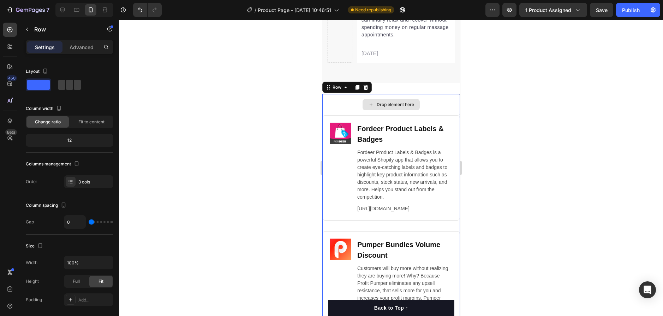
click at [437, 127] on div "Image Fordeer Product Labels & Badges Heading Fordeer Product Labels & Badges i…" at bounding box center [391, 167] width 138 height 105
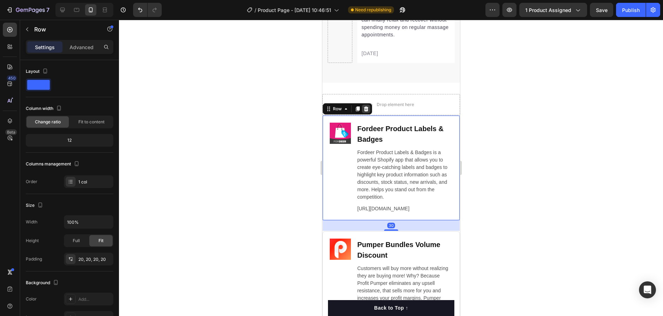
click at [367, 113] on div at bounding box center [365, 108] width 8 height 8
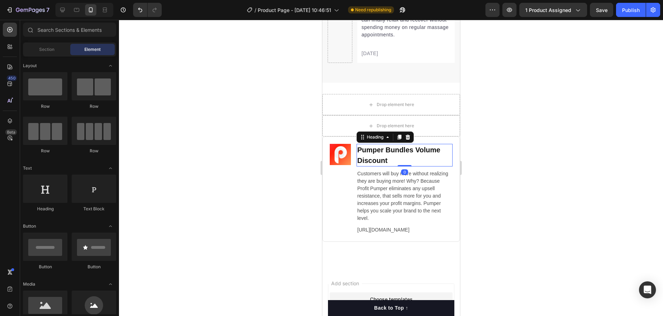
drag, startPoint x: 444, startPoint y: 164, endPoint x: 438, endPoint y: 161, distance: 6.2
click at [444, 164] on h2 "Pumper Bundles Volume Discount" at bounding box center [404, 155] width 96 height 23
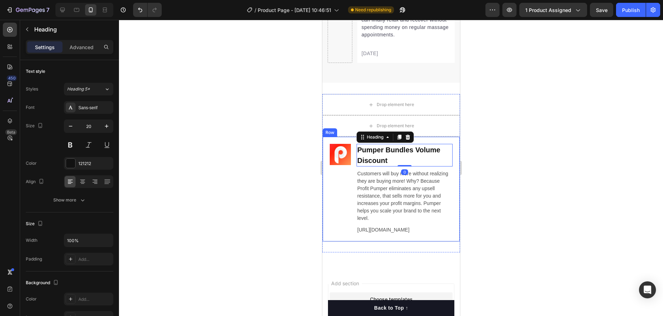
click at [441, 148] on div "Image Pumper Bundles Volume Discount Heading 0 Customers will buy more without …" at bounding box center [391, 188] width 138 height 105
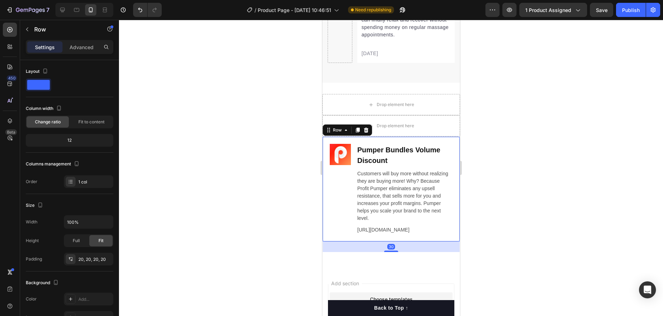
click at [367, 132] on icon at bounding box center [366, 129] width 5 height 5
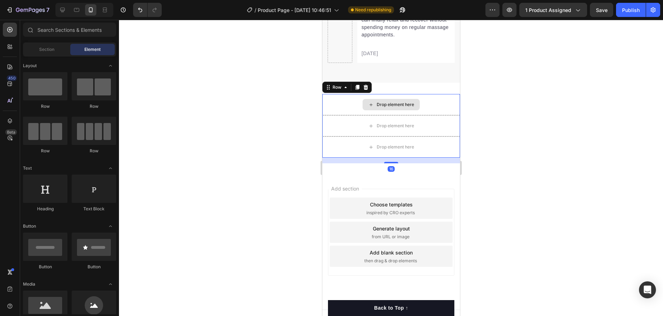
click at [438, 105] on div "Drop element here" at bounding box center [391, 104] width 138 height 21
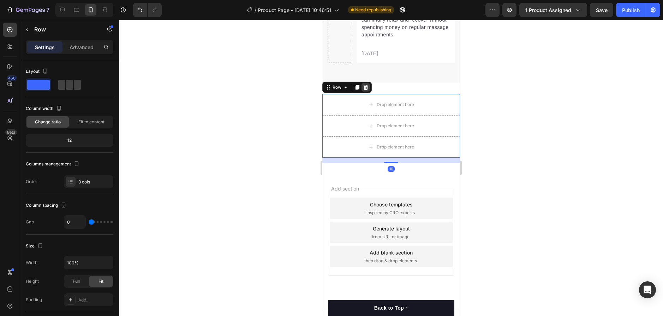
click at [369, 91] on div at bounding box center [365, 87] width 8 height 8
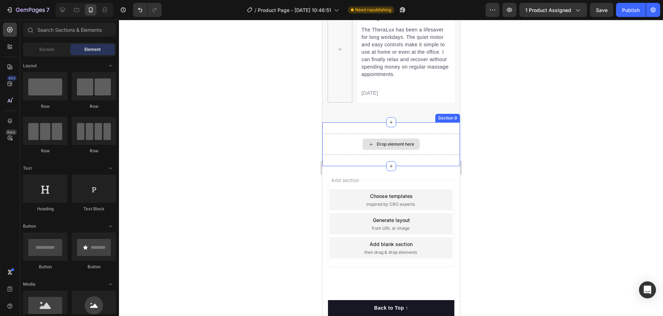
click at [435, 140] on div "Drop element here" at bounding box center [391, 143] width 138 height 21
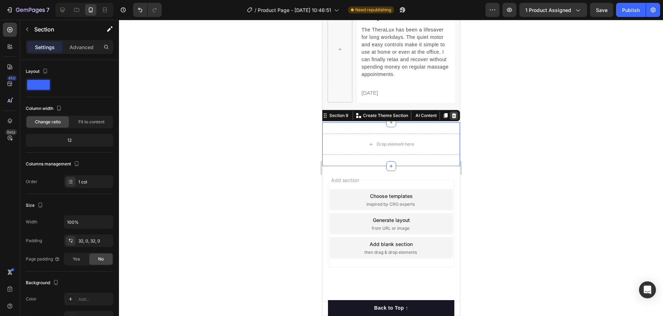
click at [449, 114] on div at bounding box center [453, 115] width 8 height 8
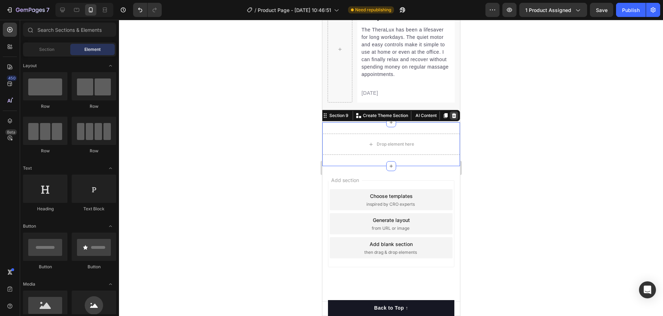
scroll to position [2553, 0]
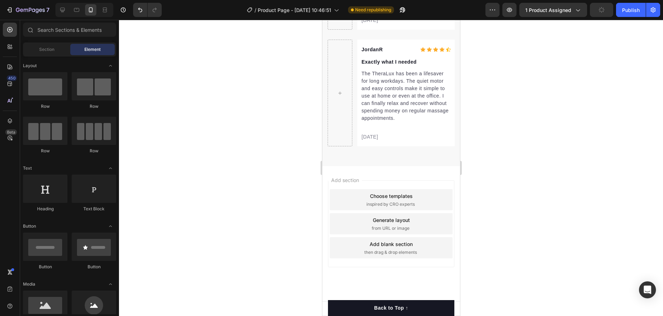
click at [441, 184] on div "Add section Choose templates inspired by CRO experts Generate layout from URL o…" at bounding box center [391, 223] width 126 height 87
click at [438, 193] on div "Choose templates inspired by CRO experts" at bounding box center [390, 199] width 123 height 21
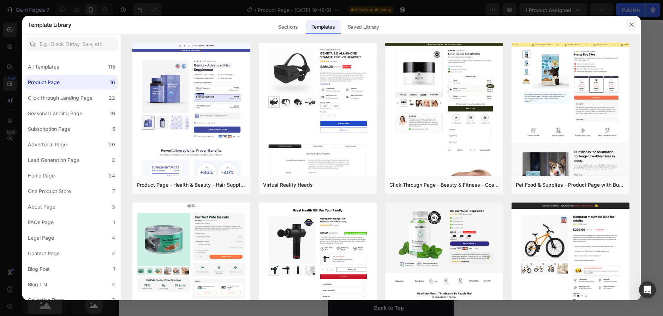
click at [632, 26] on icon "button" at bounding box center [632, 25] width 6 height 6
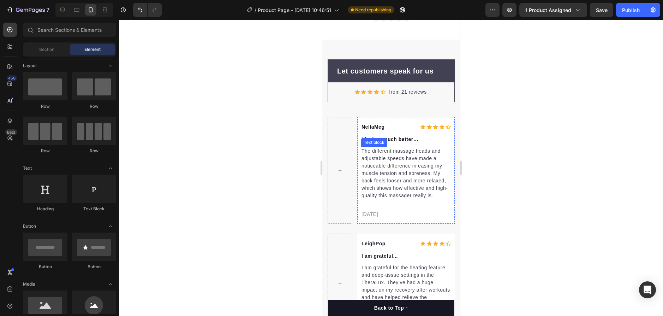
scroll to position [2235, 0]
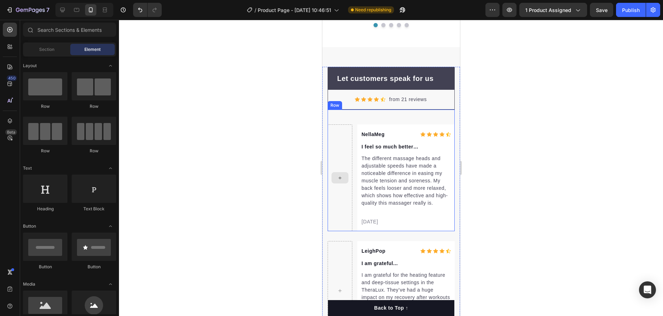
click at [338, 175] on div at bounding box center [339, 177] width 25 height 107
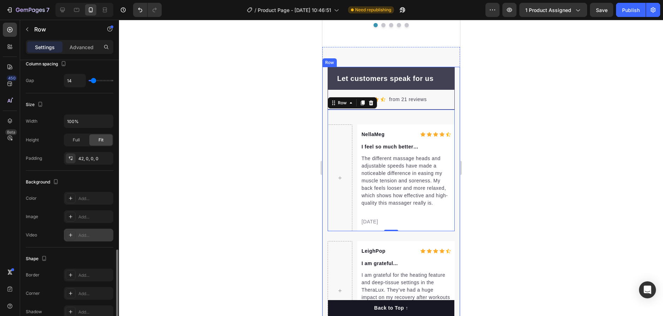
scroll to position [217, 0]
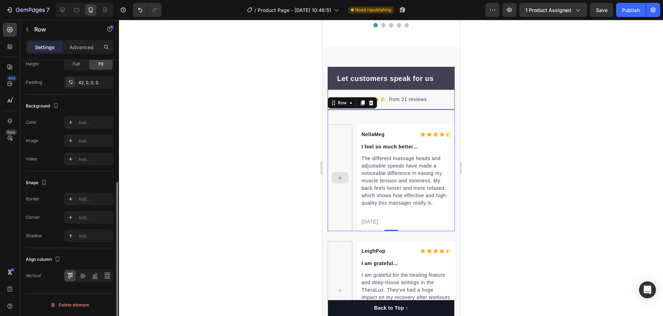
click at [342, 169] on div at bounding box center [339, 177] width 25 height 107
click at [68, 143] on icon at bounding box center [71, 141] width 6 height 6
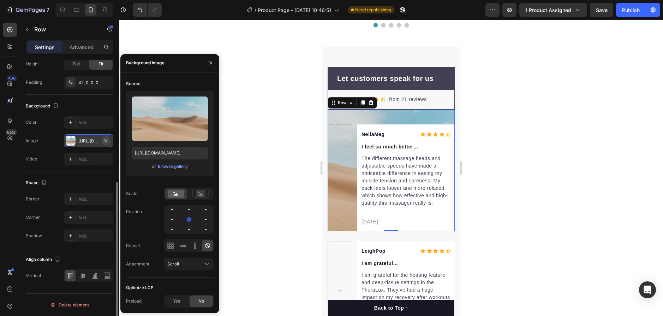
click at [108, 139] on icon "button" at bounding box center [106, 141] width 6 height 6
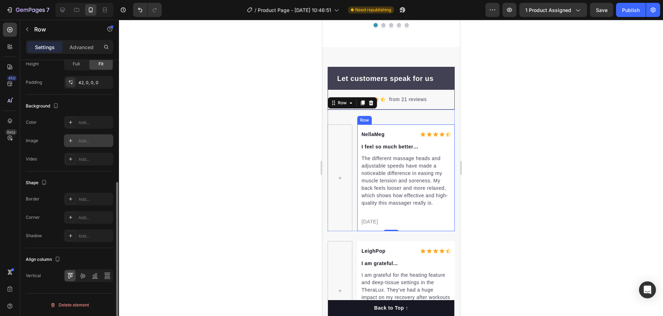
click at [401, 126] on div "NellaMeg Text block Icon Icon Icon Icon Icon Icon List Hoz Row I feel so much b…" at bounding box center [405, 177] width 97 height 107
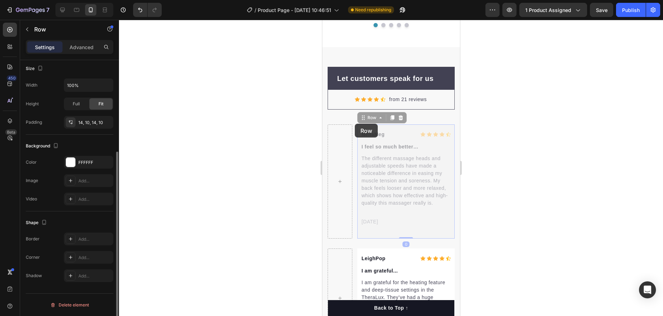
drag, startPoint x: 358, startPoint y: 125, endPoint x: 354, endPoint y: 124, distance: 3.9
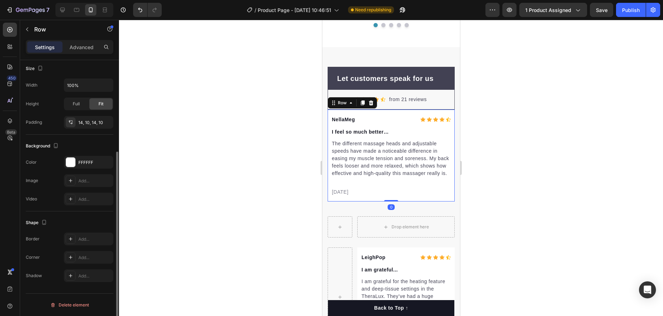
click at [509, 145] on div at bounding box center [391, 168] width 544 height 296
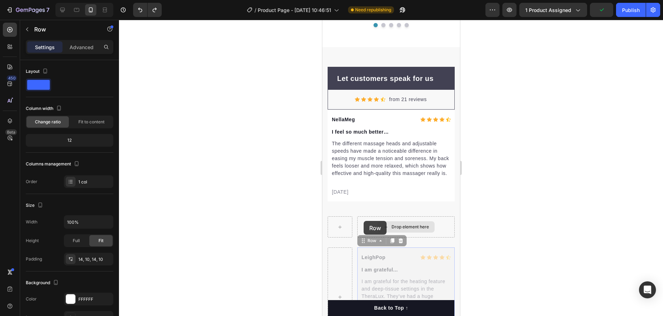
drag, startPoint x: 383, startPoint y: 248, endPoint x: 362, endPoint y: 220, distance: 35.3
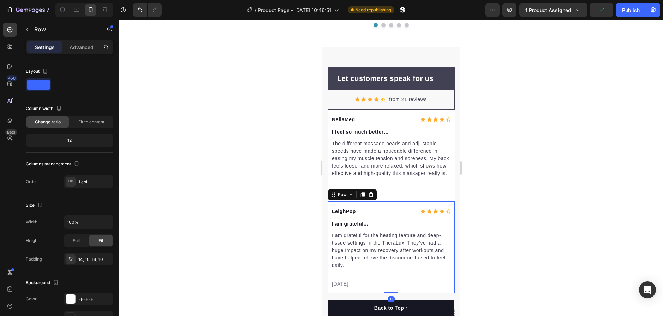
click at [496, 208] on div at bounding box center [391, 168] width 544 height 296
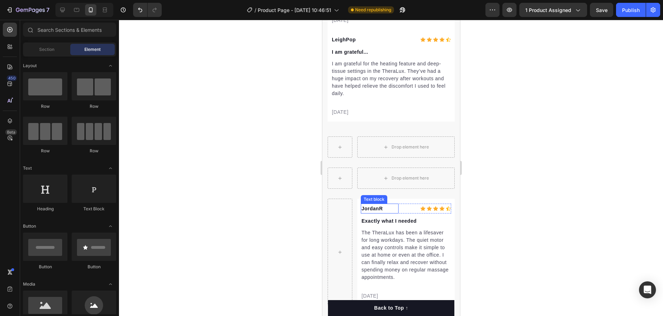
scroll to position [2411, 0]
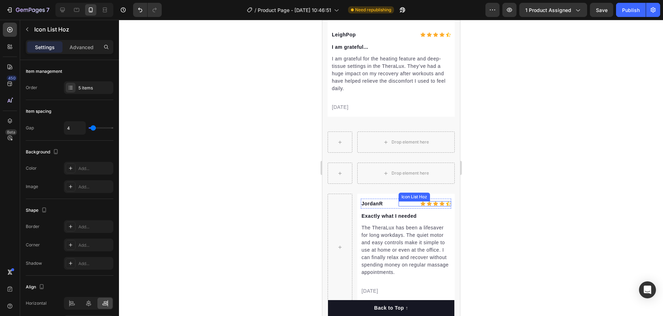
drag, startPoint x: 396, startPoint y: 208, endPoint x: 392, endPoint y: 204, distance: 4.7
click at [392, 204] on div "JordanR Text block Icon Icon Icon Icon Icon Icon List Hoz Row Exactly what I ne…" at bounding box center [405, 246] width 97 height 107
click at [373, 204] on div "JordanR Text block Icon Icon Icon Icon Icon Icon List Hoz 0 Row Exactly what I …" at bounding box center [405, 246] width 97 height 107
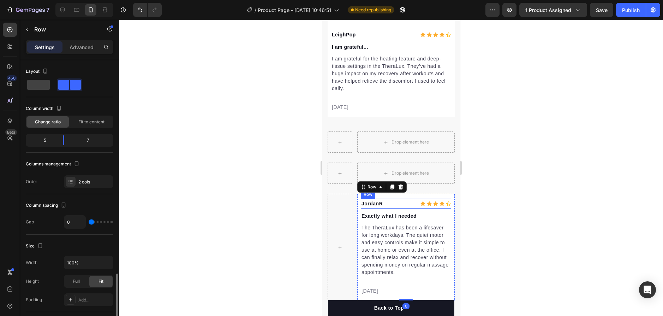
scroll to position [137, 0]
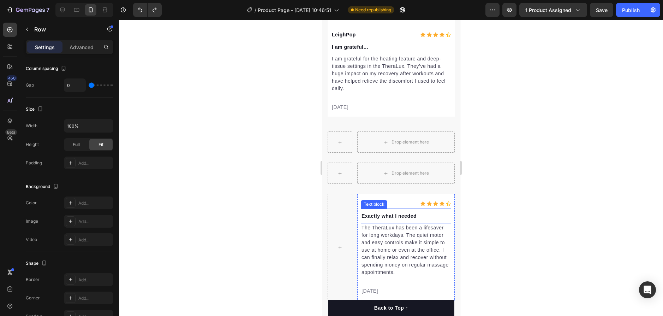
click at [426, 220] on p "Exactly what I needed" at bounding box center [405, 215] width 89 height 8
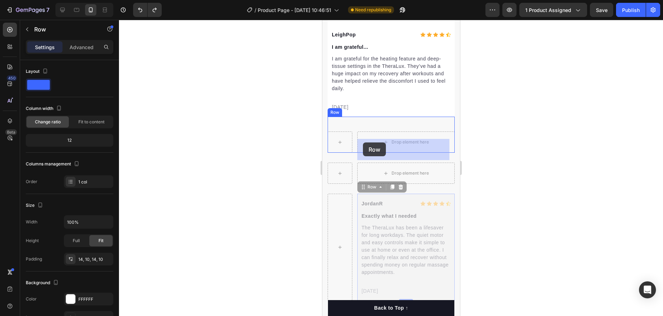
drag, startPoint x: 445, startPoint y: 204, endPoint x: 362, endPoint y: 142, distance: 103.8
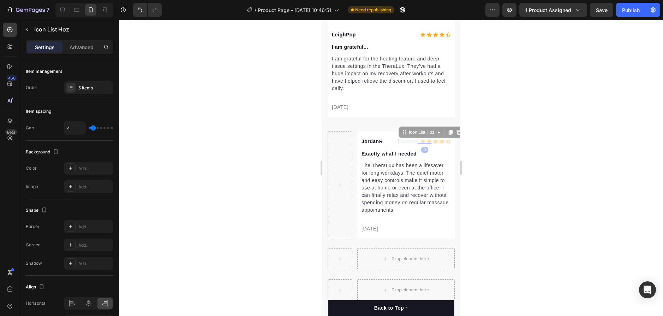
drag, startPoint x: 402, startPoint y: 144, endPoint x: 385, endPoint y: 144, distance: 17.0
click at [384, 144] on div "JordanR Text block Icon Icon Icon Icon Icon Icon List Hoz 0 Icon Icon Icon Icon…" at bounding box center [405, 141] width 90 height 10
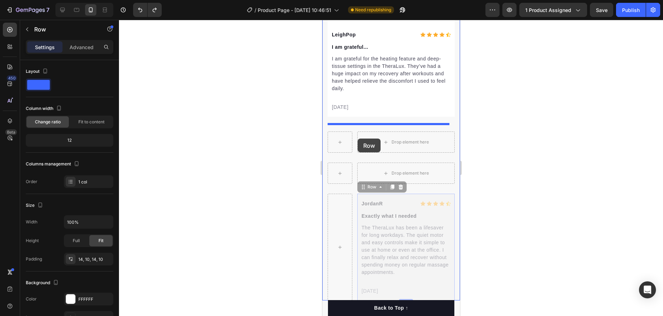
drag, startPoint x: 416, startPoint y: 205, endPoint x: 357, endPoint y: 138, distance: 88.5
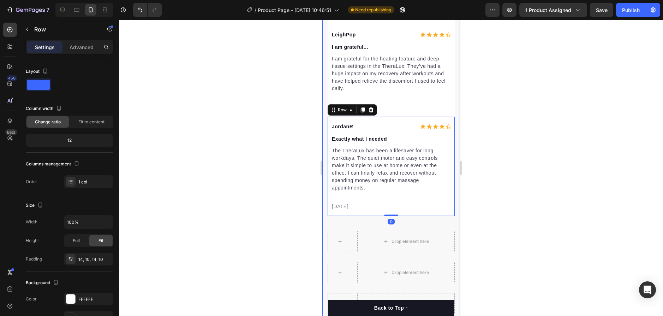
click at [495, 143] on div at bounding box center [391, 168] width 544 height 296
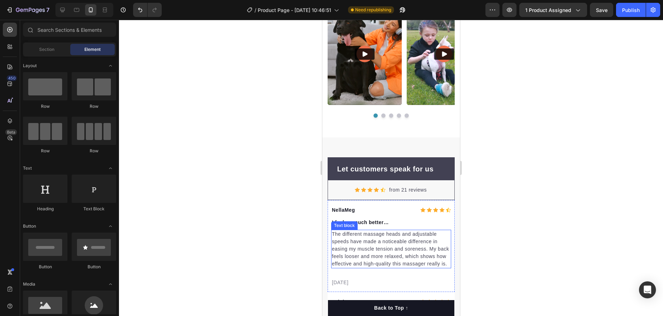
scroll to position [2129, 0]
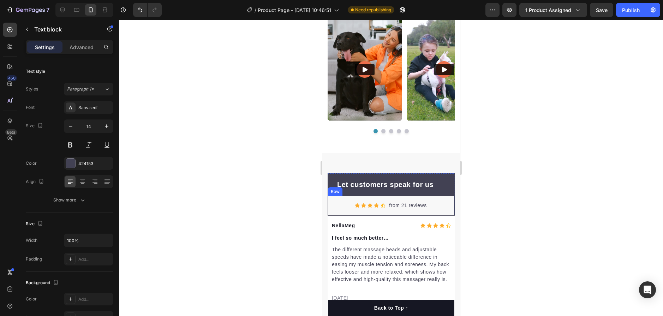
click at [403, 203] on p "from 21 reviews" at bounding box center [407, 205] width 37 height 7
click at [403, 206] on p "from 21 reviews" at bounding box center [407, 205] width 37 height 7
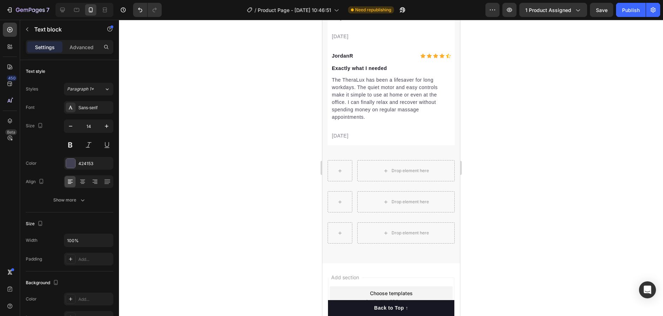
scroll to position [2586, 0]
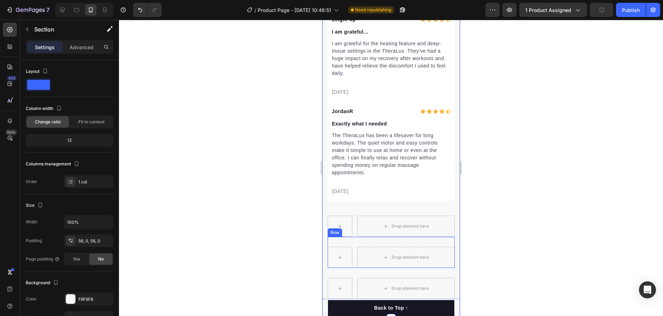
scroll to position [2410, 0]
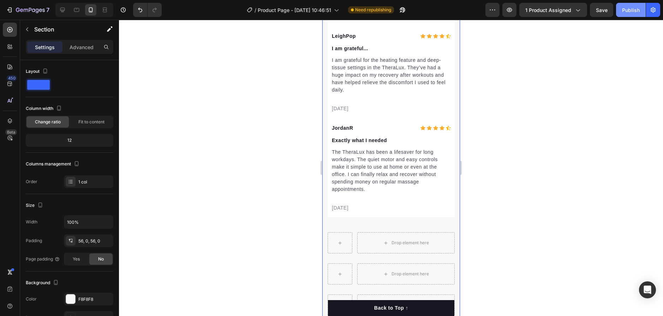
click at [631, 8] on div "Publish" at bounding box center [631, 9] width 18 height 7
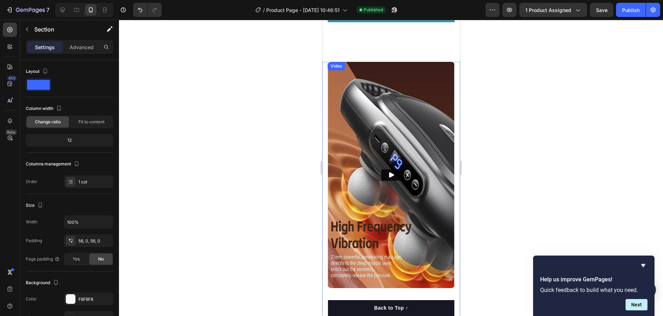
scroll to position [952, 0]
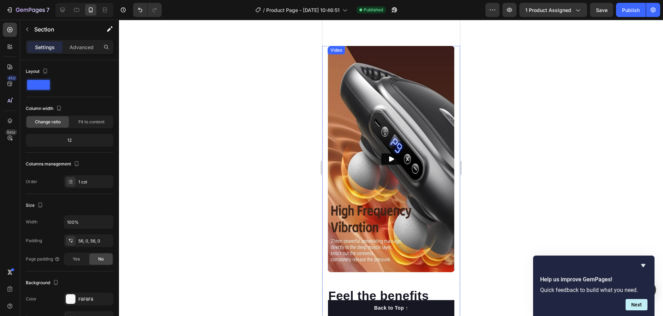
click at [376, 157] on img at bounding box center [390, 159] width 127 height 226
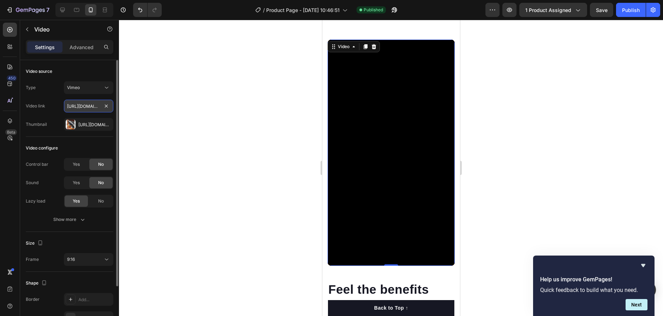
click at [89, 107] on input "[URL][DOMAIN_NAME]" at bounding box center [88, 106] width 49 height 13
paste input "text"
drag, startPoint x: 78, startPoint y: 107, endPoint x: 84, endPoint y: 113, distance: 8.2
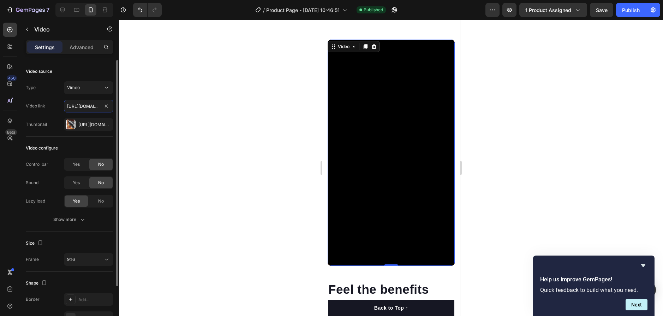
click at [41, 107] on div "Video link https://vimeo.com/1122540459" at bounding box center [70, 106] width 88 height 13
type input "https://vimeo.com/1122540459"
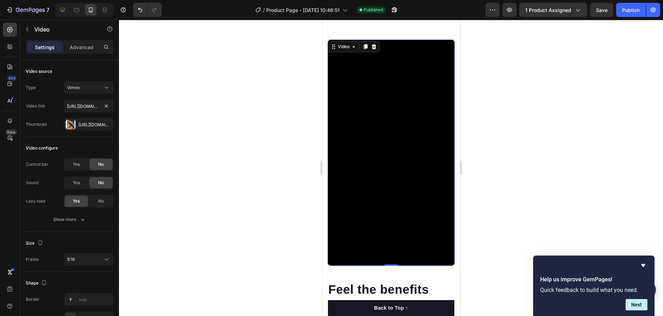
click at [168, 124] on div at bounding box center [391, 168] width 544 height 296
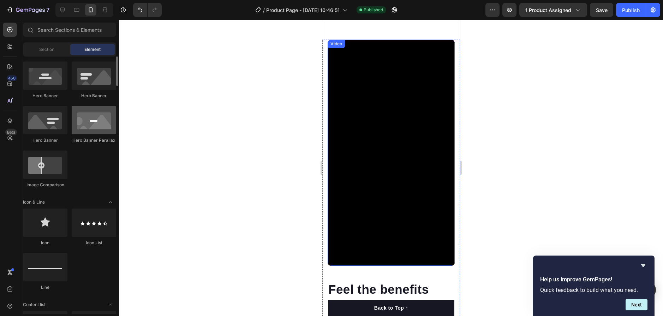
scroll to position [282, 0]
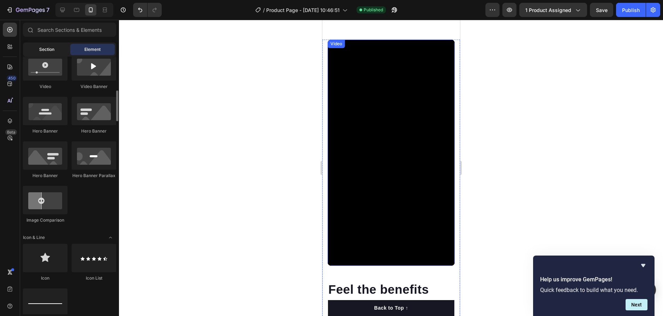
click at [46, 49] on span "Section" at bounding box center [46, 49] width 15 height 6
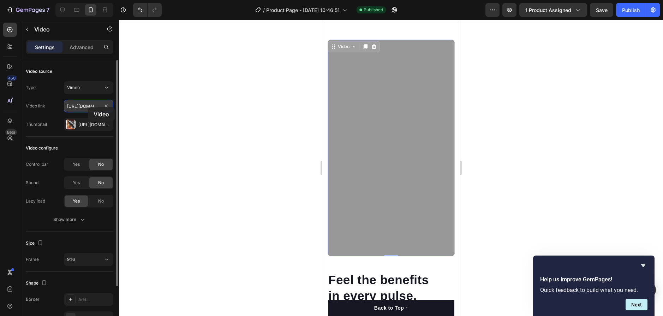
click at [88, 107] on input "https://vimeo.com/1122540459" at bounding box center [88, 106] width 49 height 13
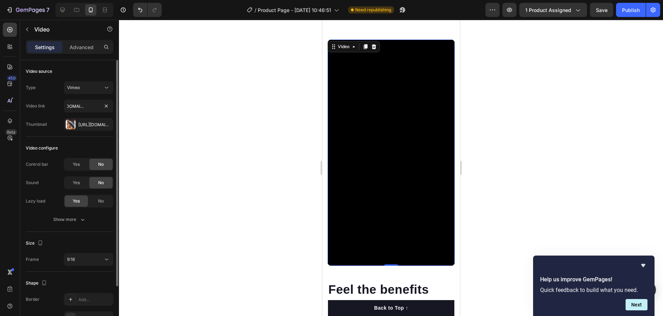
scroll to position [0, 0]
click at [72, 112] on div "Type Vimeo Video link https://vimeo.com/1122540459 Thumbnail Https://cdn.Shopif…" at bounding box center [70, 105] width 88 height 49
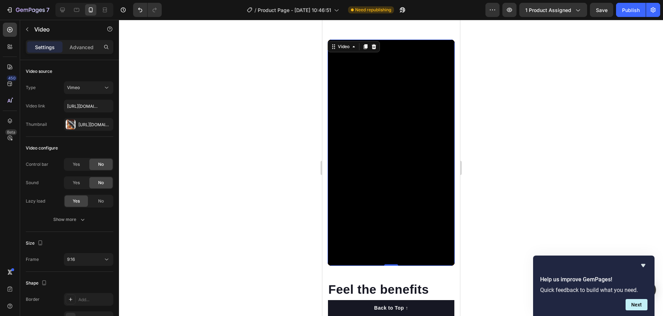
click at [647, 265] on div "Help us improve GemPages! Quick feedback to build what you need. Next" at bounding box center [593, 285] width 121 height 60
click at [641, 264] on icon "Hide survey" at bounding box center [643, 265] width 8 height 8
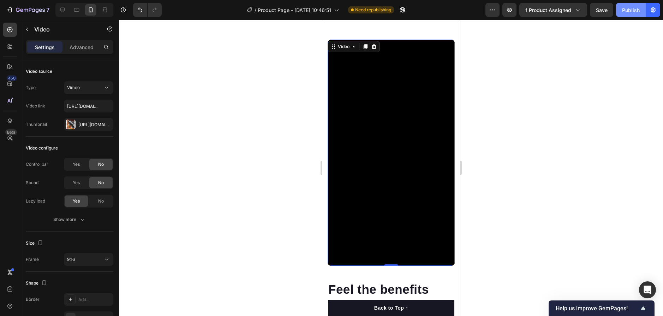
click at [624, 7] on div "Publish" at bounding box center [631, 9] width 18 height 7
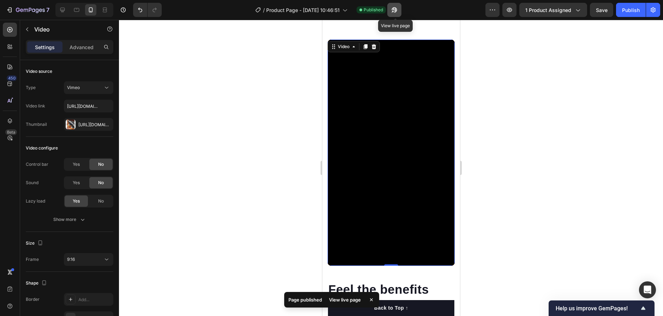
click at [398, 12] on icon "button" at bounding box center [394, 9] width 7 height 7
